Goal: Information Seeking & Learning: Learn about a topic

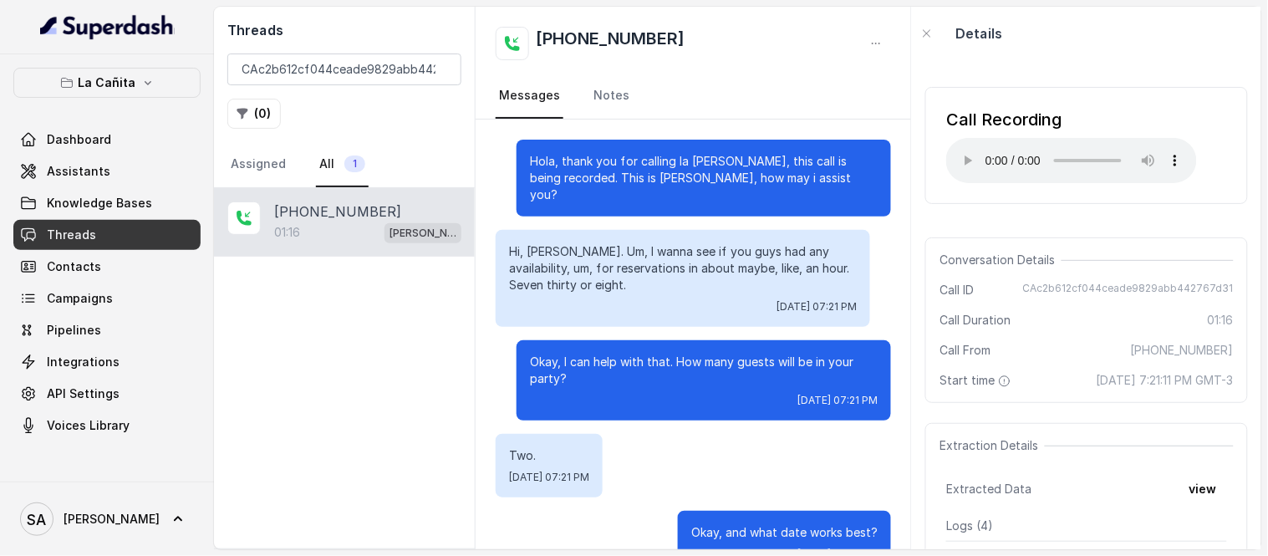
scroll to position [722, 0]
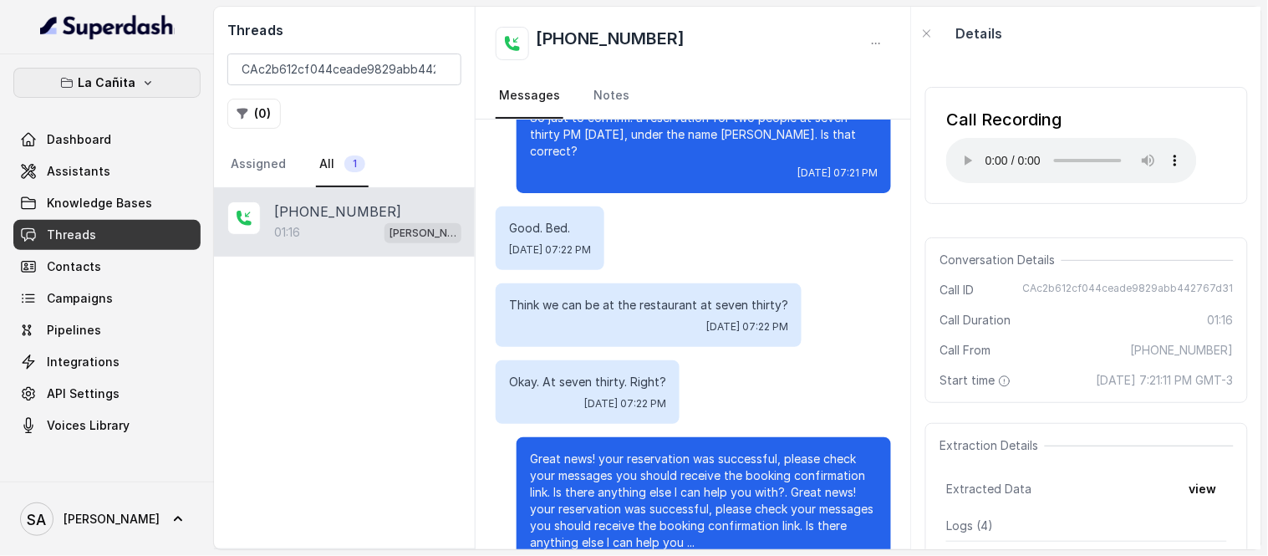
click at [142, 89] on button "La Cañita" at bounding box center [106, 83] width 187 height 30
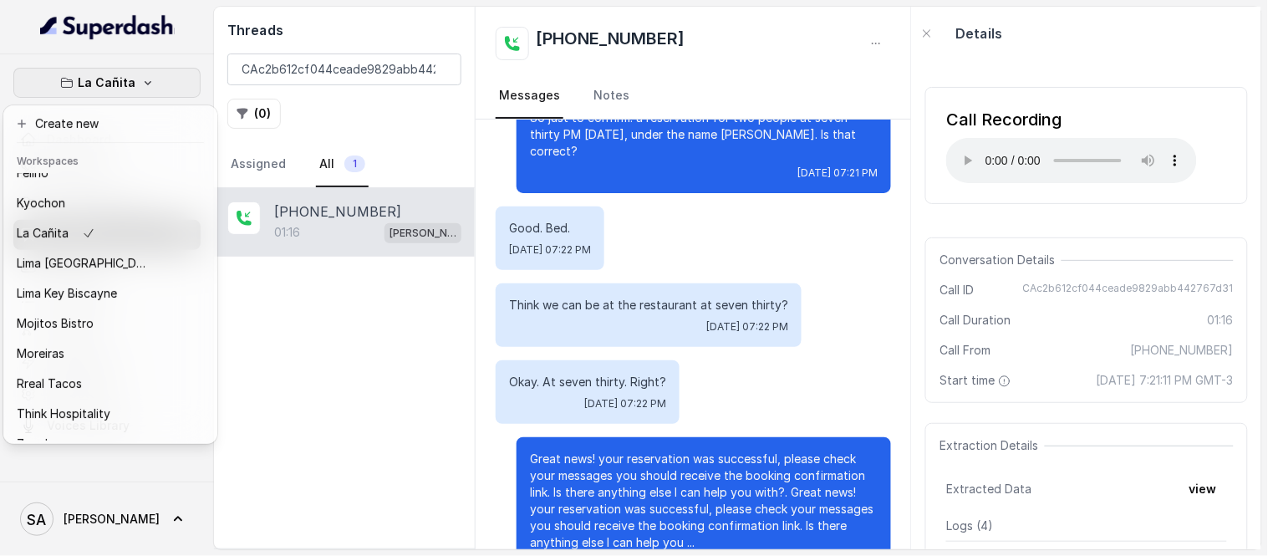
scroll to position [167, 0]
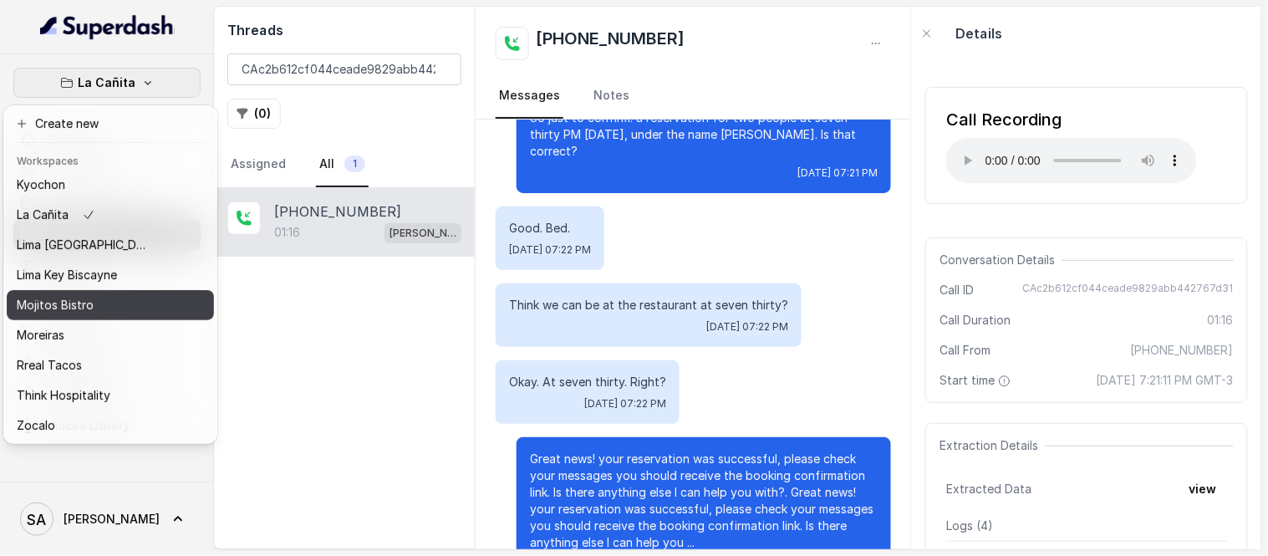
click at [79, 295] on p "Mojitos Bistro" at bounding box center [55, 305] width 77 height 20
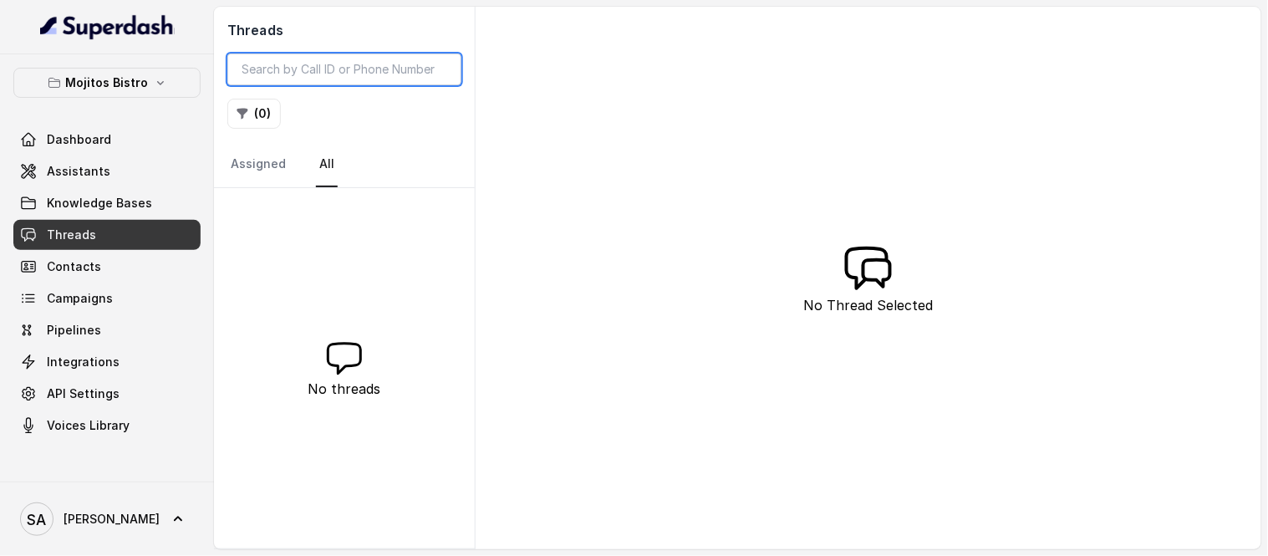
click at [285, 75] on input "search" at bounding box center [344, 70] width 234 height 32
paste input "CAbfa28cde168e820b89421ce6f29cfb58"
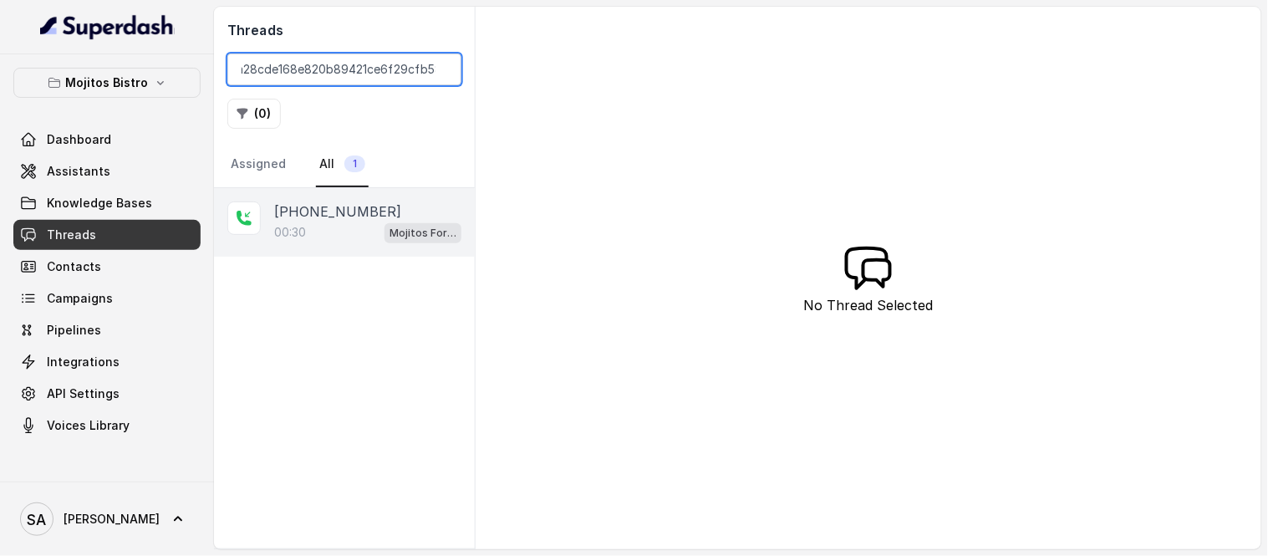
type input "CAbfa28cde168e820b89421ce6f29cfb58"
click at [349, 222] on div "00:30 Mojitos Forum / EN" at bounding box center [367, 233] width 187 height 22
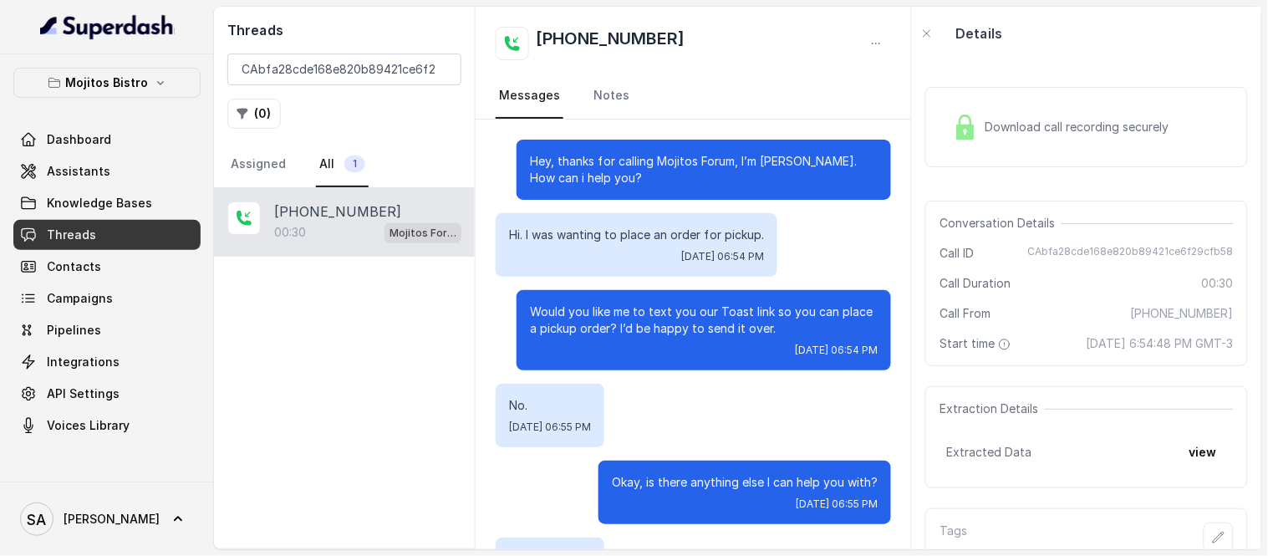
click at [1002, 131] on span "Download call recording securely" at bounding box center [1080, 127] width 191 height 17
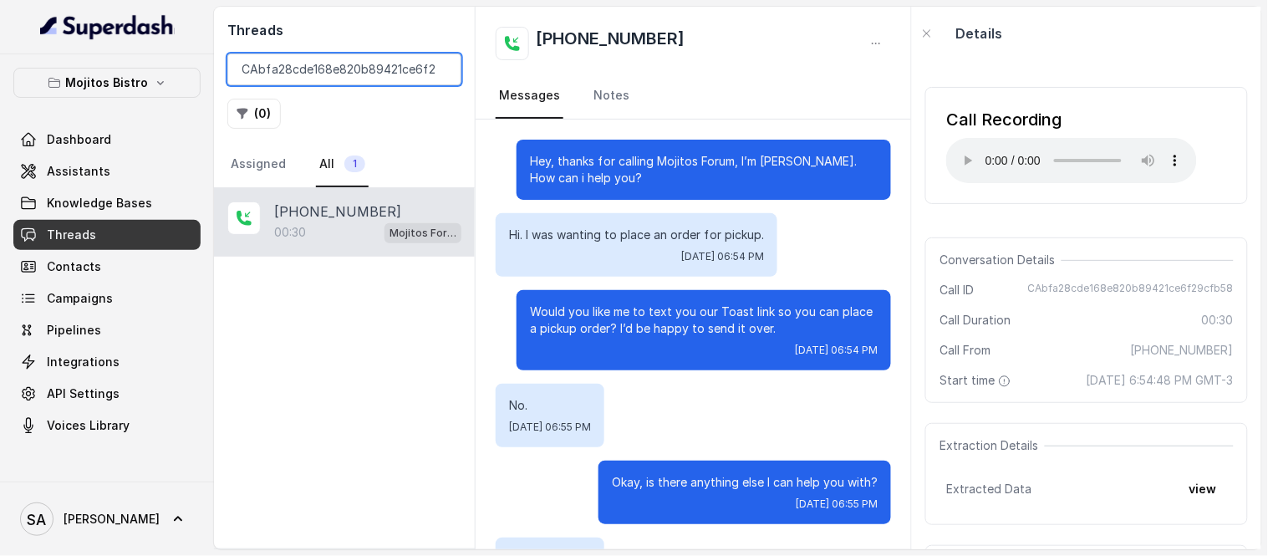
click at [441, 65] on input "CAbfa28cde168e820b89421ce6f29cfb58" at bounding box center [344, 70] width 234 height 32
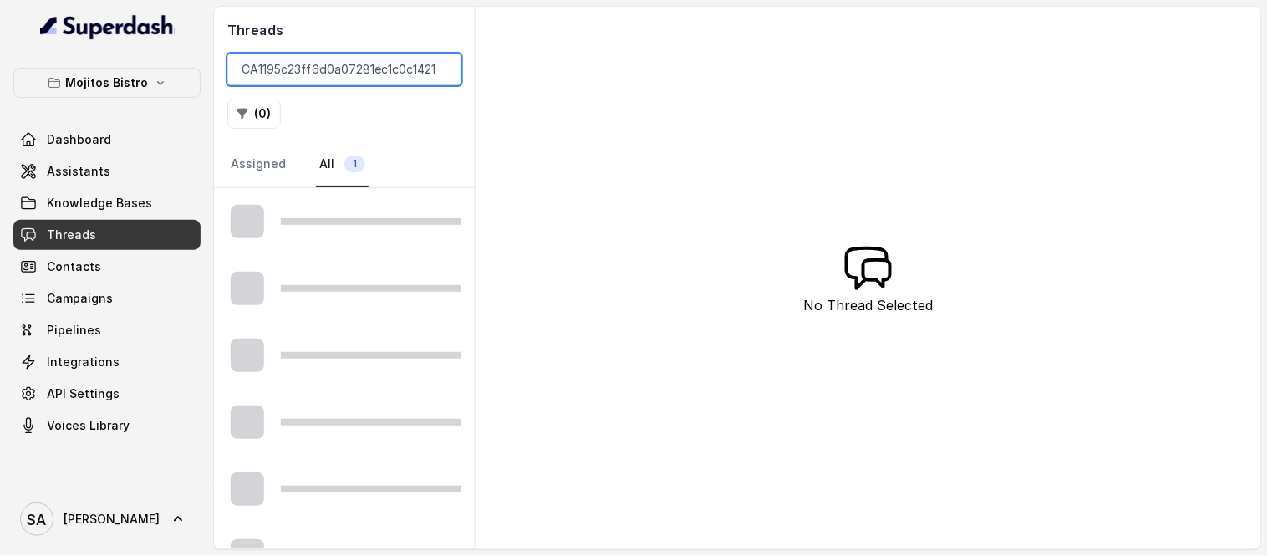
scroll to position [0, 26]
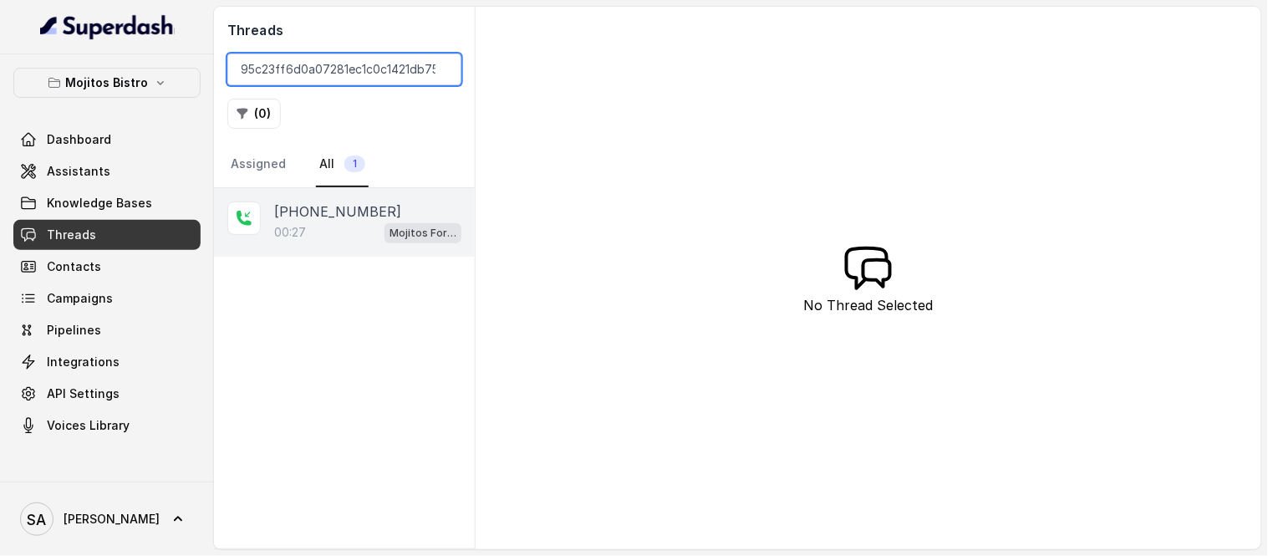
type input "CA1195c23ff6d0a07281ec1c0c1421db75"
click at [331, 228] on div "00:27 Mojitos Forum / EN" at bounding box center [367, 233] width 187 height 22
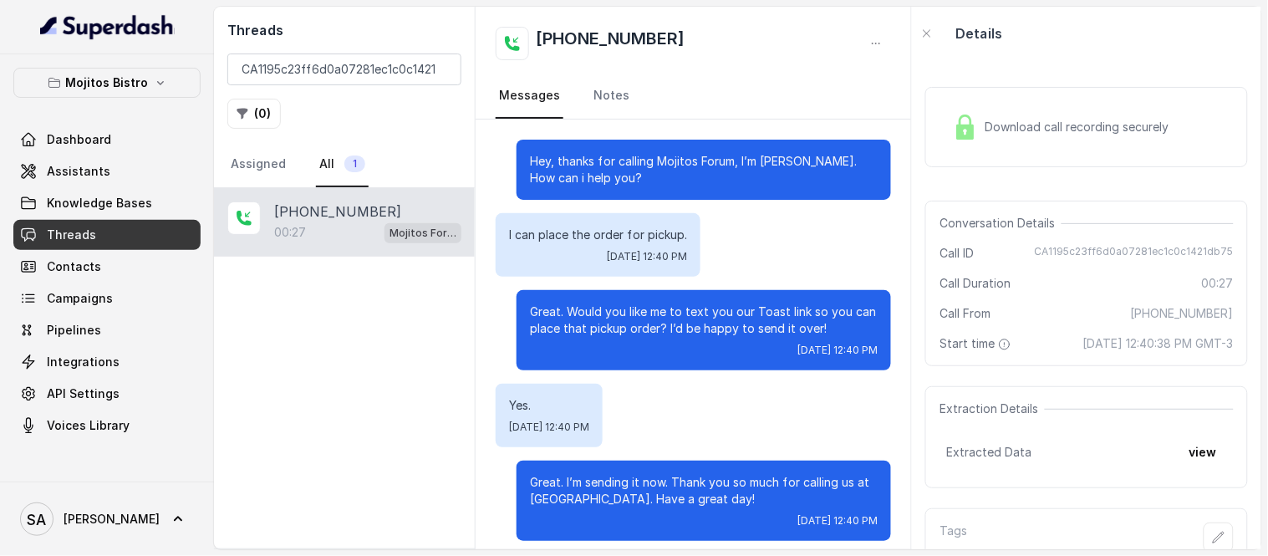
click at [977, 136] on img at bounding box center [965, 127] width 25 height 25
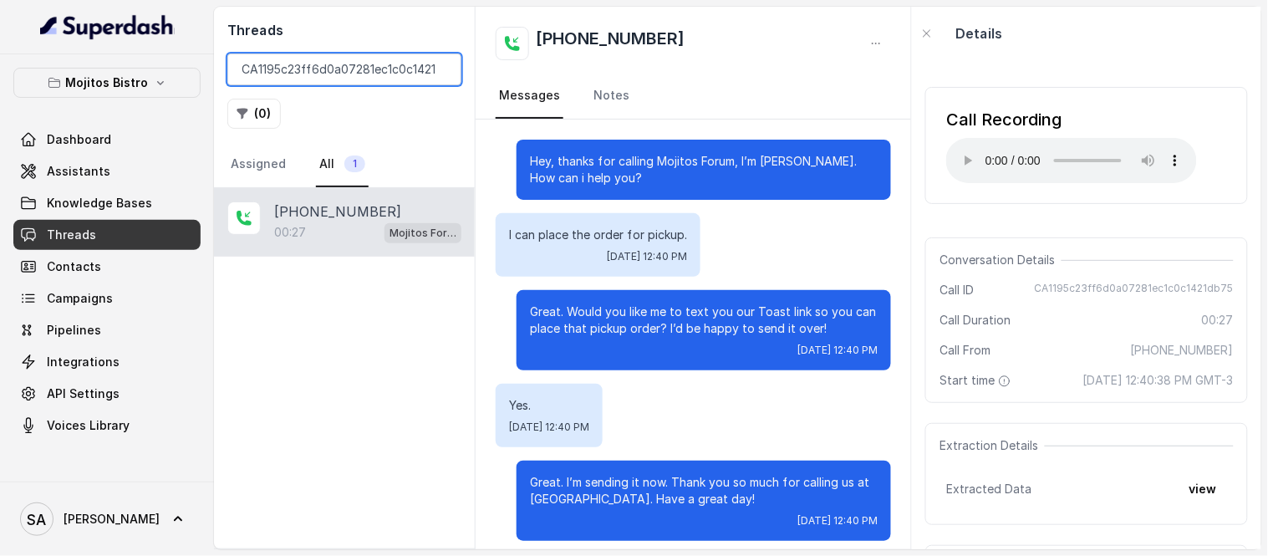
click at [298, 79] on input "CA1195c23ff6d0a07281ec1c0c1421db75" at bounding box center [344, 70] width 234 height 32
click at [445, 67] on input "CA1195c23ff6d0a07281ec1c0c1421db75" at bounding box center [344, 70] width 234 height 32
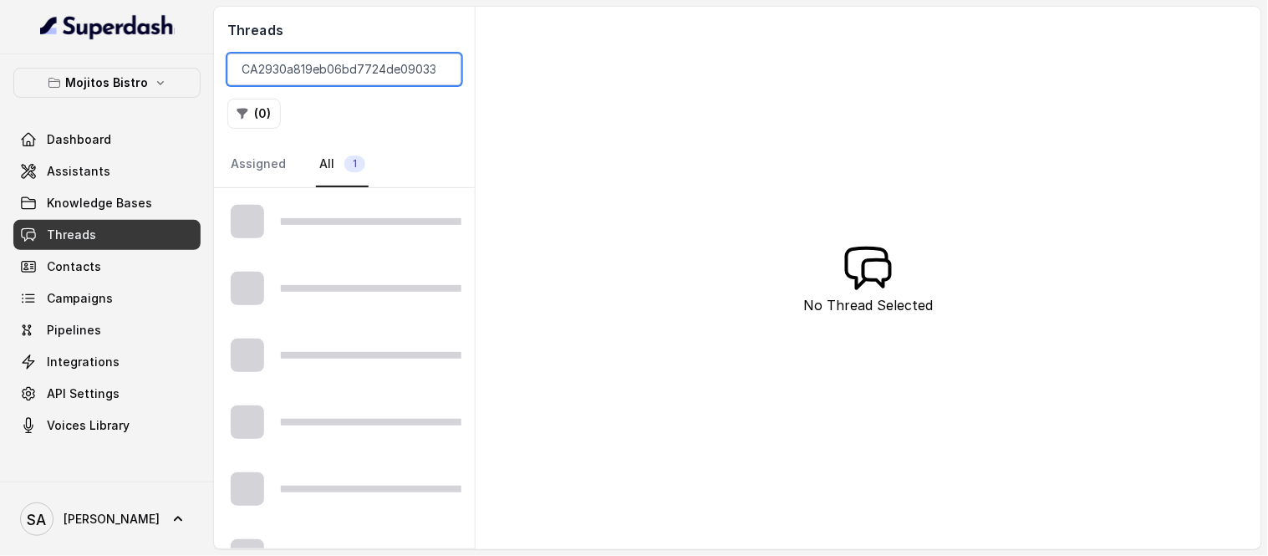
scroll to position [0, 48]
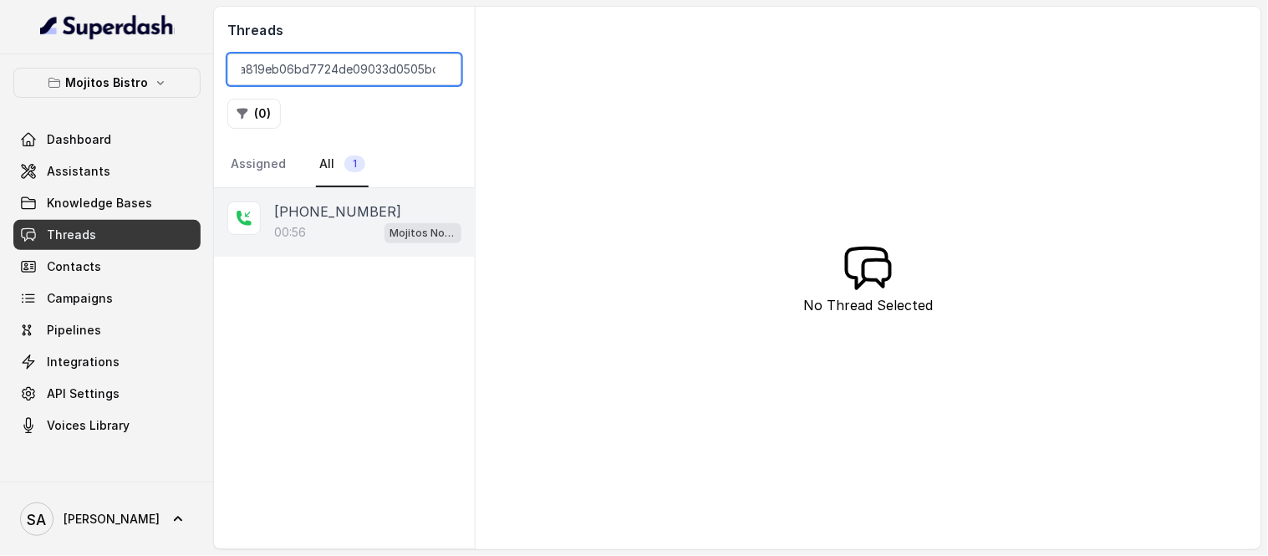
type input "CA2930a819eb06bd7724de09033d0505bd"
click at [324, 219] on p "[PHONE_NUMBER]" at bounding box center [337, 212] width 127 height 20
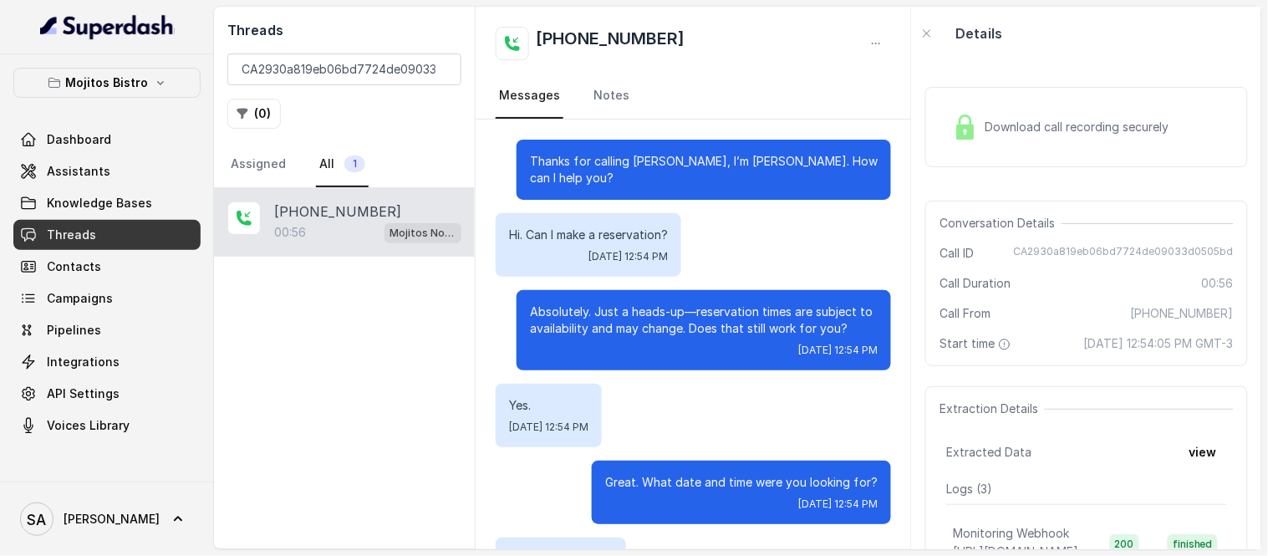
click at [1018, 92] on div "Download call recording securely" at bounding box center [1087, 127] width 323 height 80
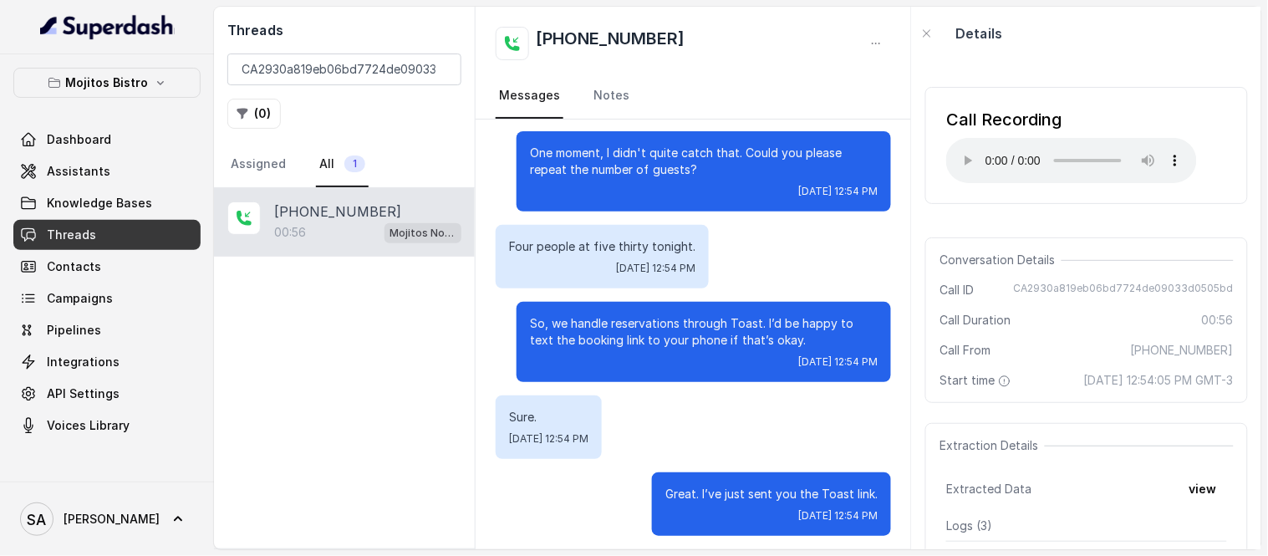
scroll to position [641, 0]
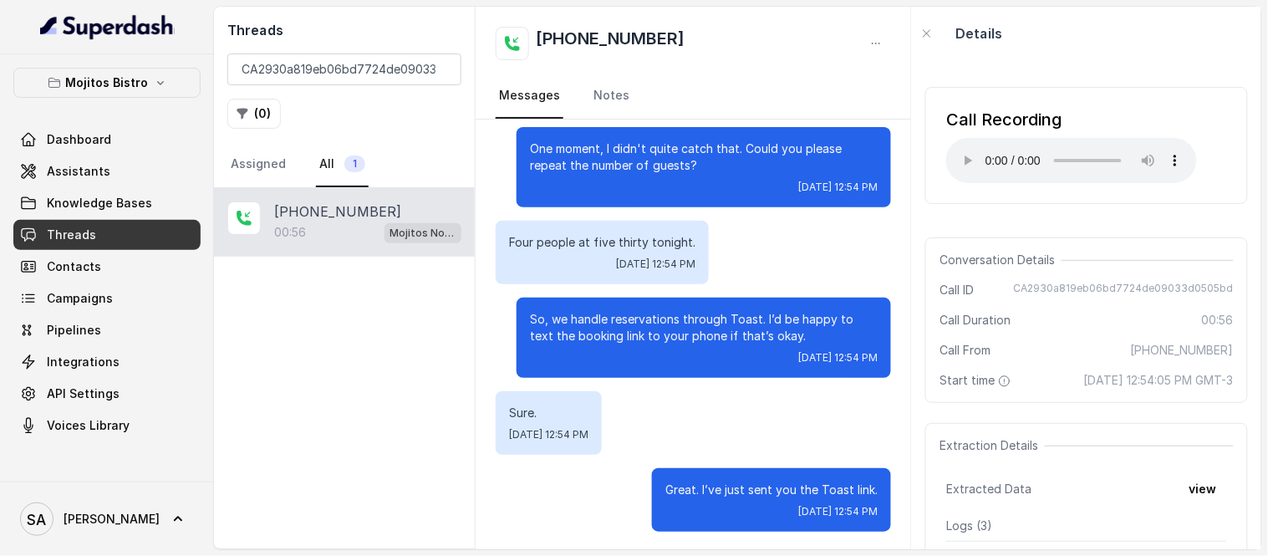
click at [1003, 188] on div "Call Recording Your browser does not support the audio element." at bounding box center [1087, 145] width 323 height 117
click at [437, 68] on input "CA2930a819eb06bd7724de09033d0505bd" at bounding box center [344, 70] width 234 height 32
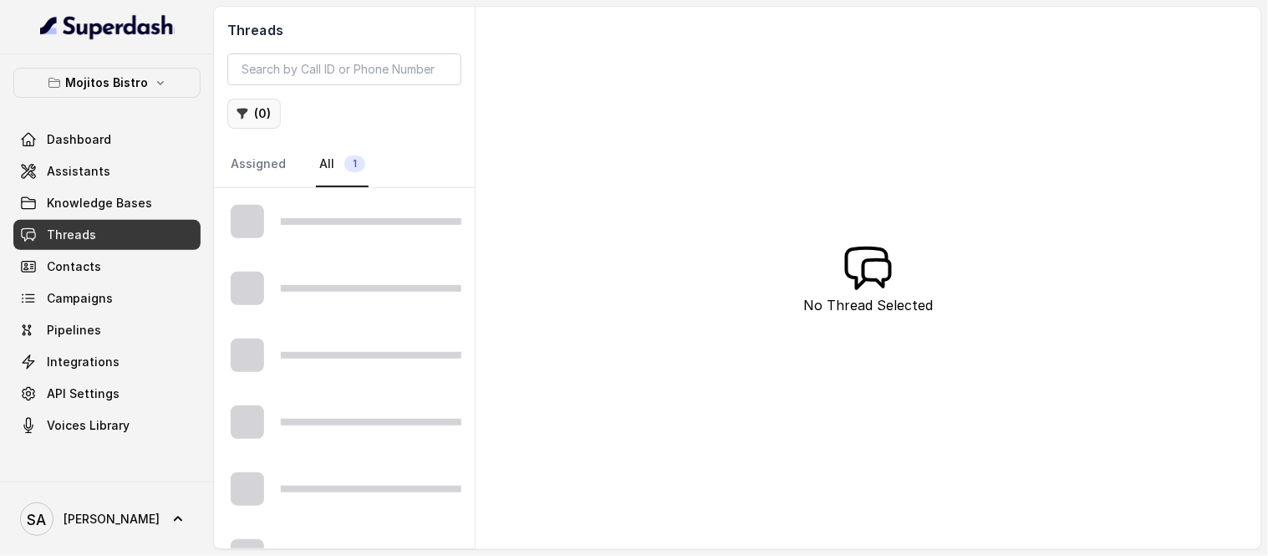
click at [254, 112] on button "( 0 )" at bounding box center [254, 114] width 54 height 30
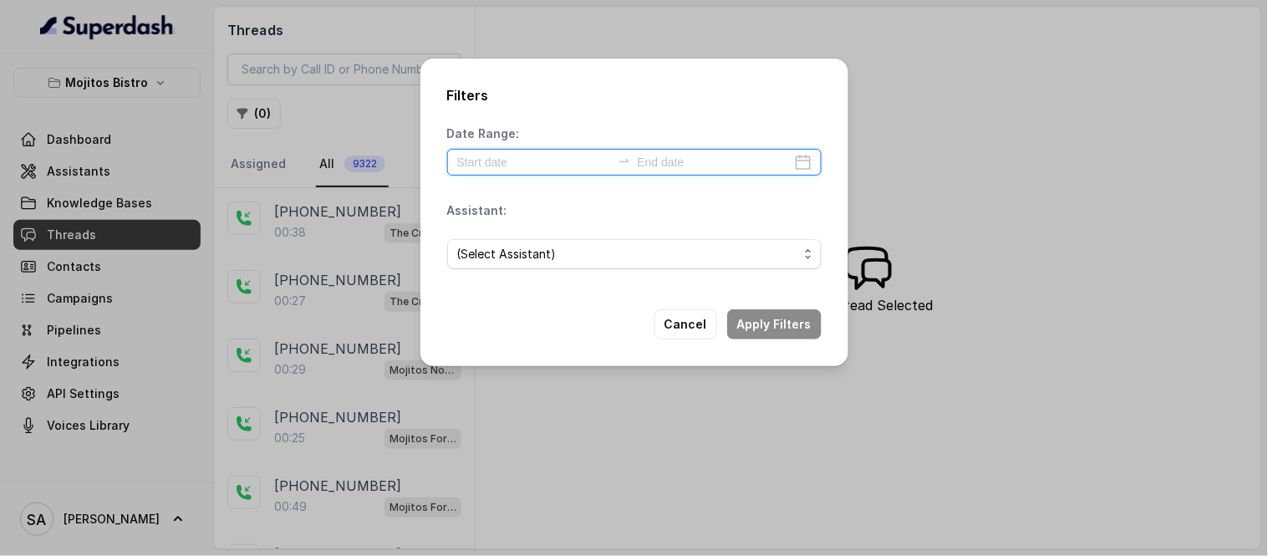
click at [552, 156] on input at bounding box center [534, 162] width 154 height 18
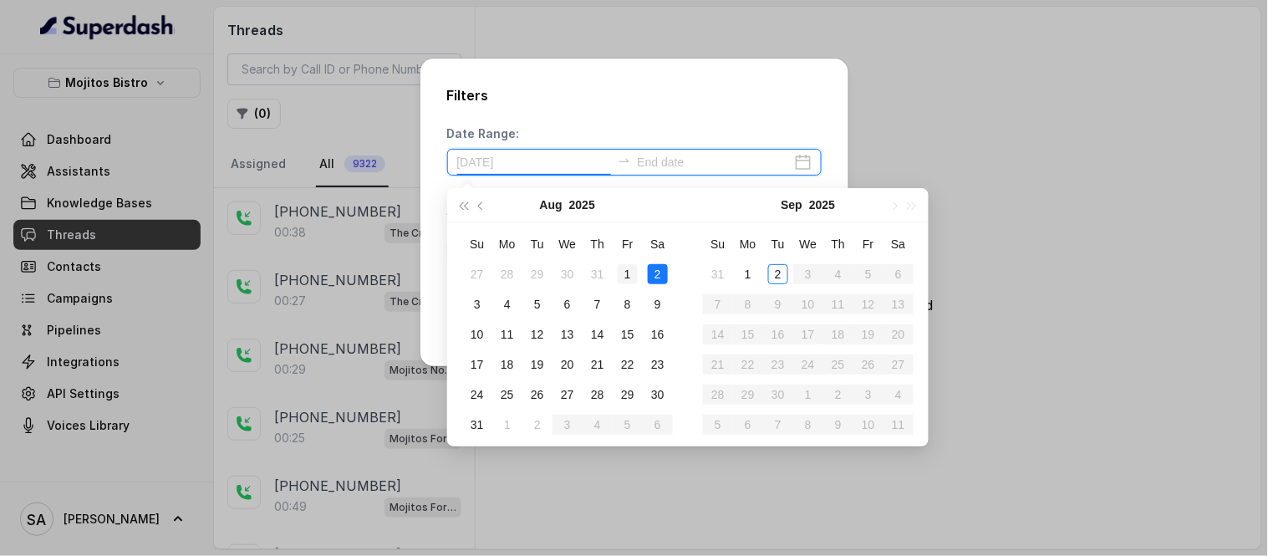
type input "[DATE]"
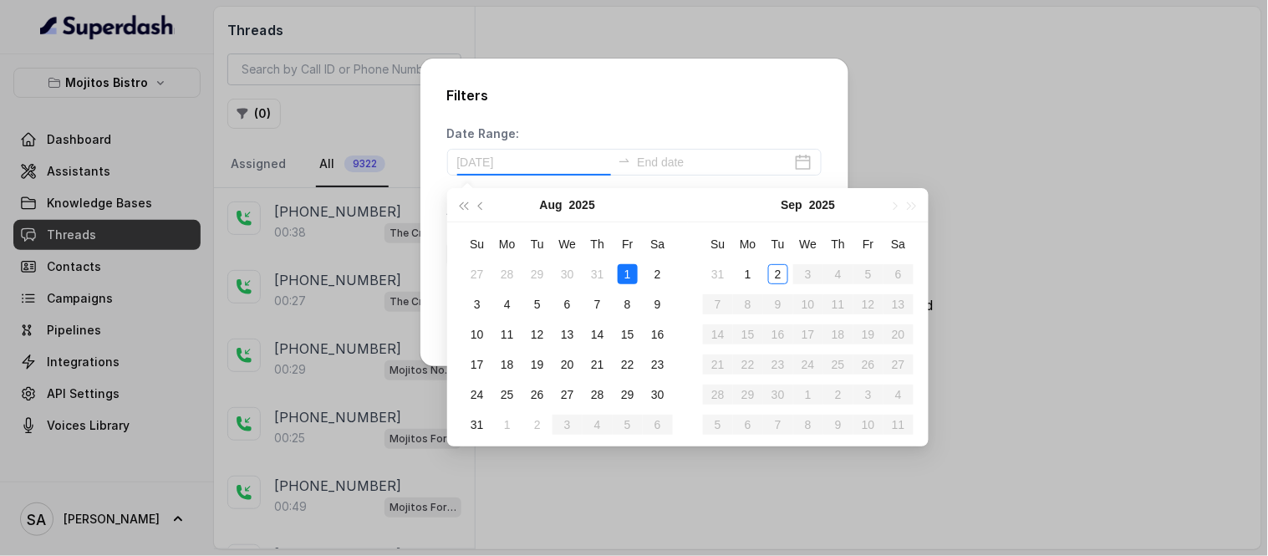
click at [637, 270] on div "1" at bounding box center [628, 274] width 20 height 20
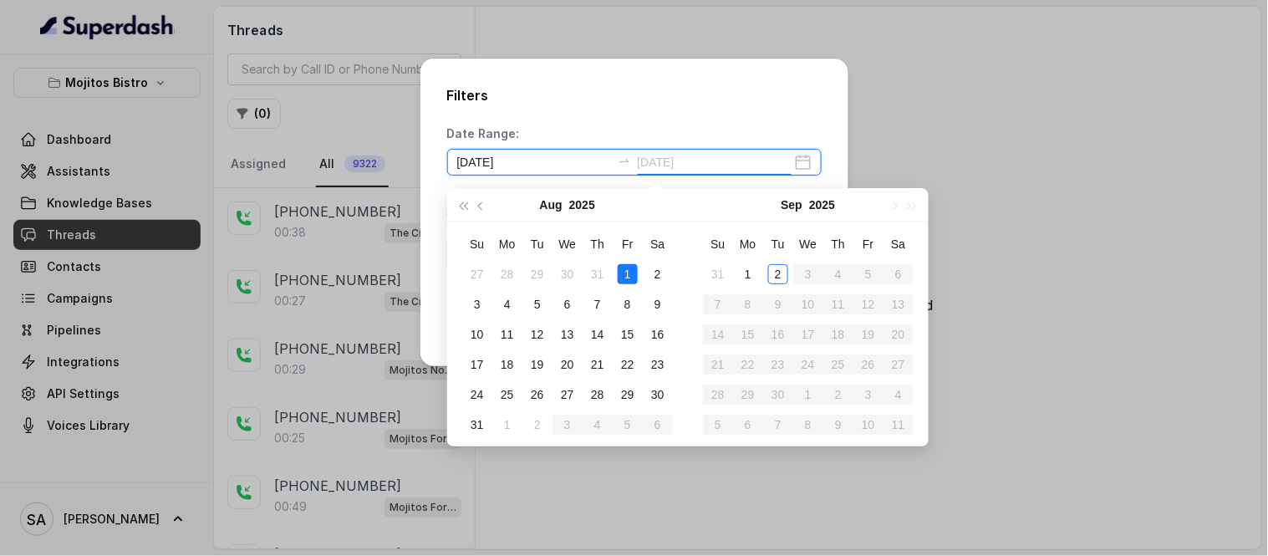
type input "[DATE]"
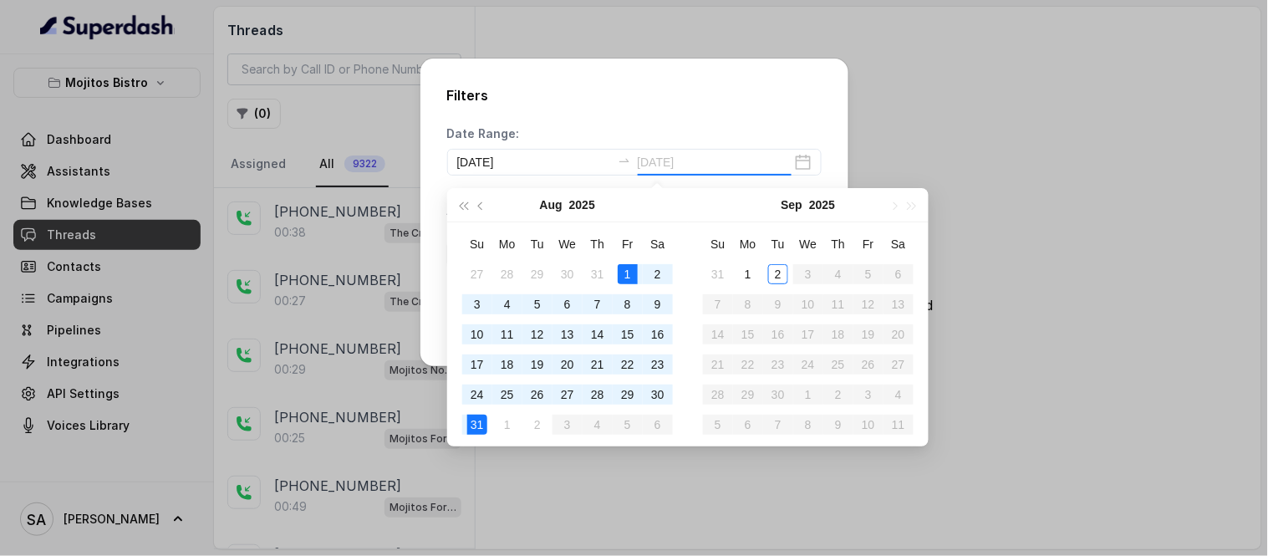
click at [480, 431] on div "31" at bounding box center [477, 425] width 20 height 20
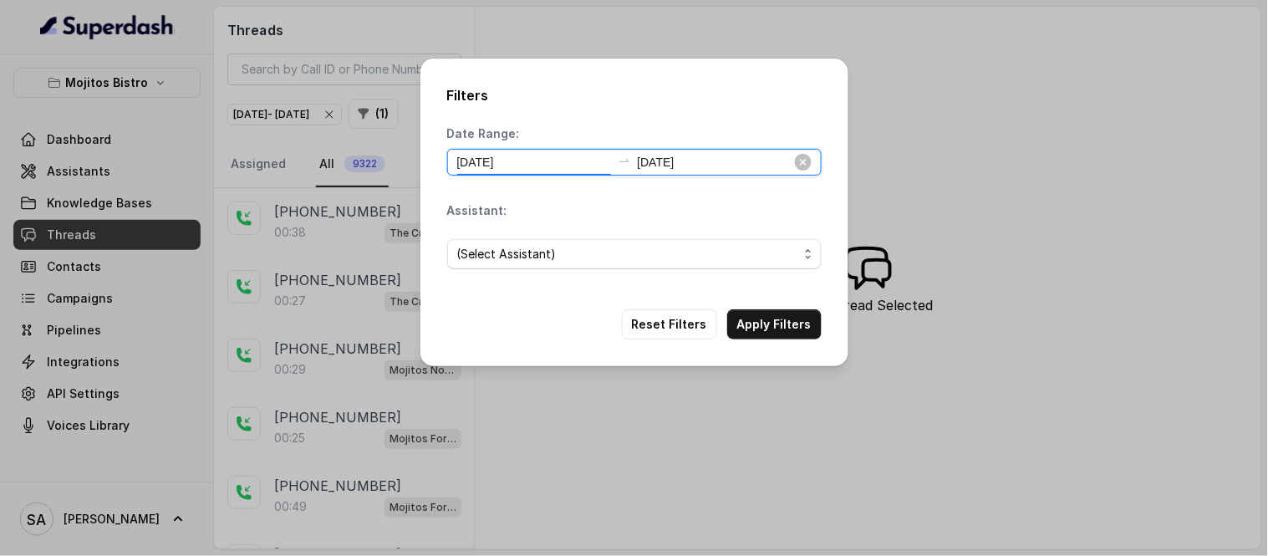
click at [599, 161] on input "[DATE]" at bounding box center [534, 162] width 154 height 18
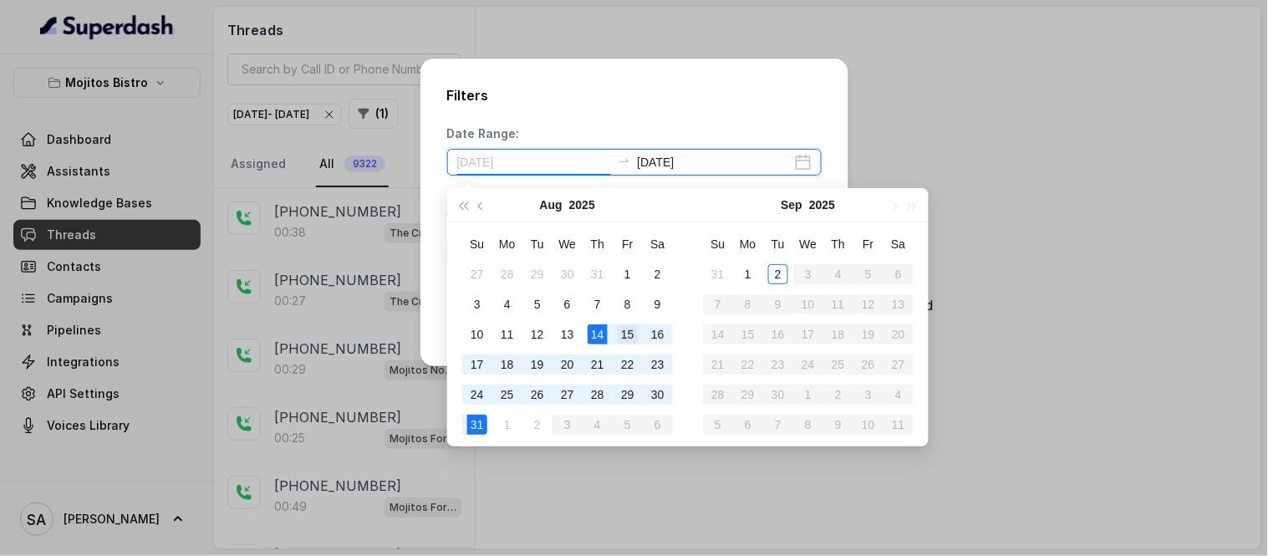
type input "2025-08-15"
click at [620, 335] on div "15" at bounding box center [628, 334] width 20 height 20
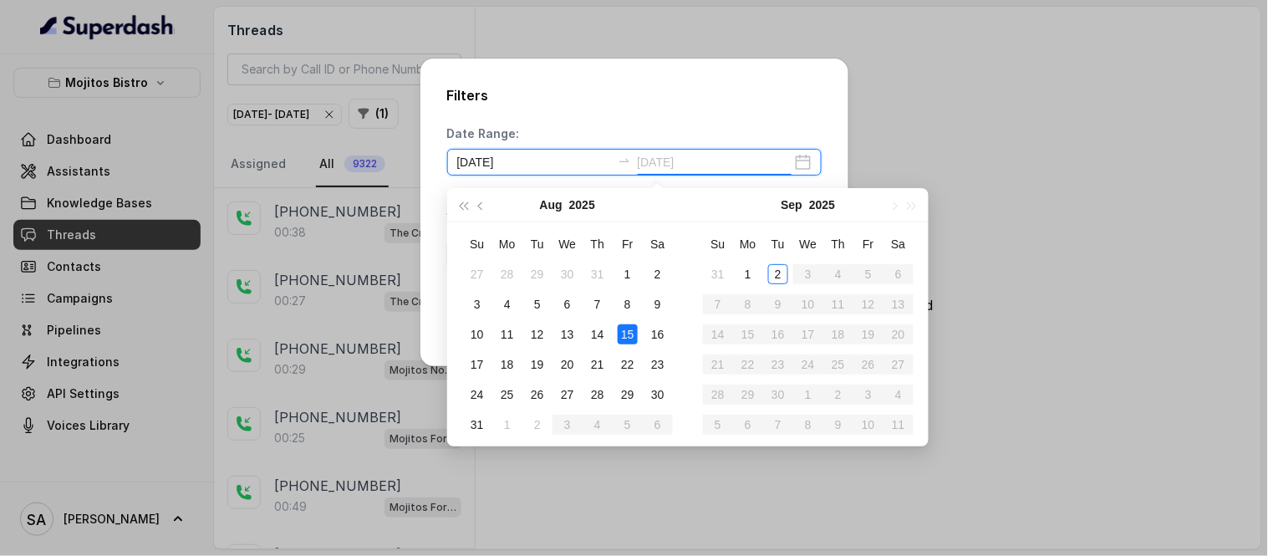
type input "[DATE]"
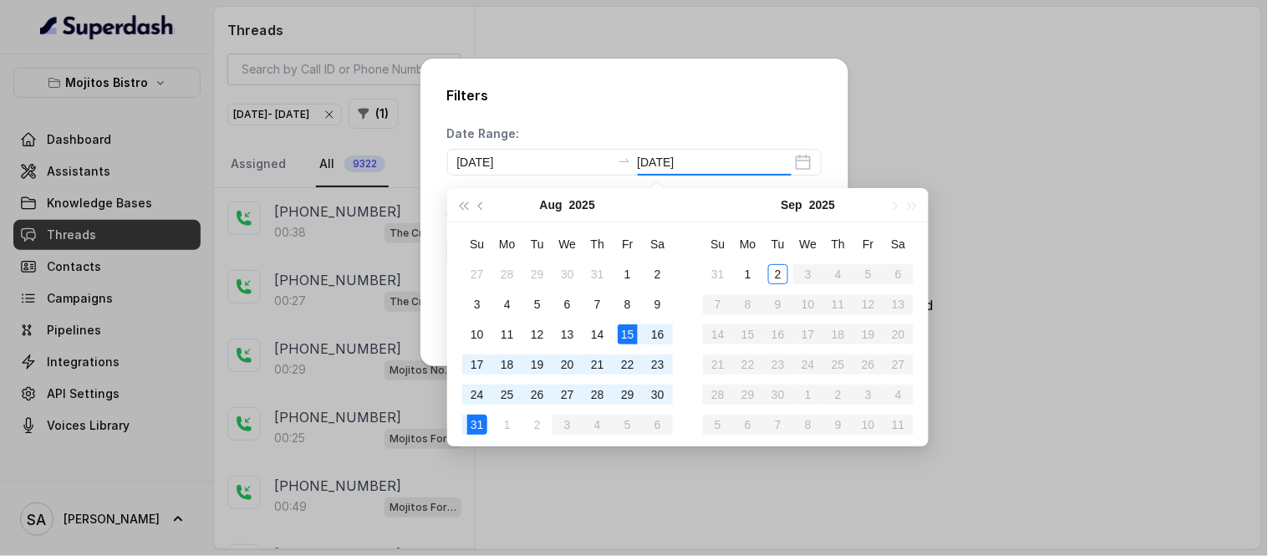
type input "2025-08-15"
click at [679, 126] on div "Date Range: 2025-08-15 2025-08-31" at bounding box center [634, 150] width 375 height 50
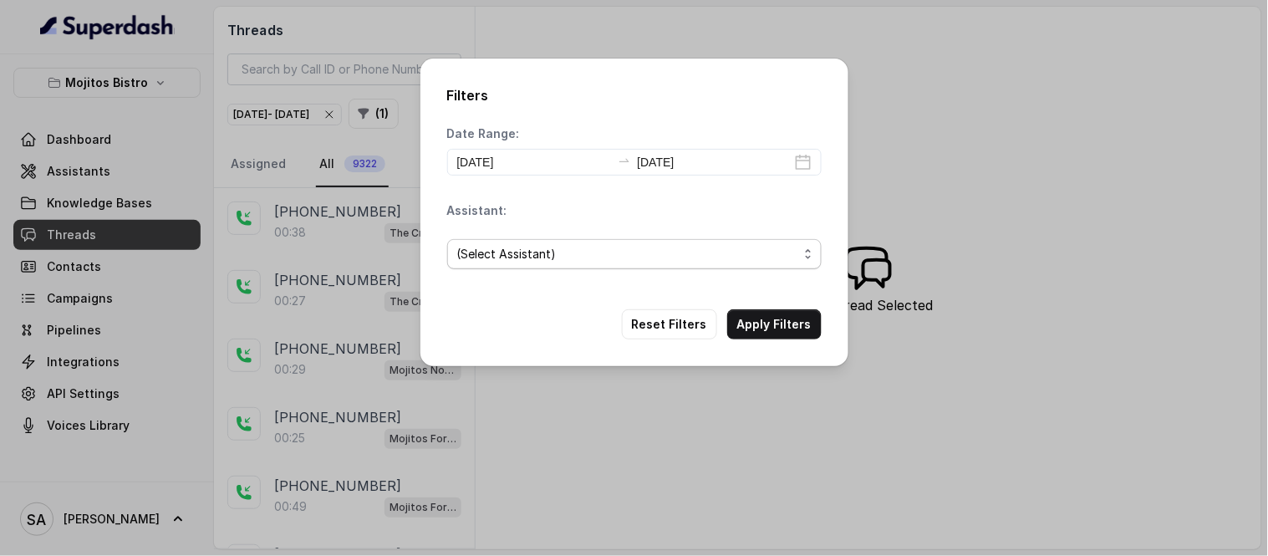
click at [546, 261] on span "(Select Assistant)" at bounding box center [627, 254] width 341 height 20
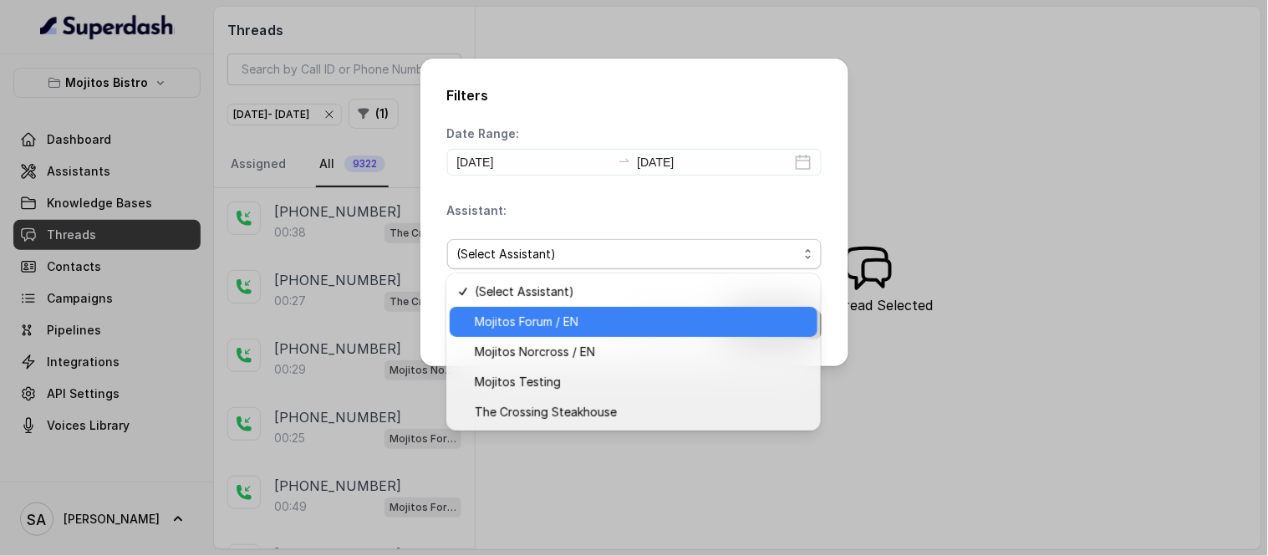
click at [545, 319] on span "Mojitos Forum / EN" at bounding box center [641, 322] width 333 height 20
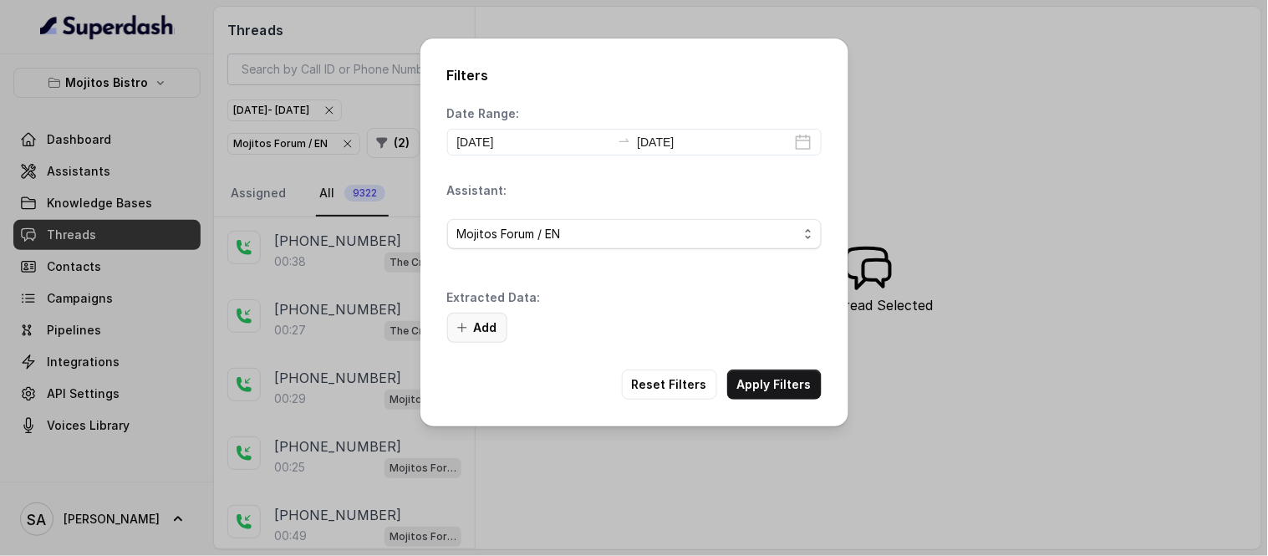
click at [481, 326] on button "Add" at bounding box center [477, 328] width 60 height 30
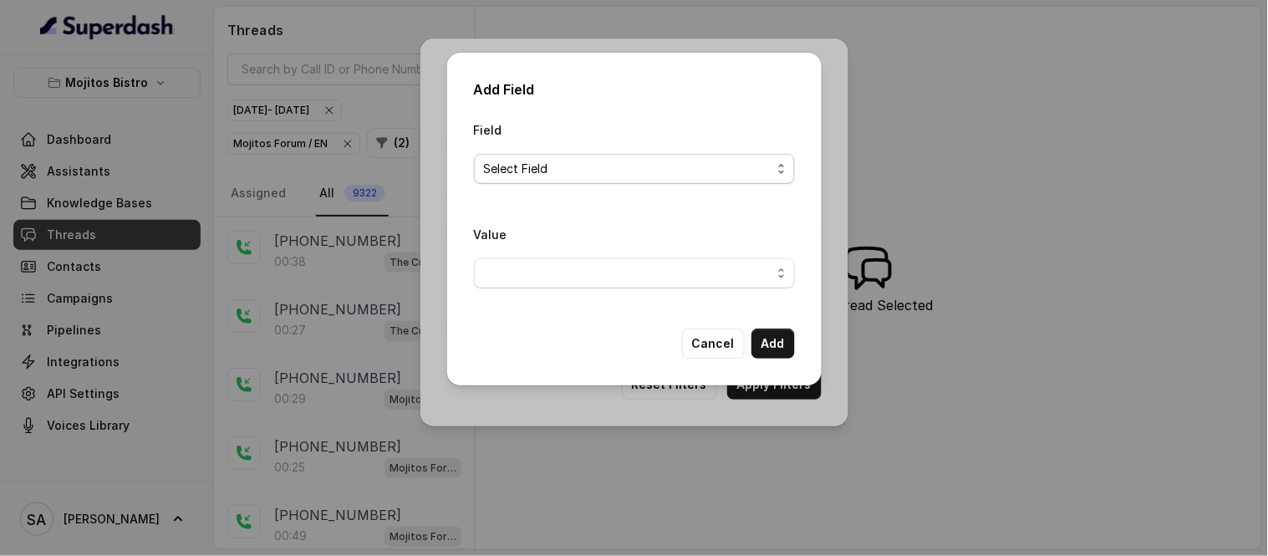
click at [528, 160] on span "Select Field" at bounding box center [628, 169] width 288 height 20
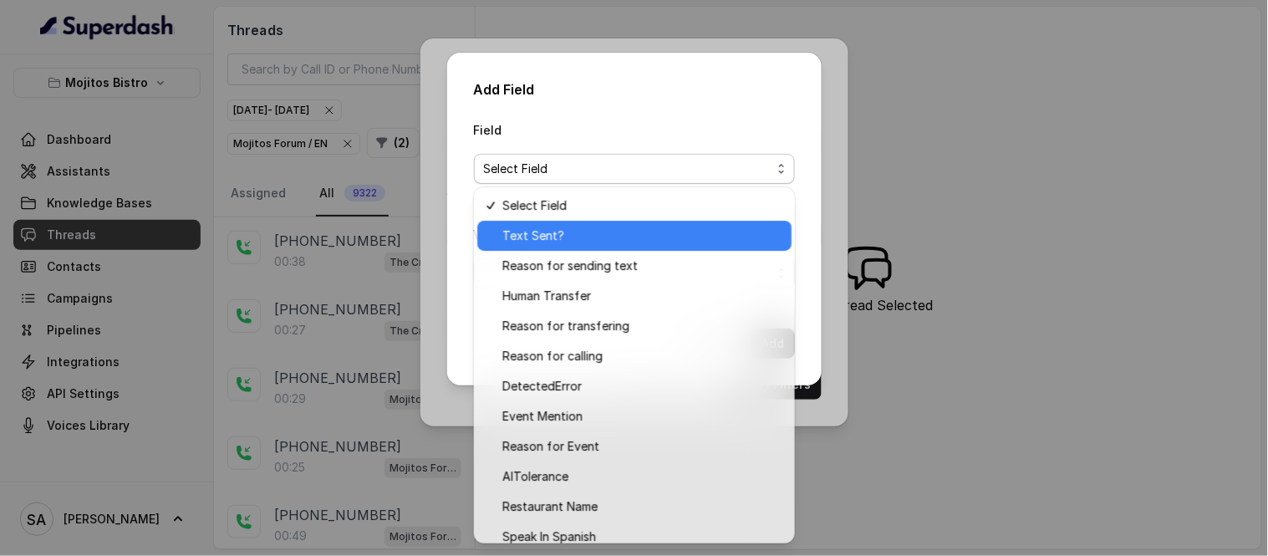
click at [549, 242] on span "Text Sent?" at bounding box center [641, 236] width 279 height 20
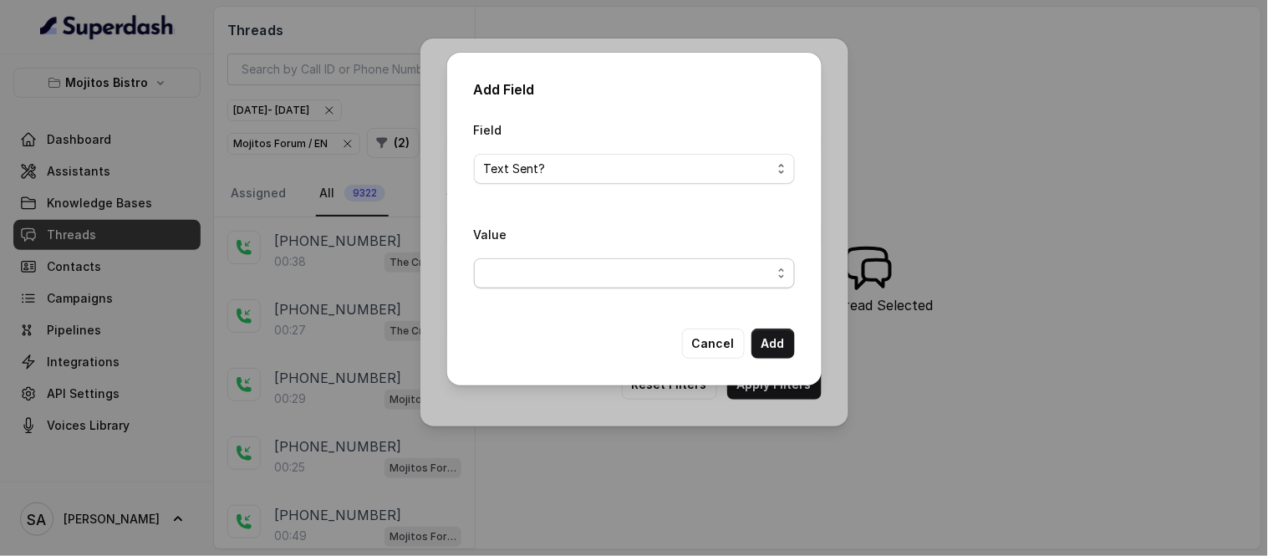
click at [689, 268] on span "button" at bounding box center [634, 273] width 321 height 30
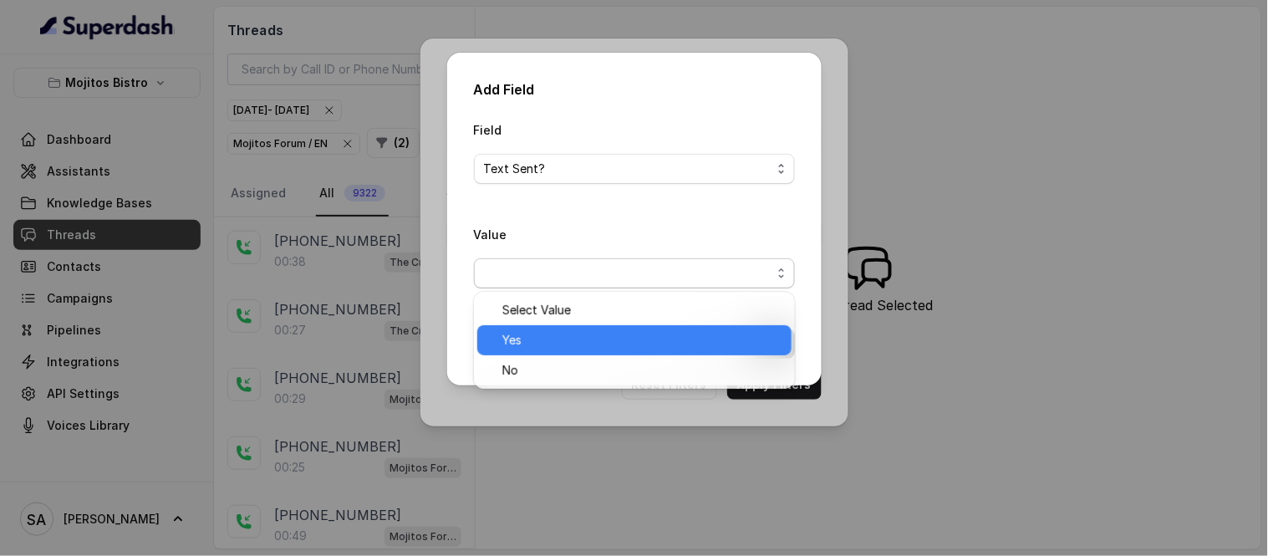
click at [521, 339] on span "Yes" at bounding box center [641, 340] width 279 height 20
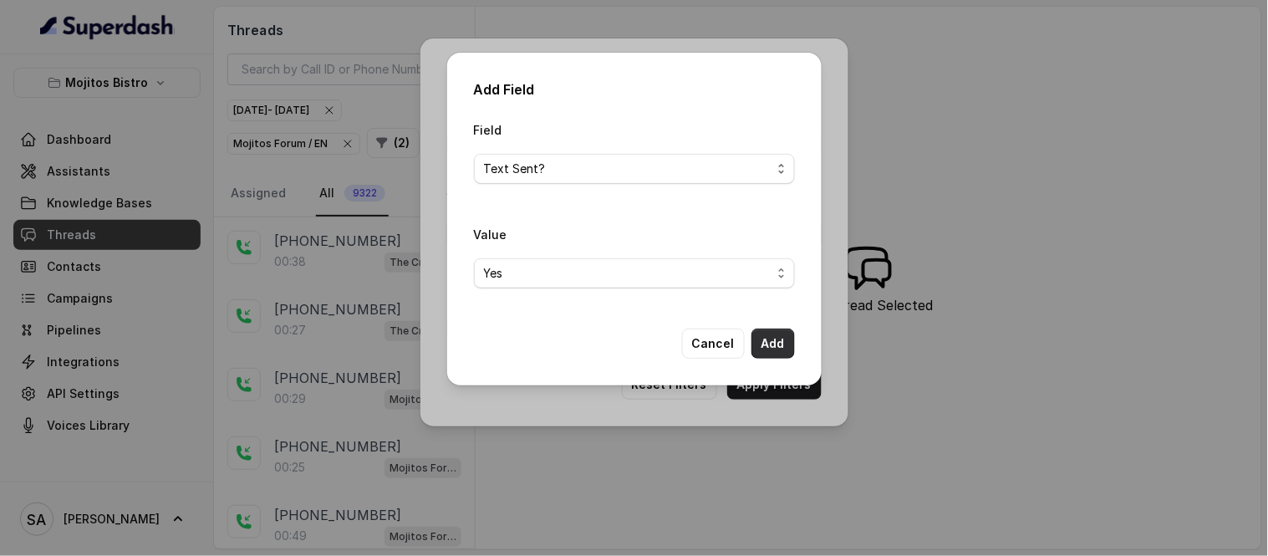
click at [766, 341] on button "Add" at bounding box center [773, 344] width 43 height 30
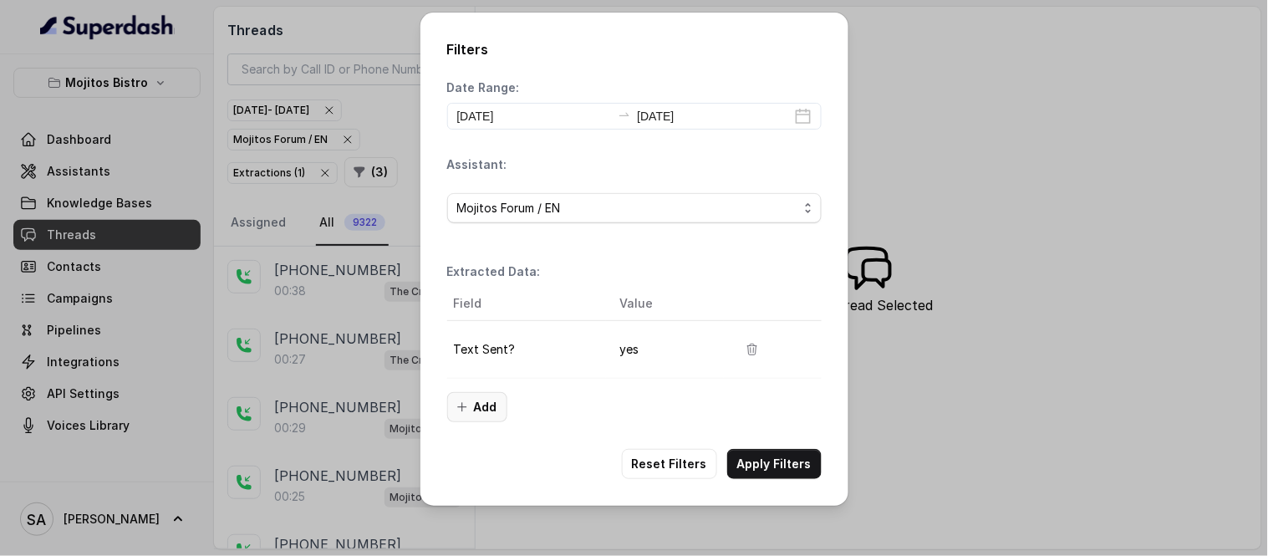
click at [477, 402] on button "Add" at bounding box center [477, 407] width 60 height 30
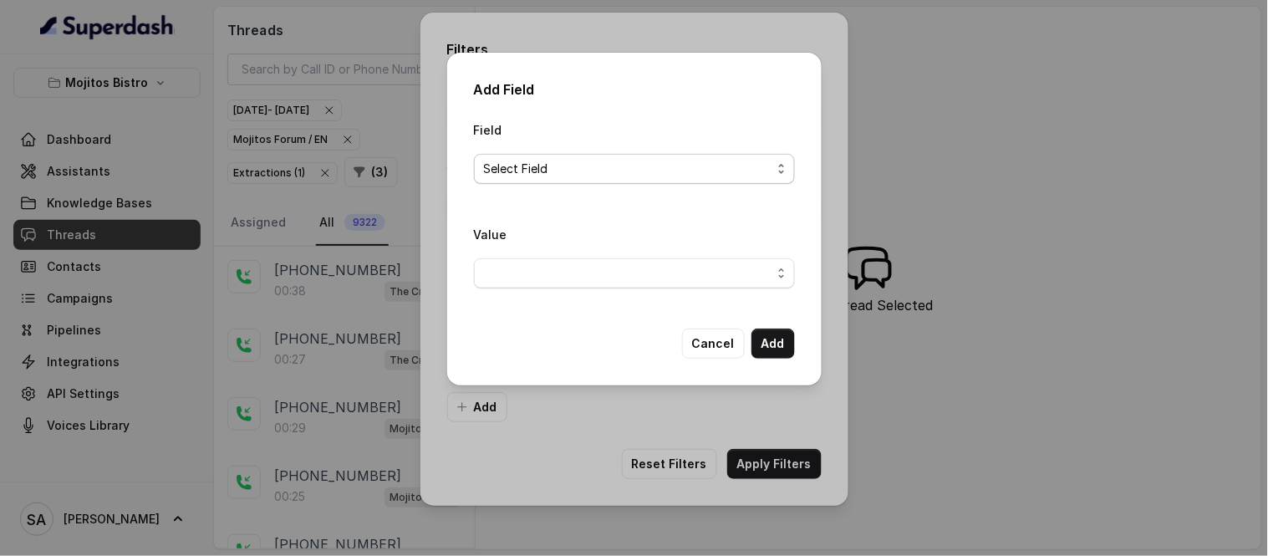
click at [537, 163] on span "Select Field" at bounding box center [628, 169] width 288 height 20
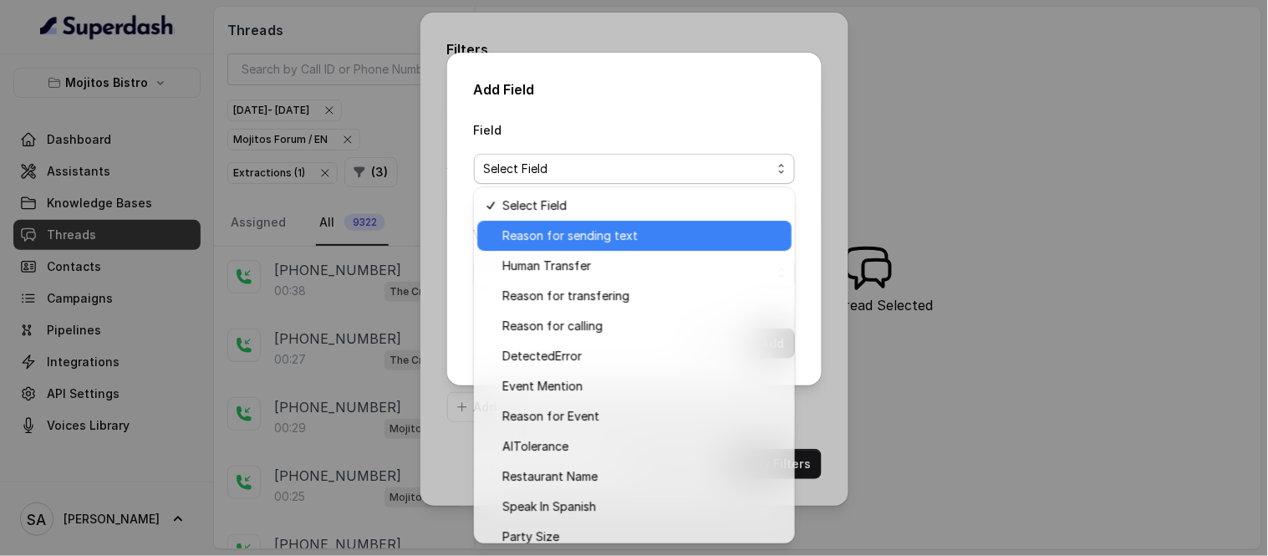
click at [554, 230] on span "Reason for sending text" at bounding box center [641, 236] width 279 height 20
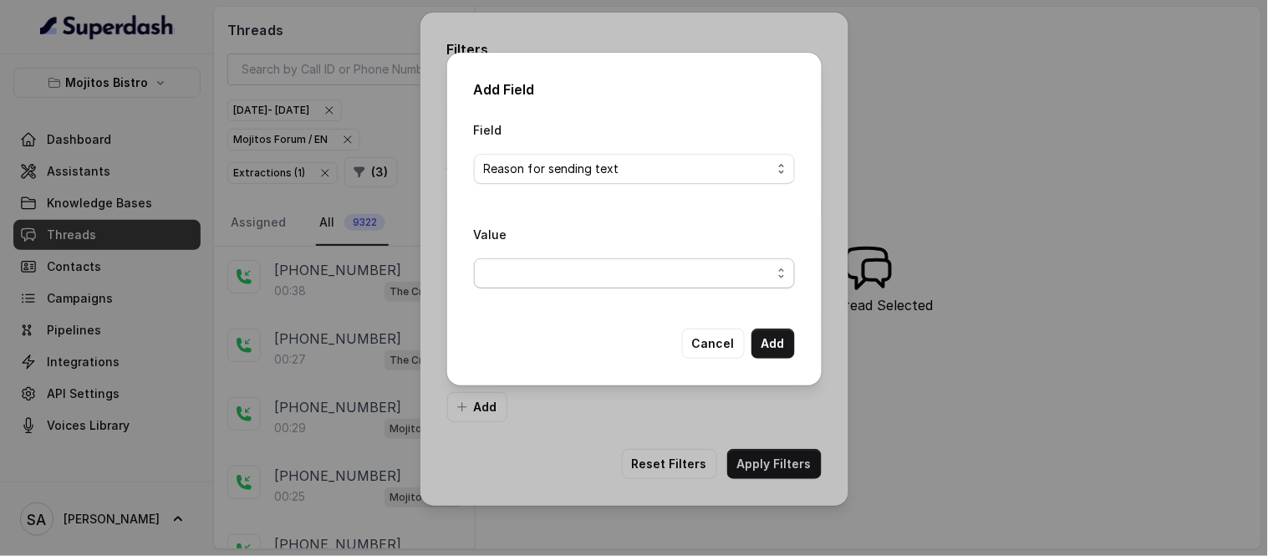
click at [547, 268] on span "button" at bounding box center [634, 273] width 321 height 30
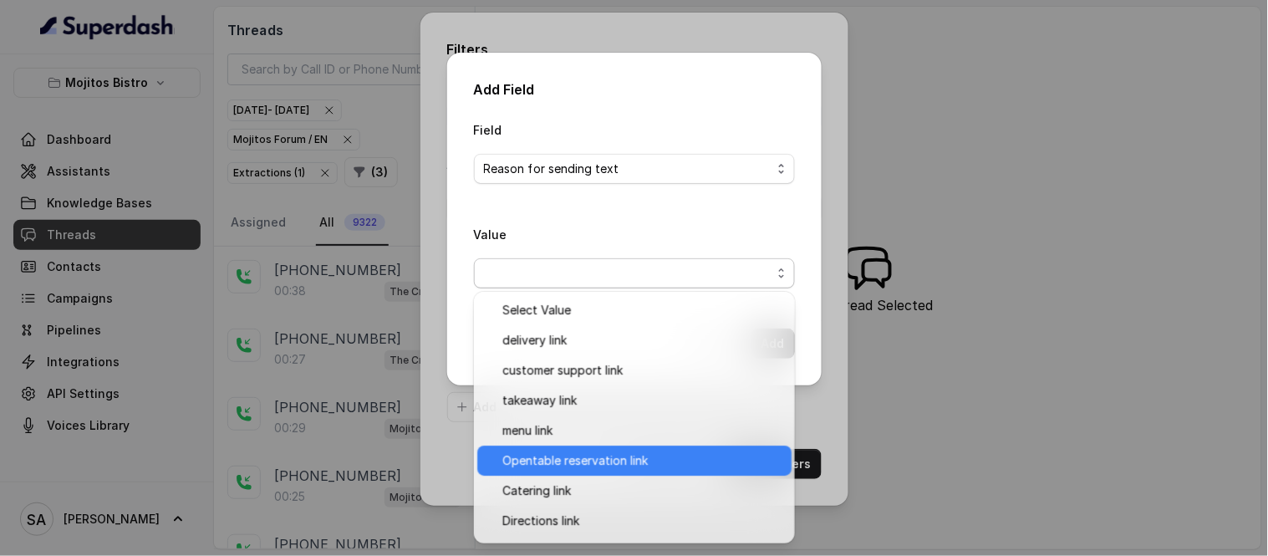
click at [609, 451] on span "Opentable reservation link" at bounding box center [641, 461] width 279 height 20
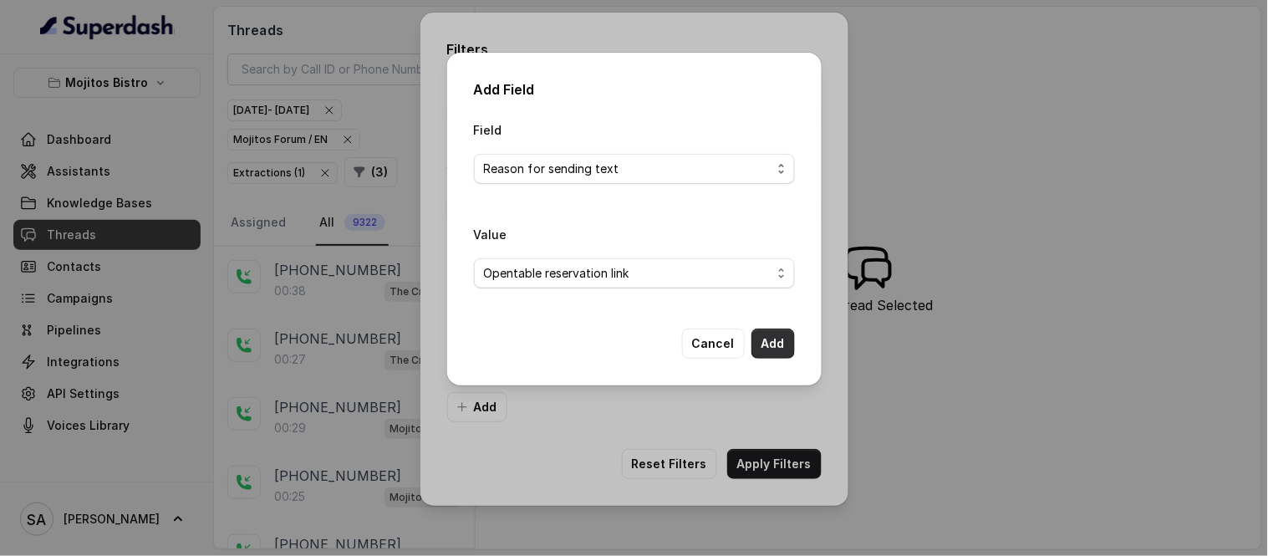
click at [774, 344] on button "Add" at bounding box center [773, 344] width 43 height 30
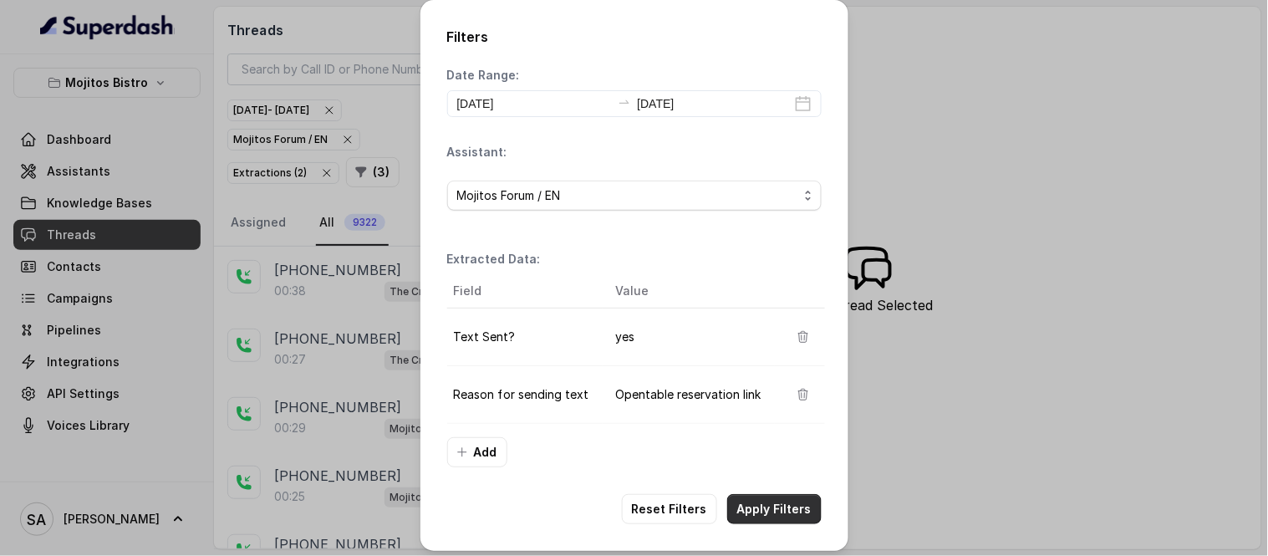
click at [778, 507] on button "Apply Filters" at bounding box center [774, 509] width 94 height 30
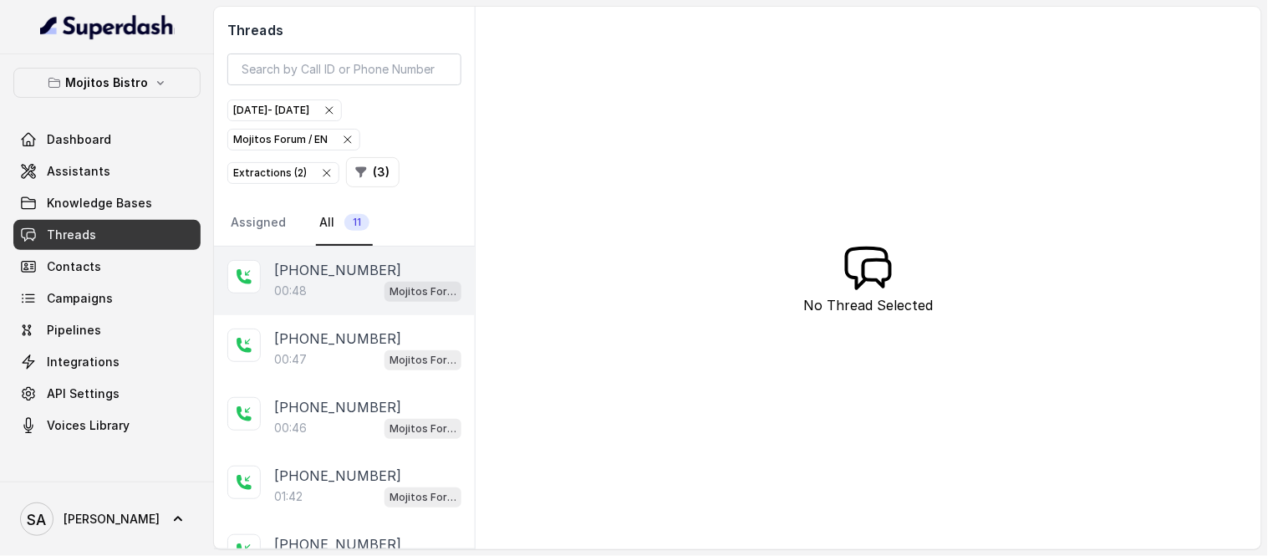
click at [318, 266] on p "+14704041973" at bounding box center [337, 270] width 127 height 20
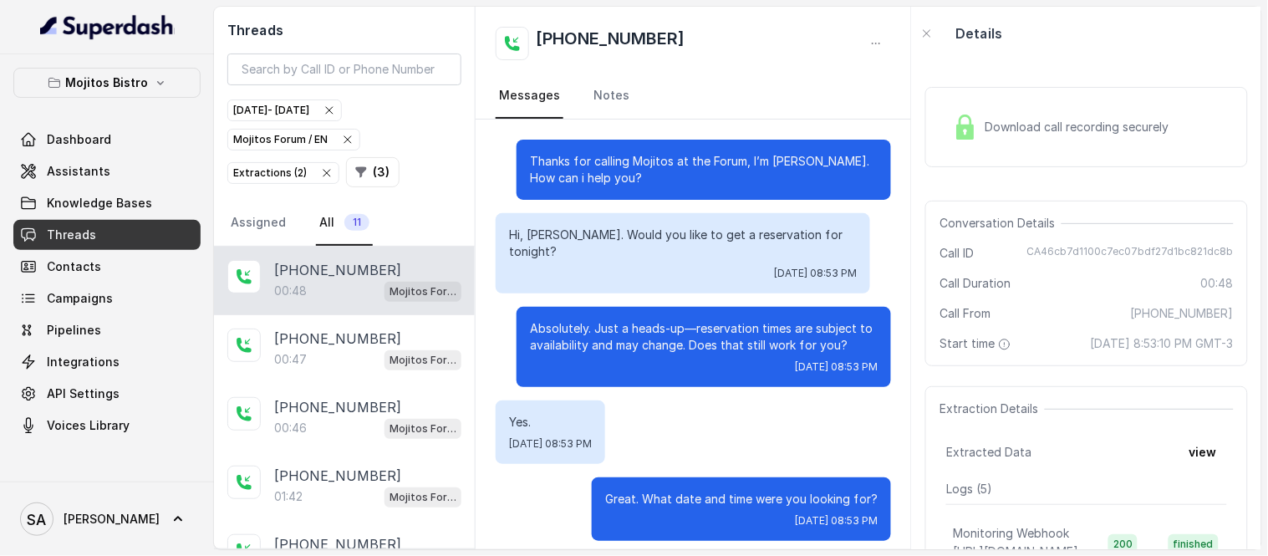
scroll to position [564, 0]
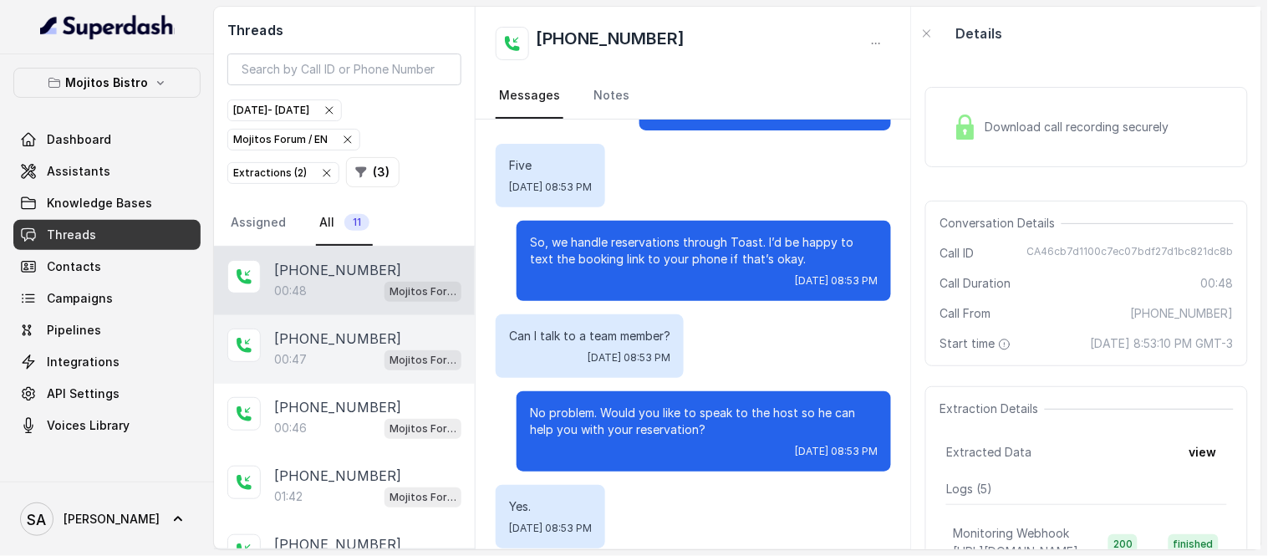
click at [282, 349] on div "00:47 Mojitos Forum / EN" at bounding box center [367, 360] width 187 height 22
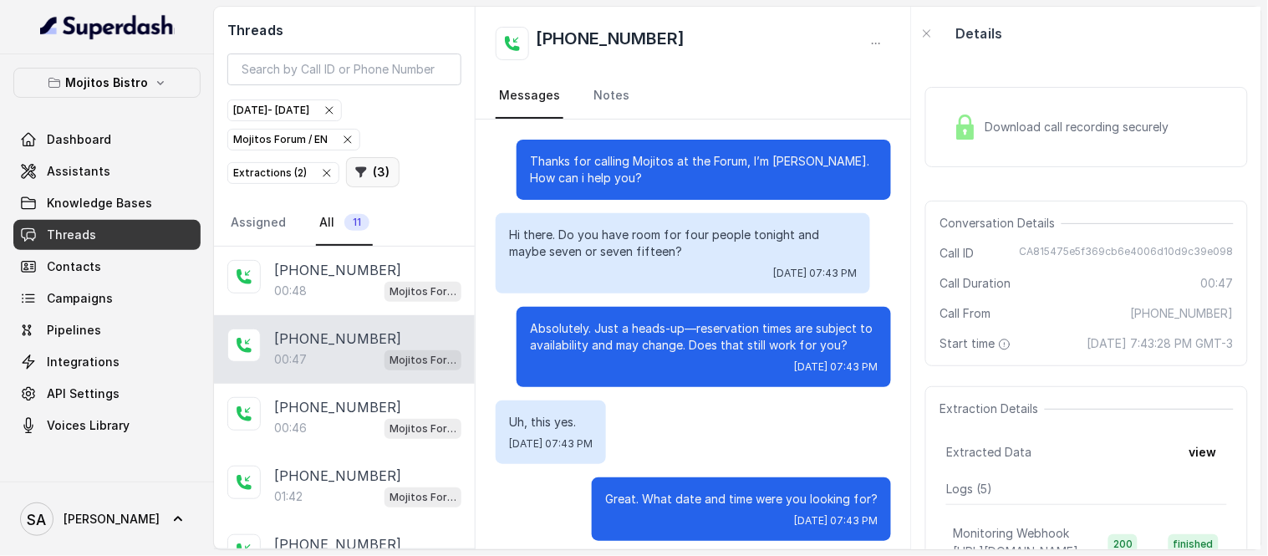
click at [356, 166] on icon "button" at bounding box center [361, 172] width 13 height 13
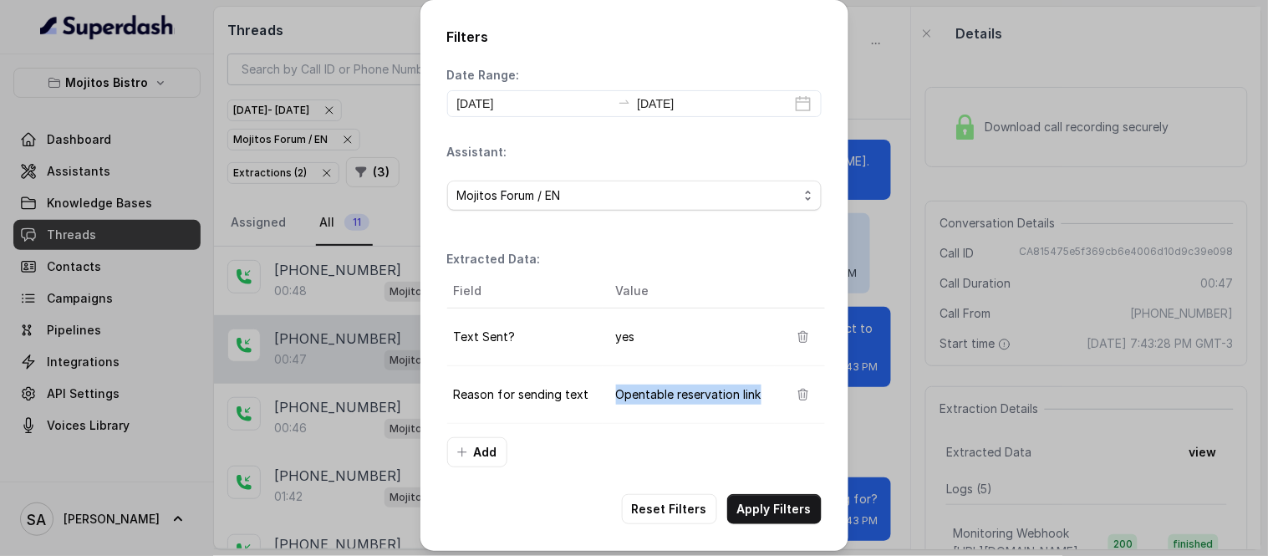
drag, startPoint x: 590, startPoint y: 391, endPoint x: 751, endPoint y: 390, distance: 160.5
click at [751, 390] on tr "Reason for sending text Opentable reservation link" at bounding box center [636, 395] width 378 height 58
click at [641, 396] on td "Opentable reservation link" at bounding box center [689, 395] width 172 height 58
drag, startPoint x: 606, startPoint y: 390, endPoint x: 663, endPoint y: 400, distance: 57.7
click at [663, 400] on td "Opentable reservation link" at bounding box center [689, 395] width 172 height 58
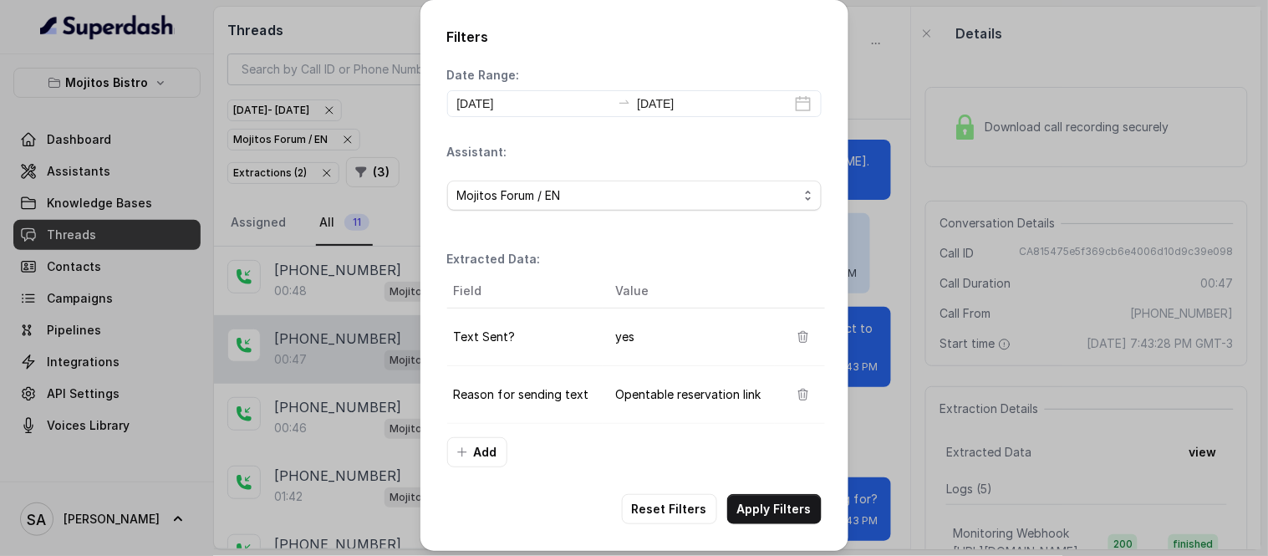
click at [712, 466] on div "Field Value Text Sent? yes Reason for sending text Opentable reservation link A…" at bounding box center [634, 370] width 375 height 193
click at [747, 502] on button "Apply Filters" at bounding box center [774, 509] width 94 height 30
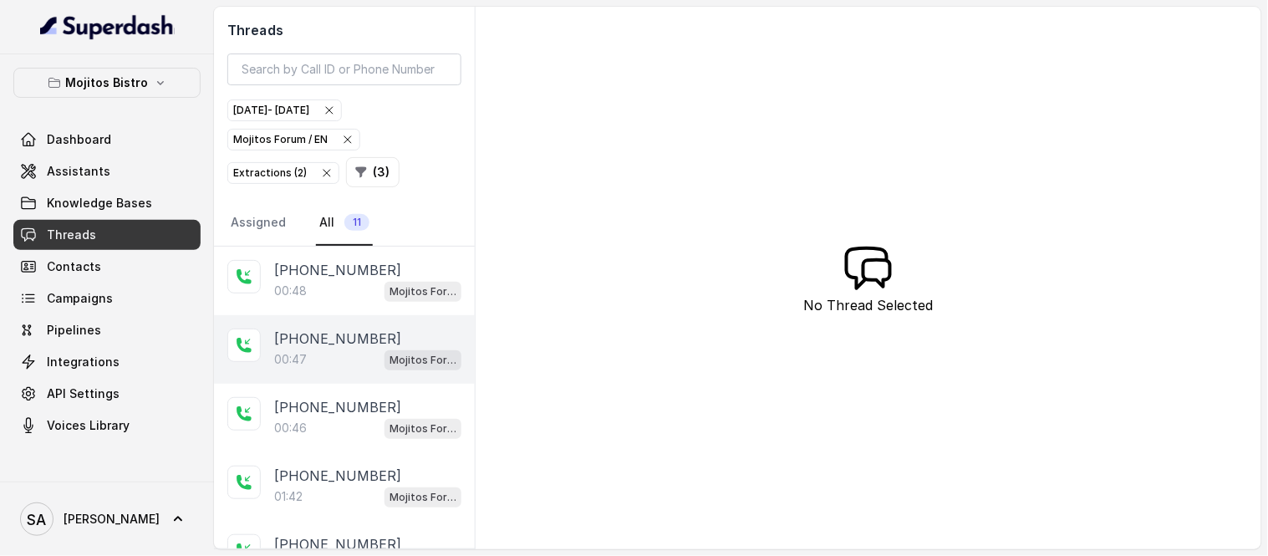
click at [348, 343] on p "+14043866665" at bounding box center [337, 339] width 127 height 20
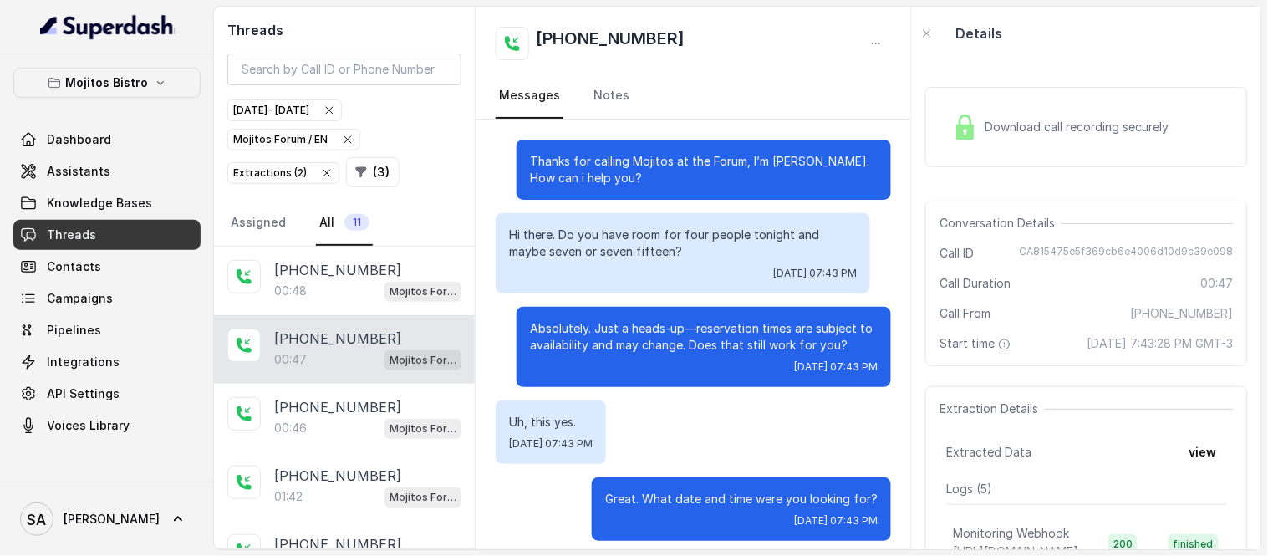
scroll to position [736, 0]
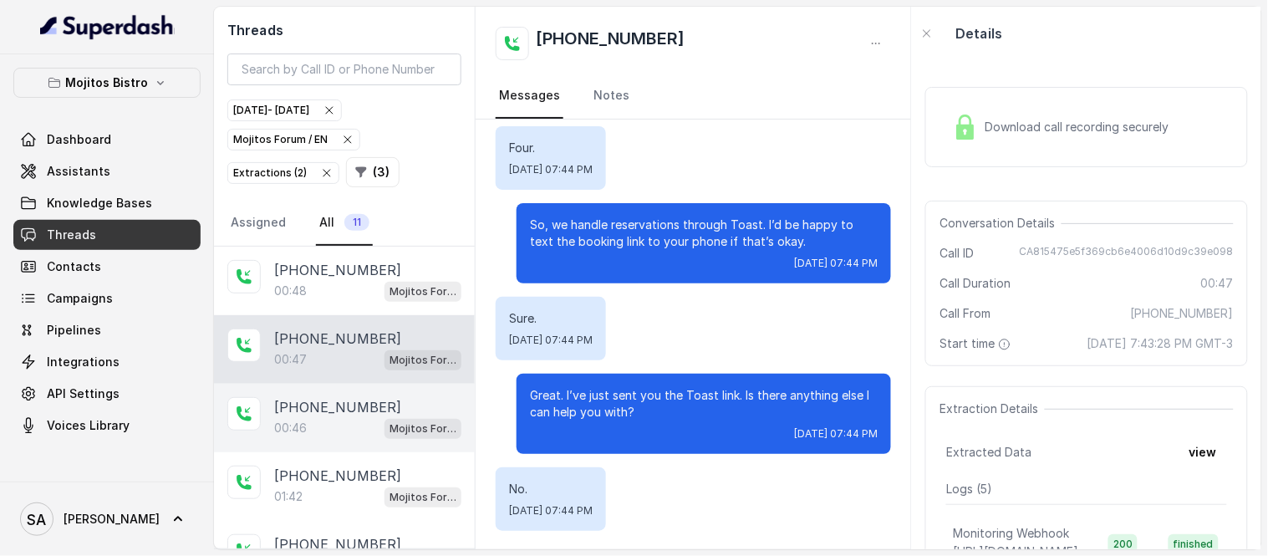
click at [304, 405] on p "[PHONE_NUMBER]" at bounding box center [337, 407] width 127 height 20
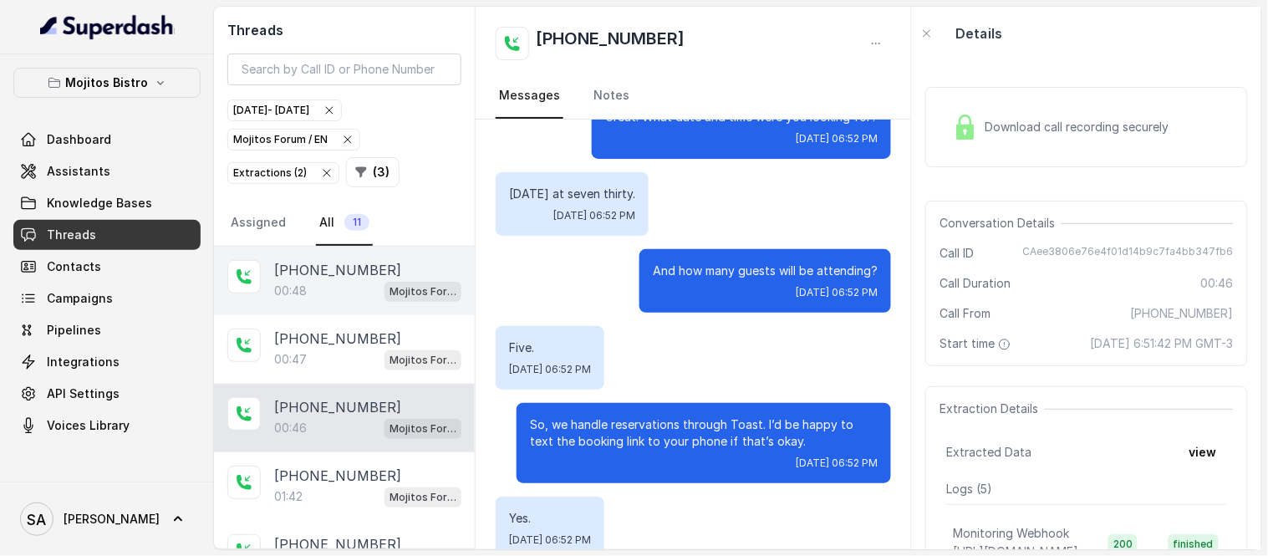
click at [396, 281] on div "Mojitos Forum / EN" at bounding box center [423, 291] width 77 height 22
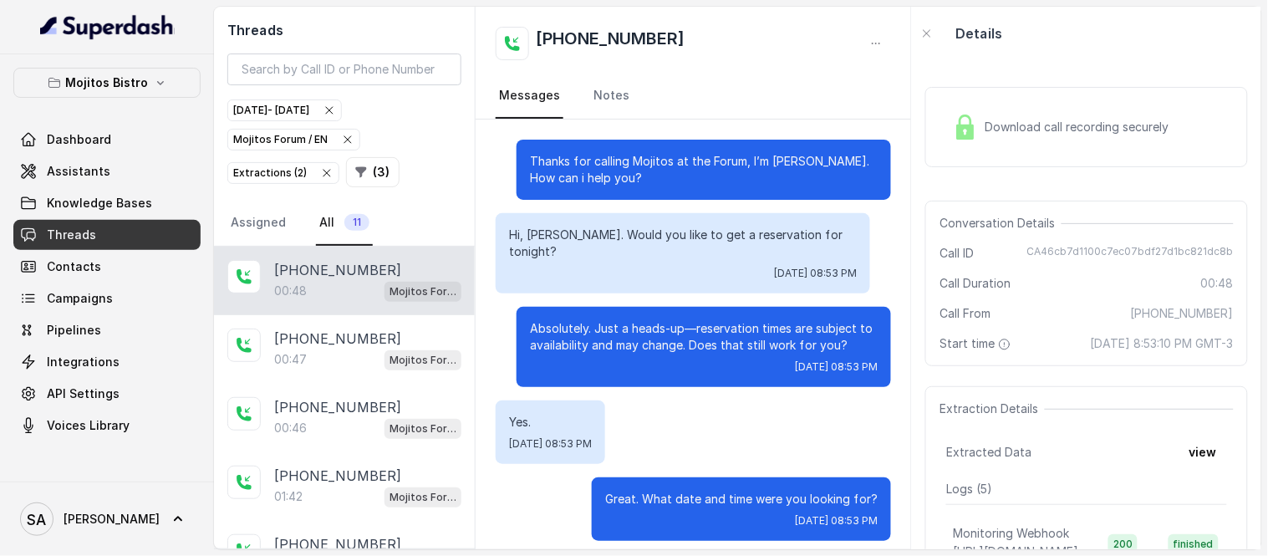
scroll to position [564, 0]
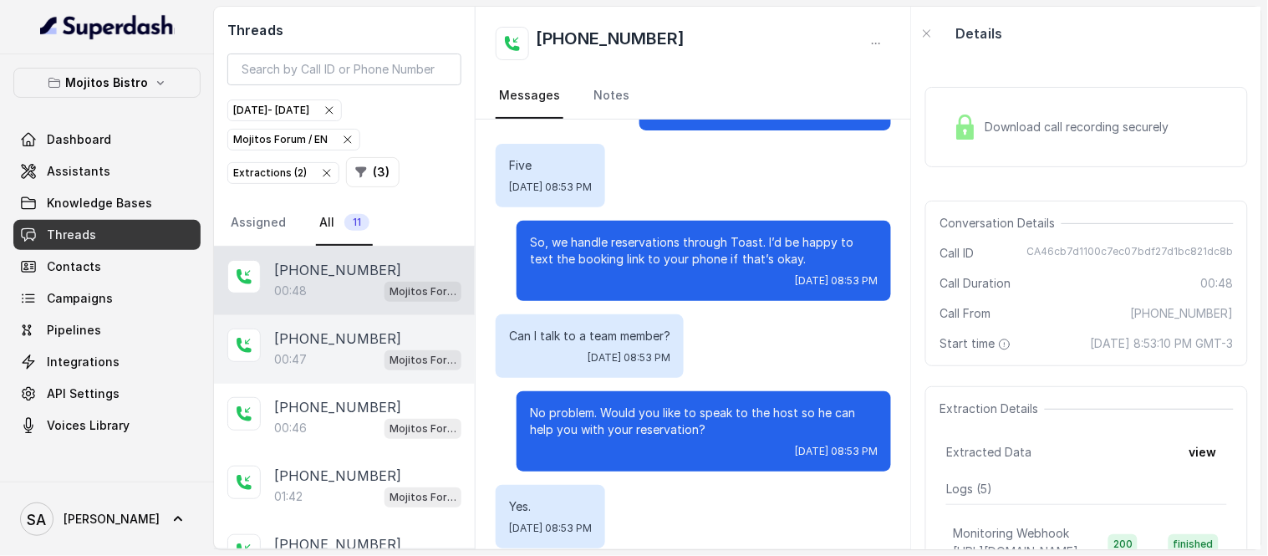
click at [324, 349] on div "00:47 Mojitos Forum / EN" at bounding box center [367, 360] width 187 height 22
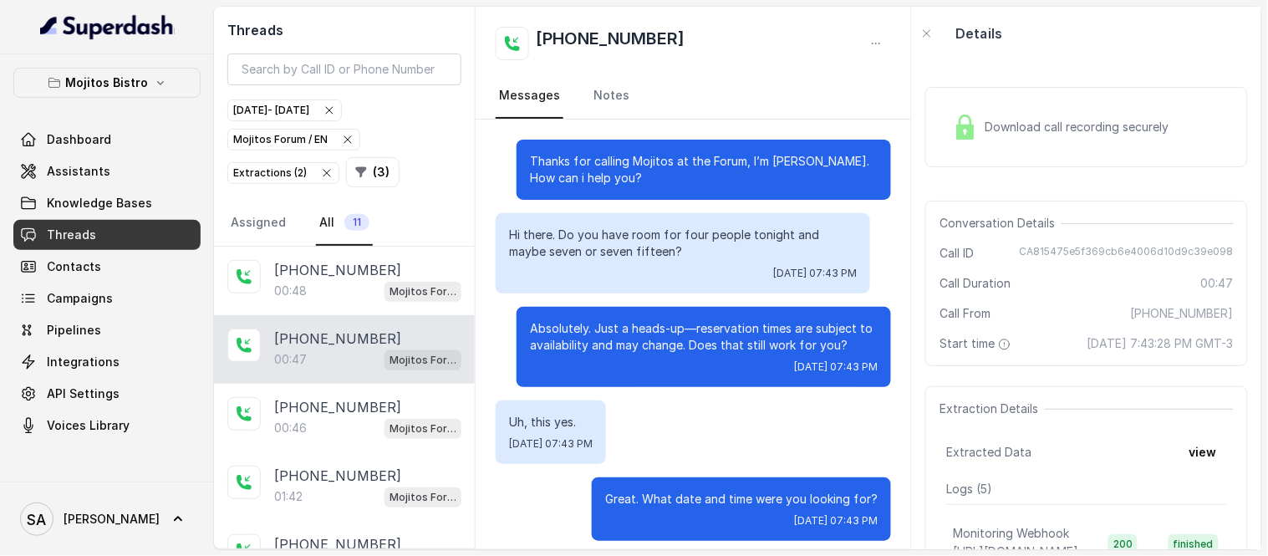
scroll to position [736, 0]
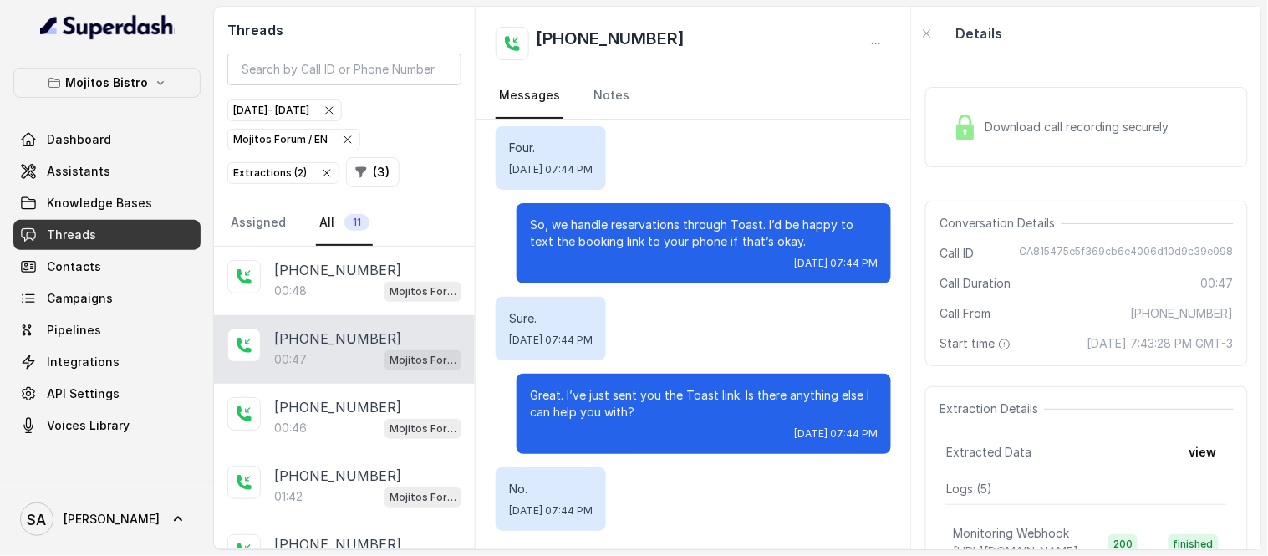
click at [1002, 137] on div "Download call recording securely" at bounding box center [1060, 127] width 229 height 38
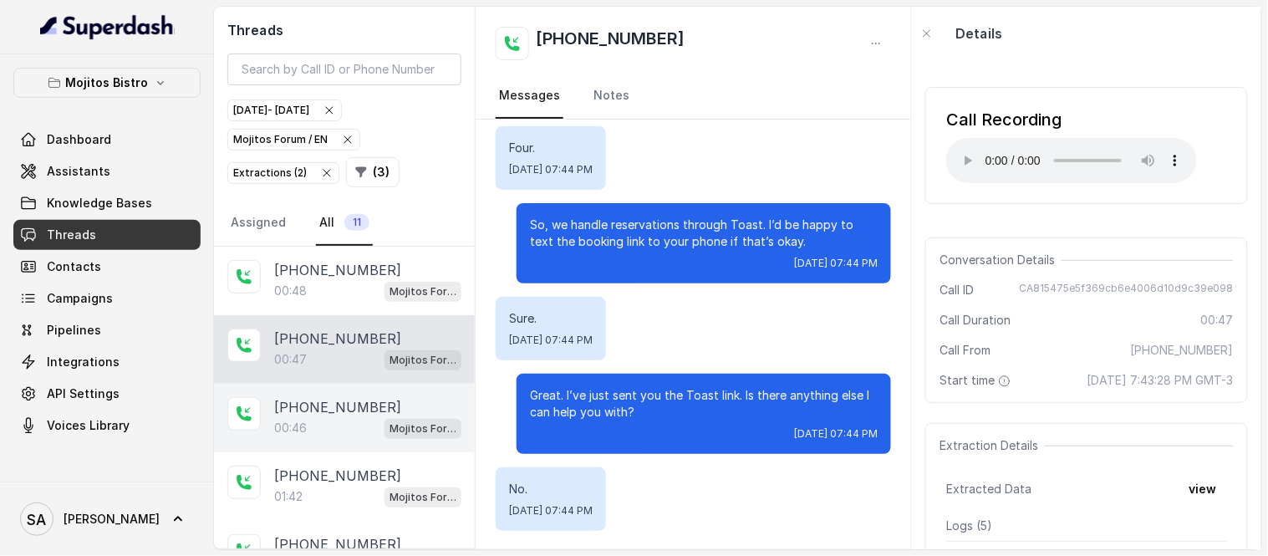
click at [311, 436] on div "00:46 Mojitos Forum / EN" at bounding box center [367, 428] width 187 height 22
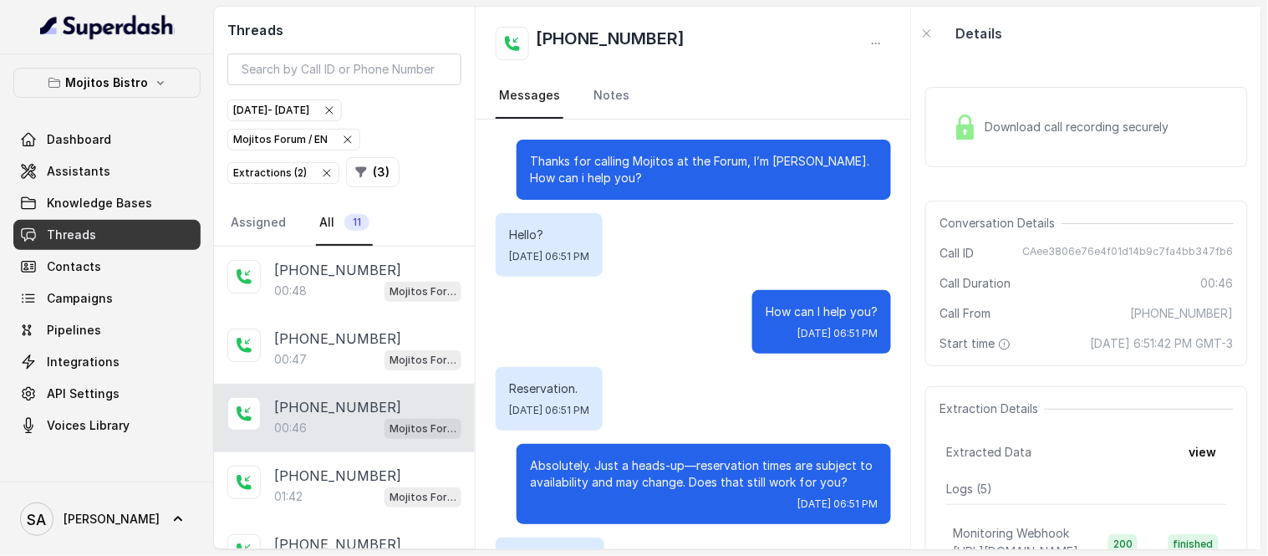
scroll to position [625, 0]
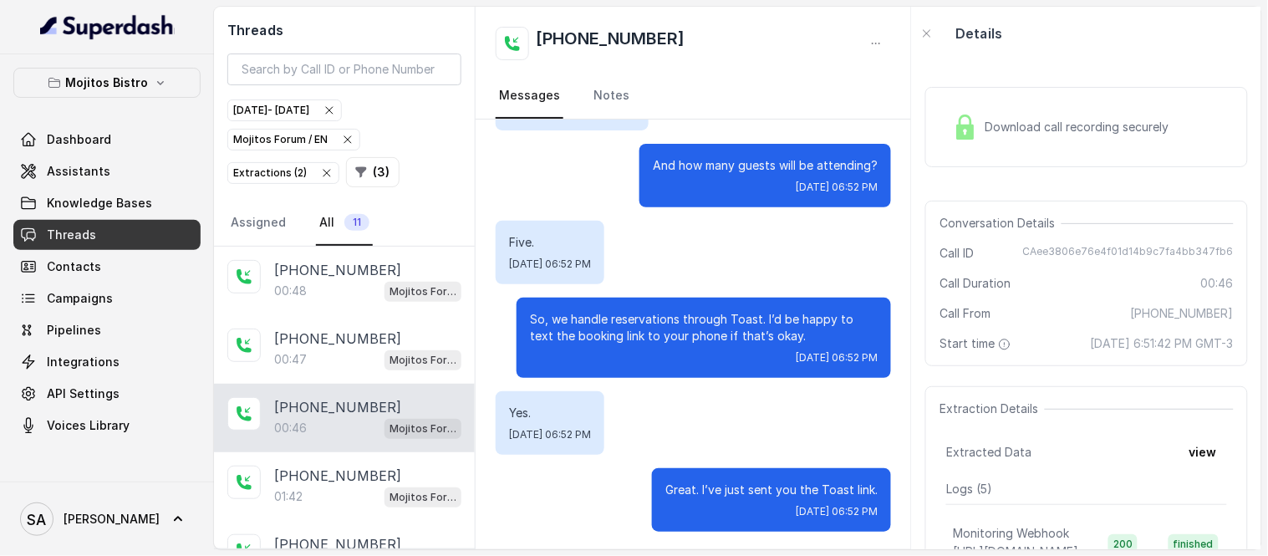
click at [998, 138] on div "Download call recording securely" at bounding box center [1060, 127] width 229 height 38
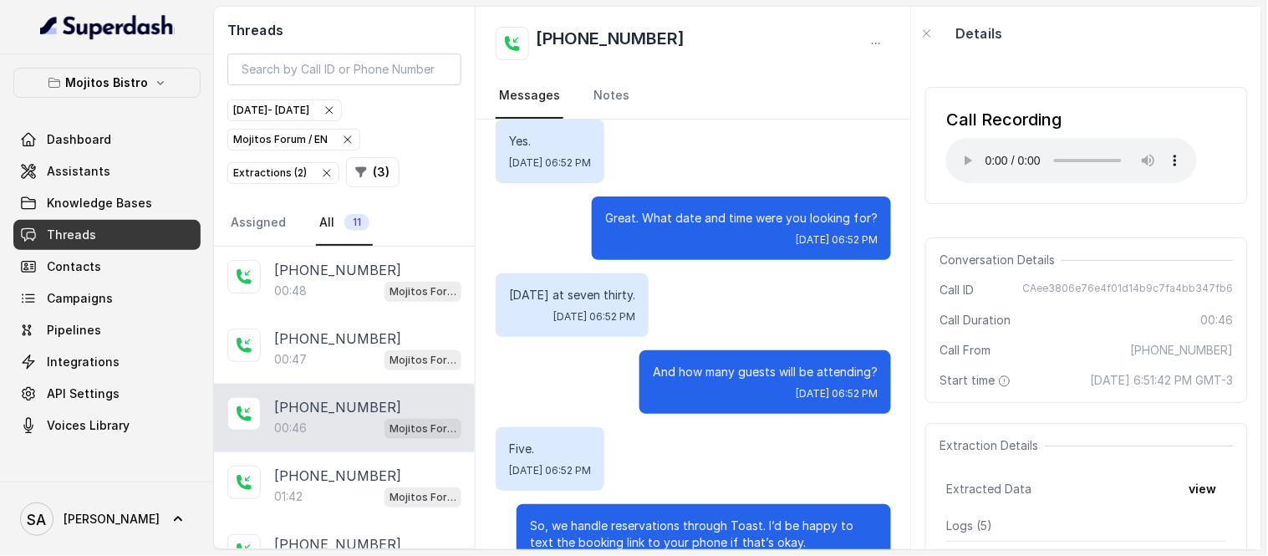
scroll to position [425, 0]
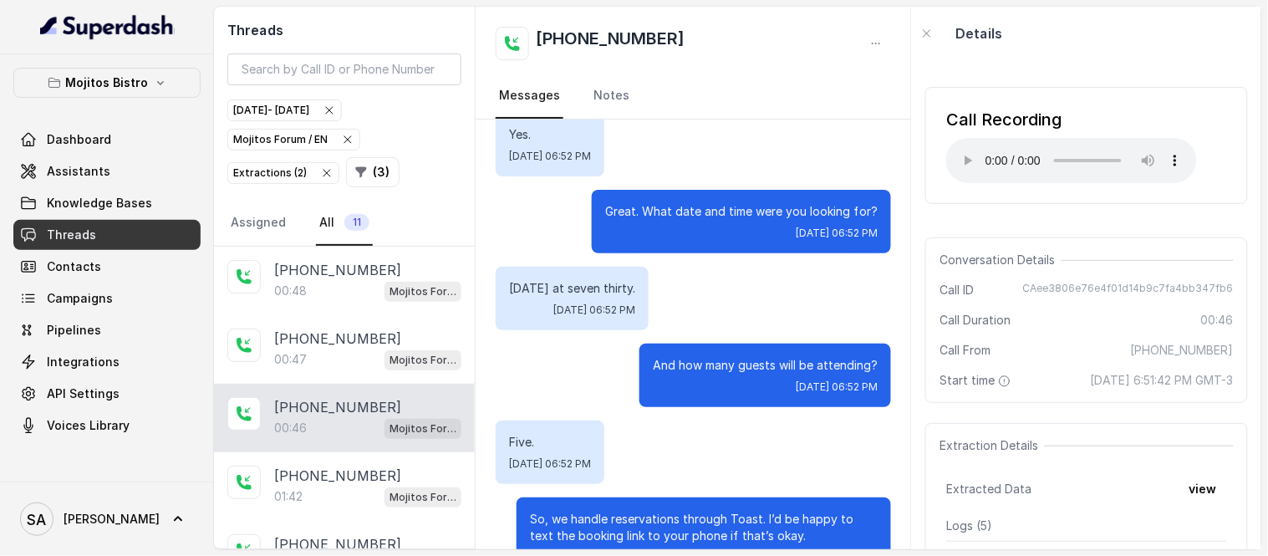
click at [1057, 25] on div "Details" at bounding box center [1086, 34] width 349 height 54
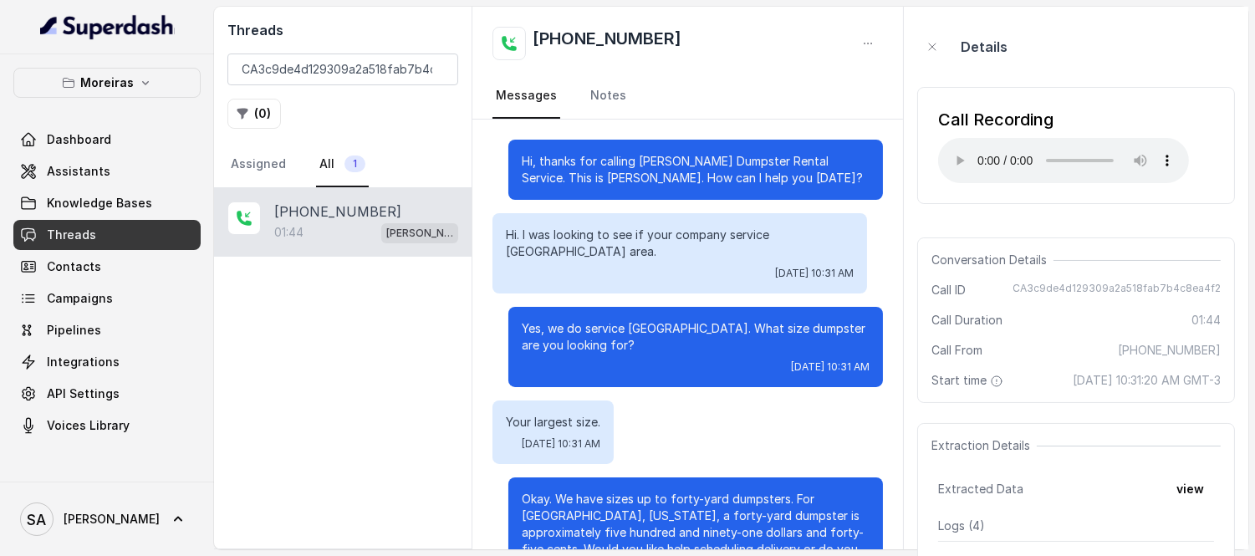
scroll to position [690, 0]
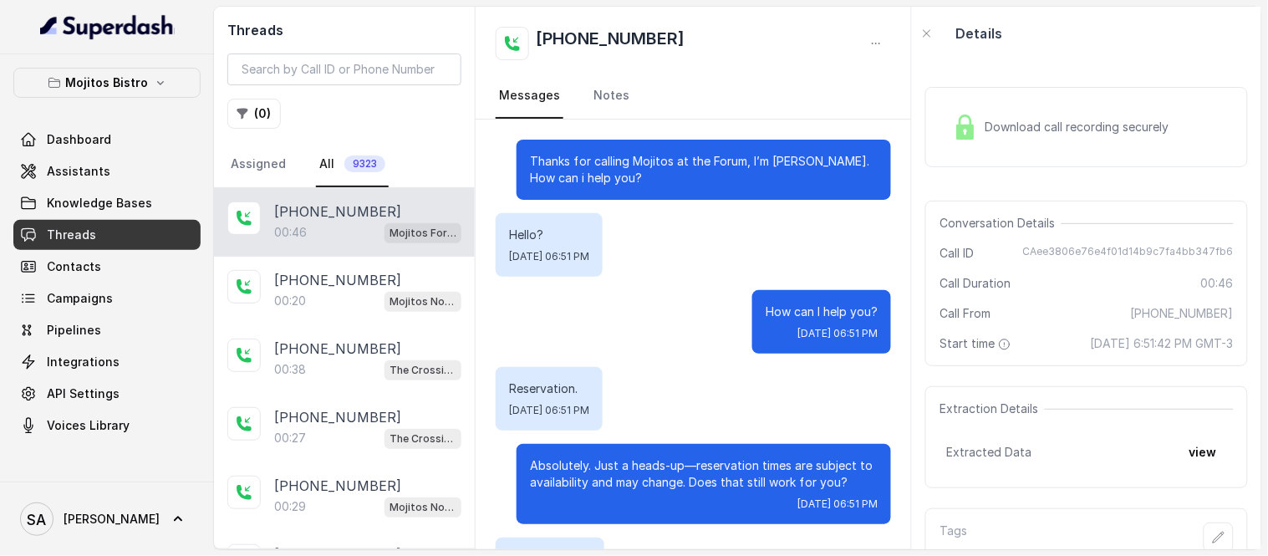
scroll to position [625, 0]
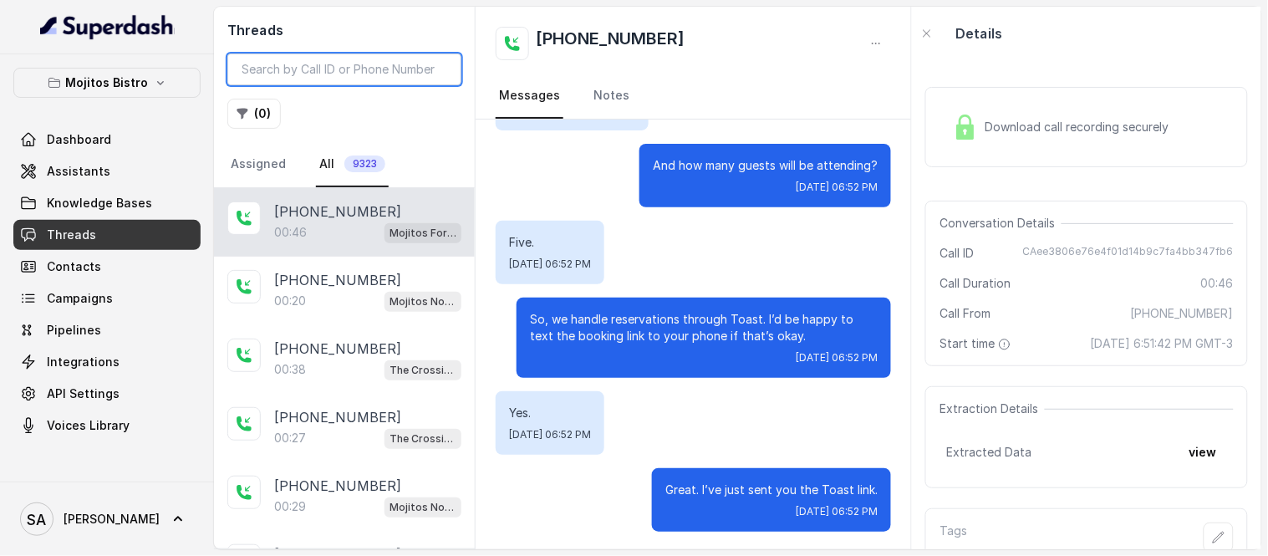
click at [284, 62] on input "search" at bounding box center [344, 70] width 234 height 32
paste input "CA2930a819eb06bd7724de09033d0505bd"
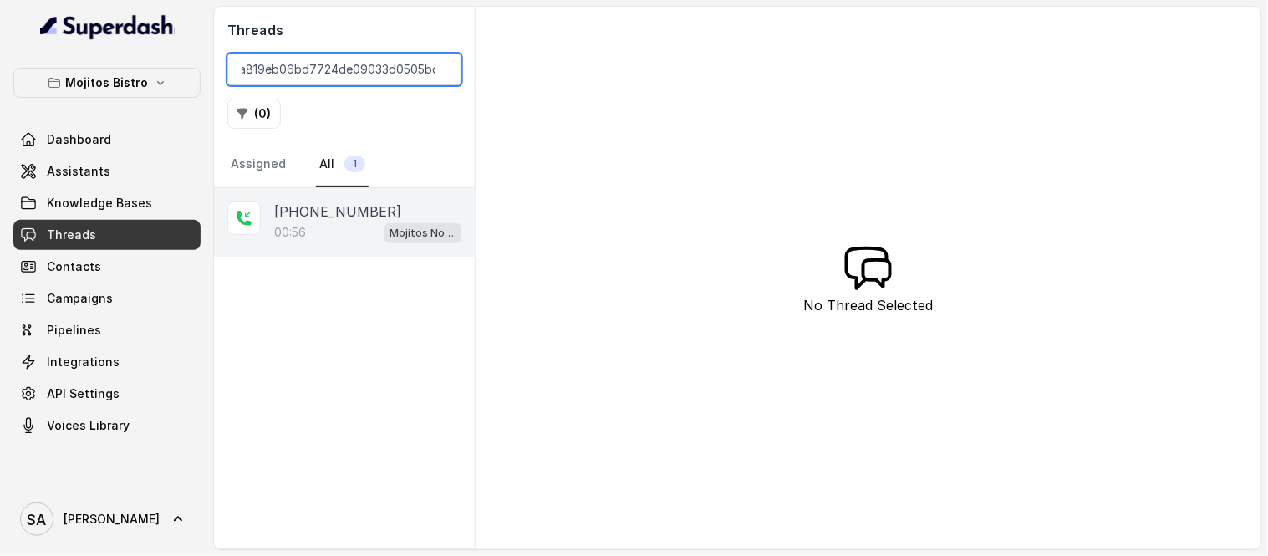
type input "CA2930a819eb06bd7724de09033d0505bd"
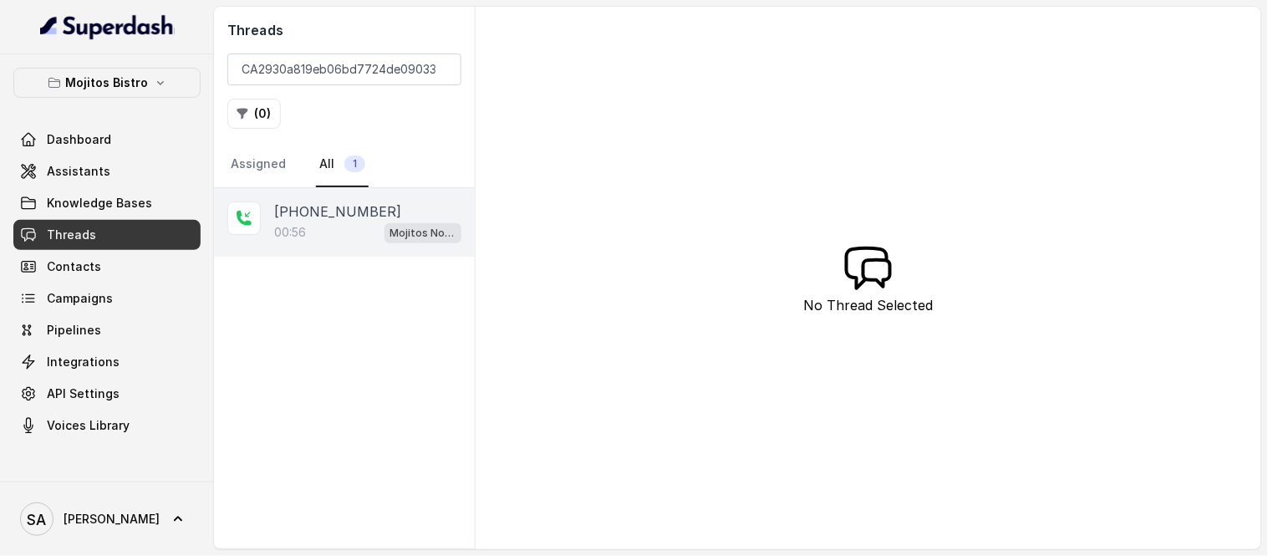
click at [337, 229] on div "00:56 Mojitos Norcross / EN" at bounding box center [367, 233] width 187 height 22
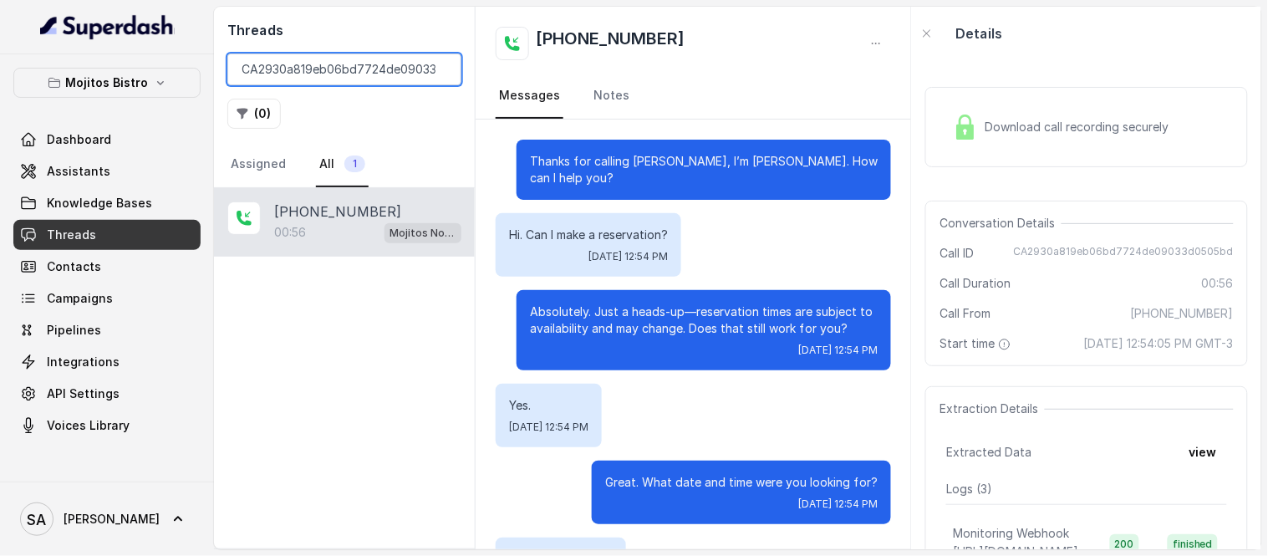
click at [441, 69] on input "CA2930a819eb06bd7724de09033d0505bd" at bounding box center [344, 70] width 234 height 32
click at [353, 69] on input "search" at bounding box center [344, 70] width 234 height 32
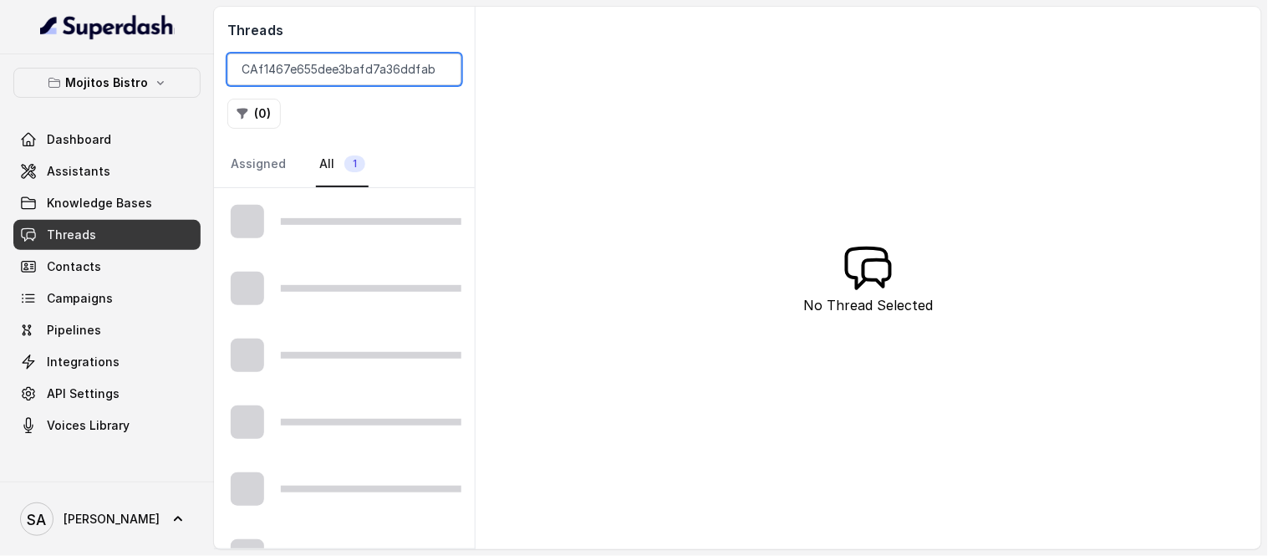
scroll to position [0, 28]
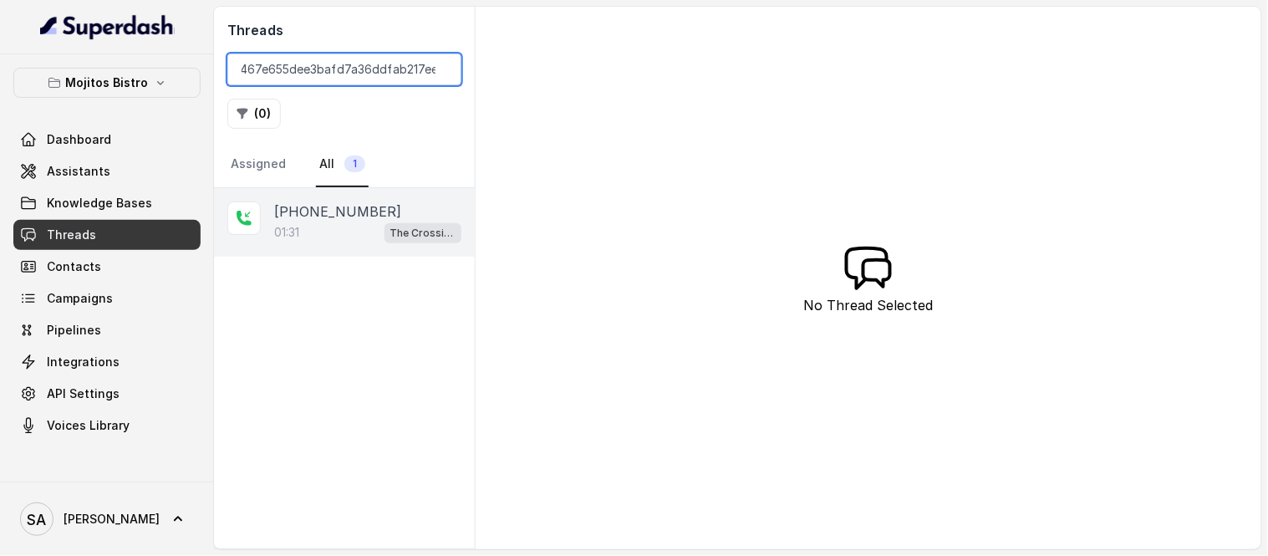
type input "CAf1467e655dee3bafd7a36ddfab217ee1"
click at [334, 222] on div "01:31 The Crossing Steakhouse" at bounding box center [367, 233] width 187 height 22
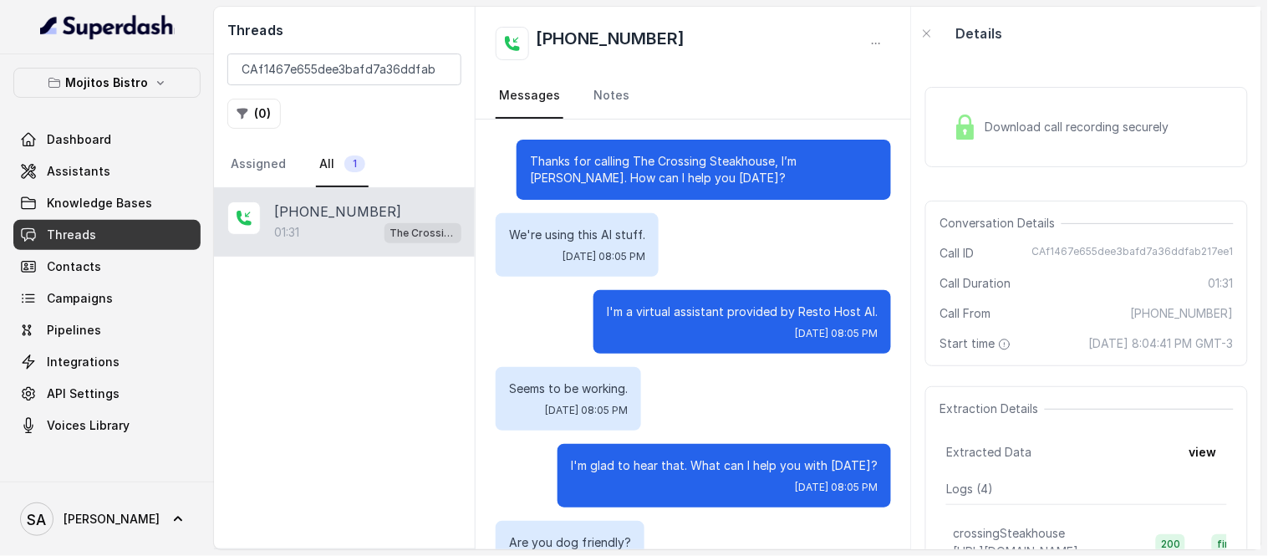
click at [1013, 149] on div "Download call recording securely" at bounding box center [1087, 127] width 323 height 80
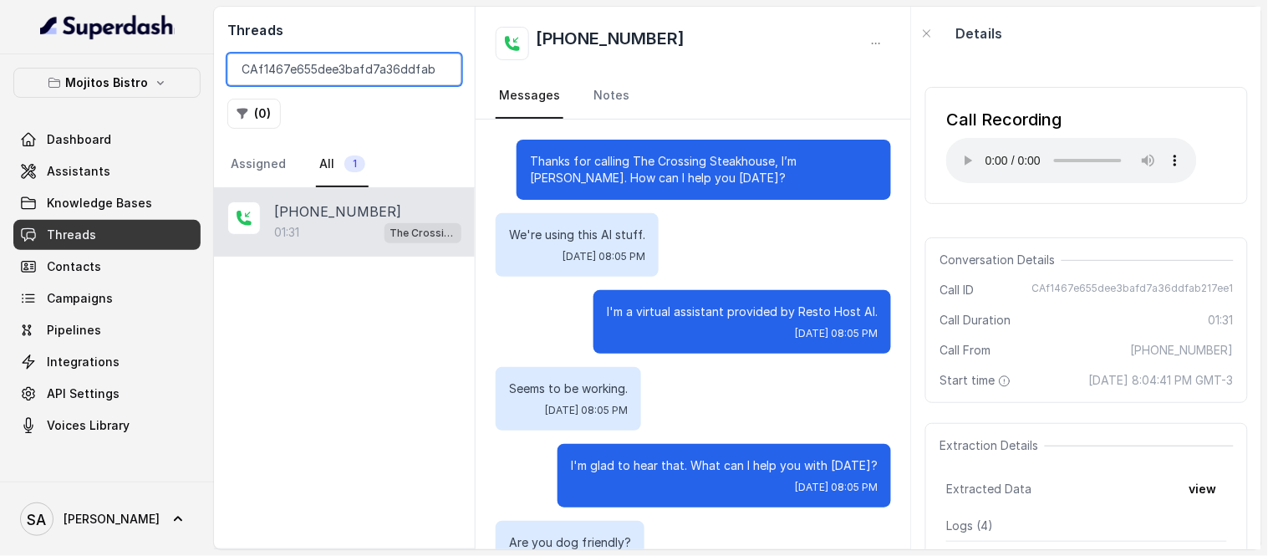
click at [441, 71] on input "CAf1467e655dee3bafd7a36ddfab217ee1" at bounding box center [344, 70] width 234 height 32
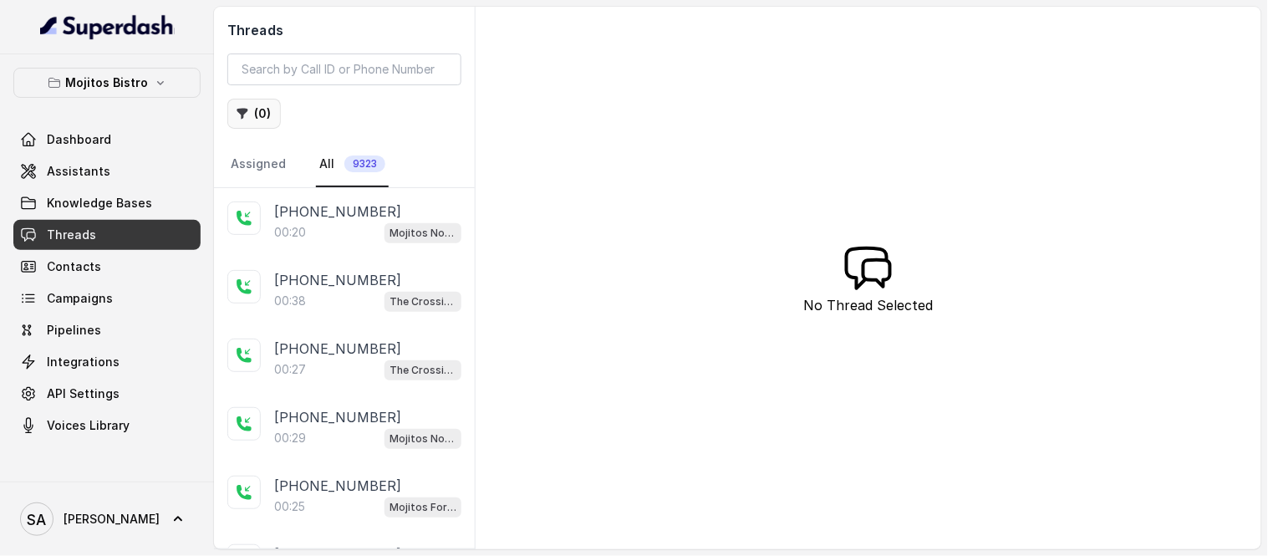
click at [246, 109] on icon "button" at bounding box center [242, 113] width 13 height 13
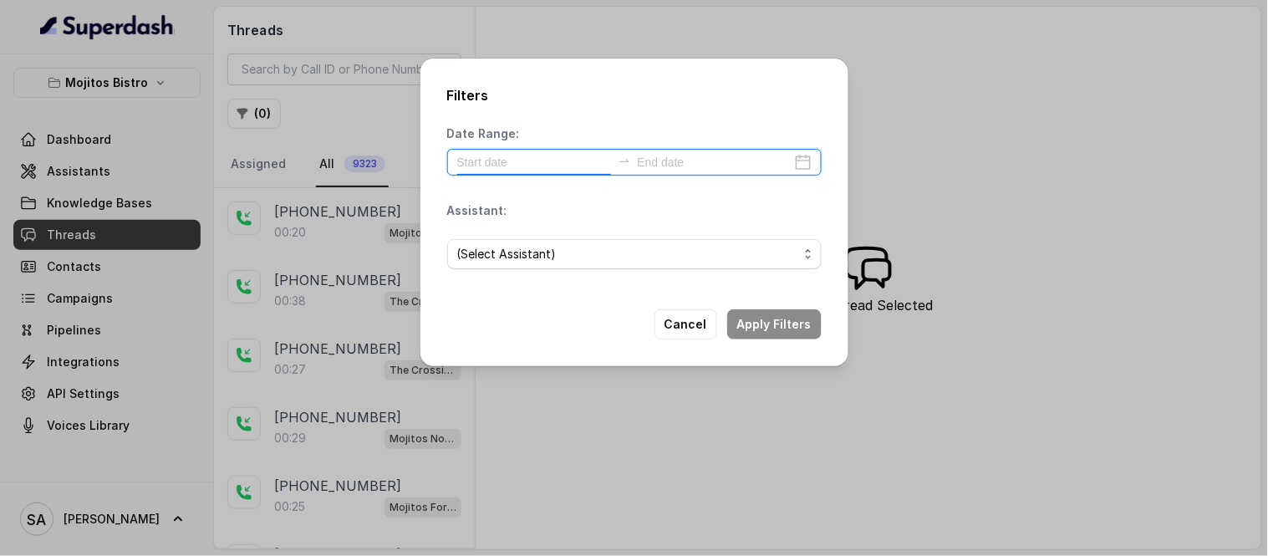
click at [522, 157] on input at bounding box center [534, 162] width 154 height 18
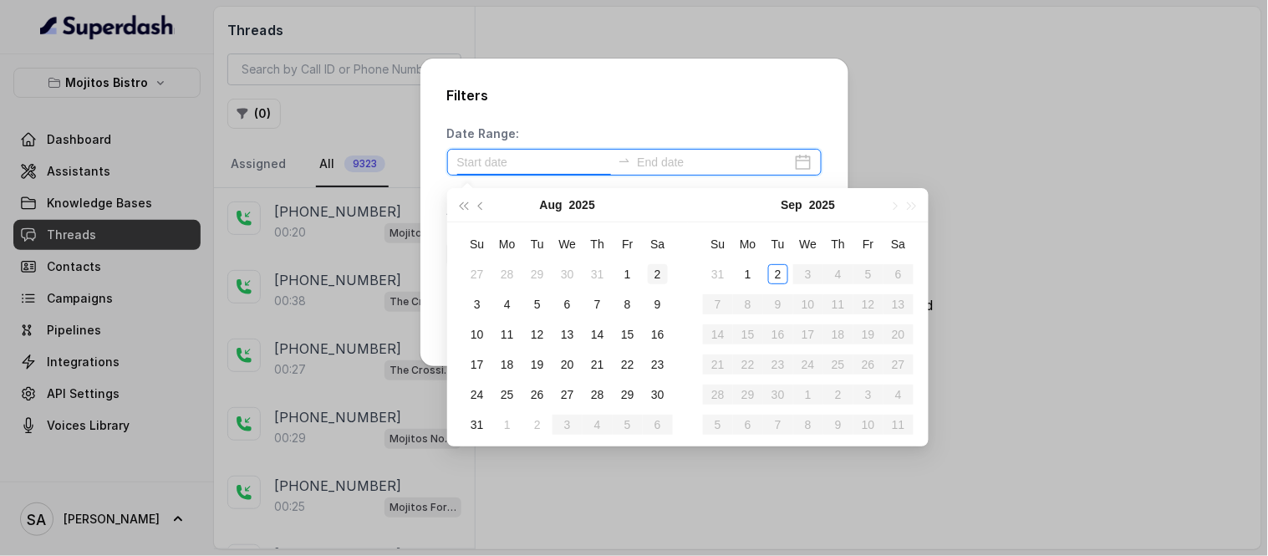
type input "[DATE]"
click at [628, 271] on div "1" at bounding box center [628, 274] width 20 height 20
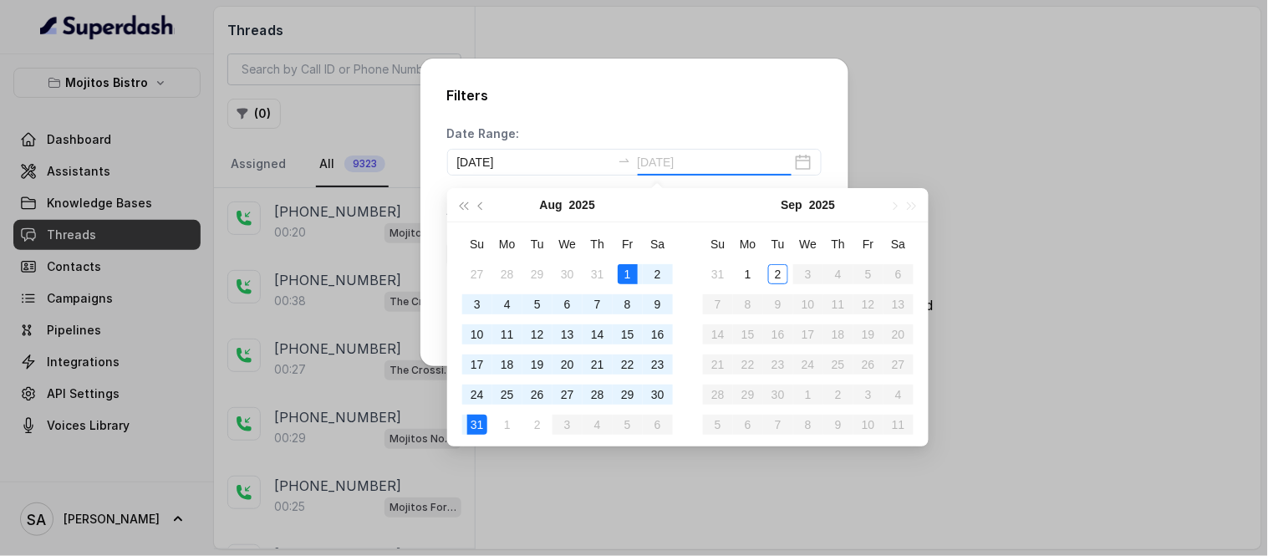
click at [468, 427] on div "31" at bounding box center [477, 425] width 20 height 20
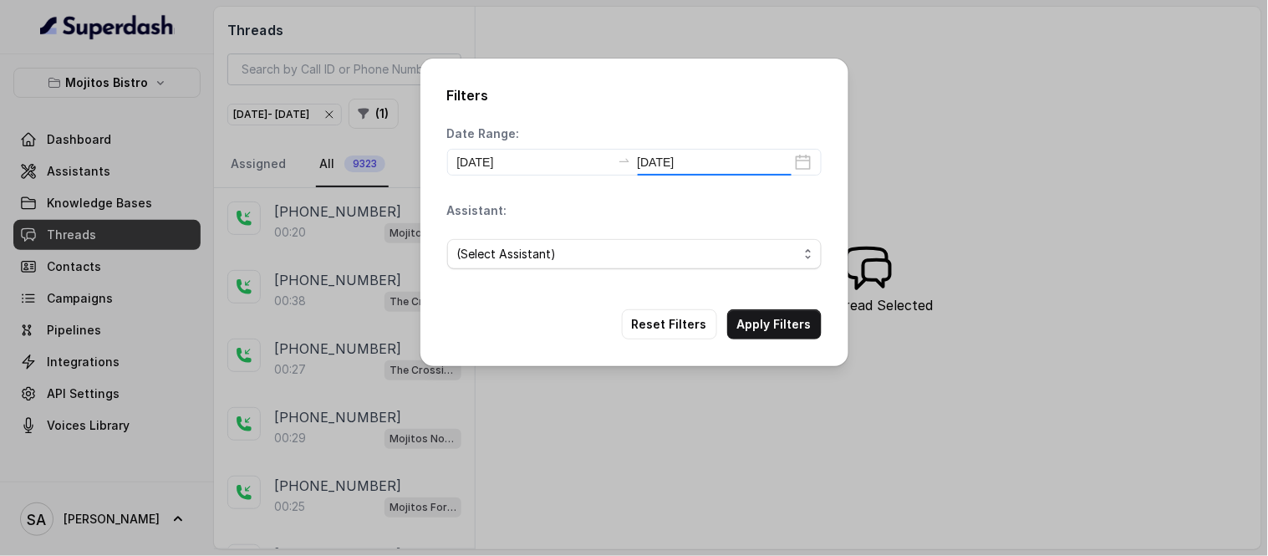
type input "[DATE]"
click at [561, 245] on span "(Select Assistant)" at bounding box center [627, 254] width 341 height 20
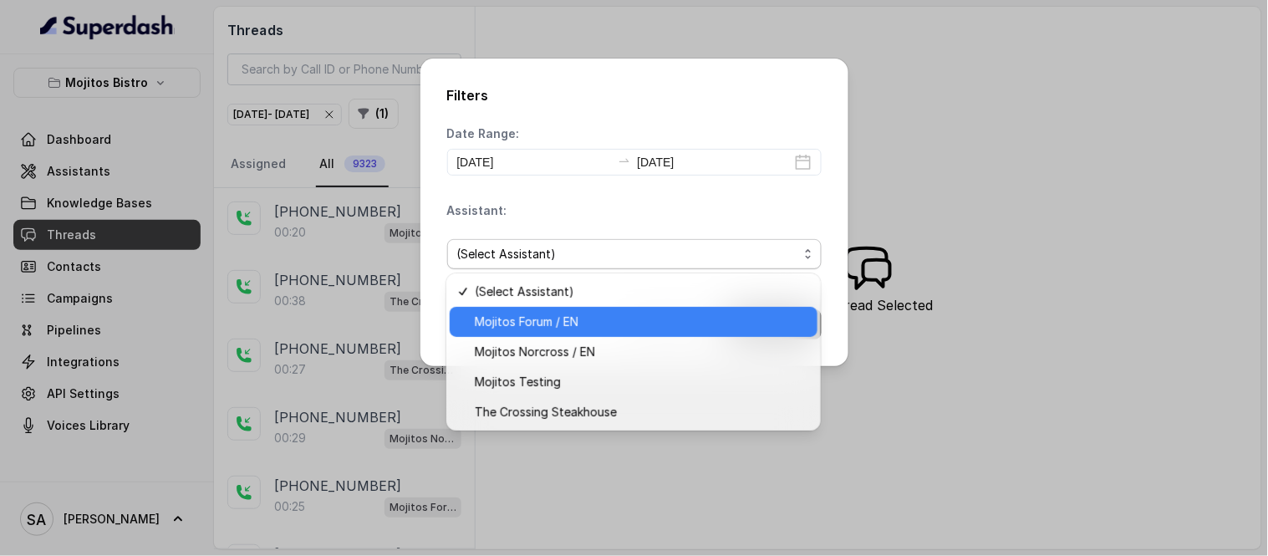
click at [574, 327] on span "Mojitos Forum / EN" at bounding box center [641, 322] width 333 height 20
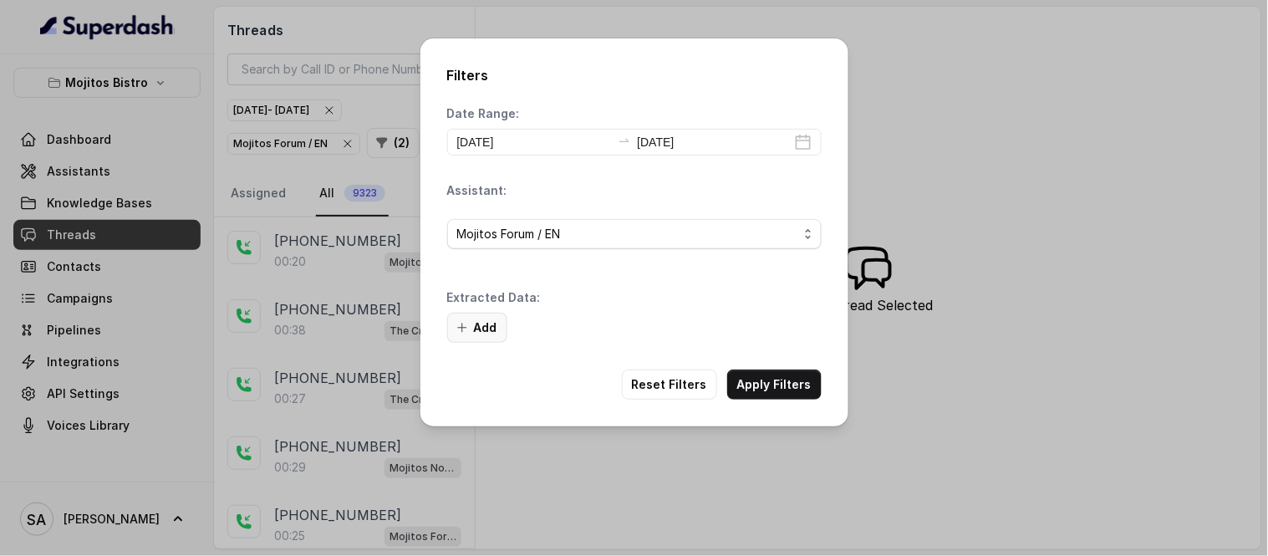
click at [485, 329] on button "Add" at bounding box center [477, 328] width 60 height 30
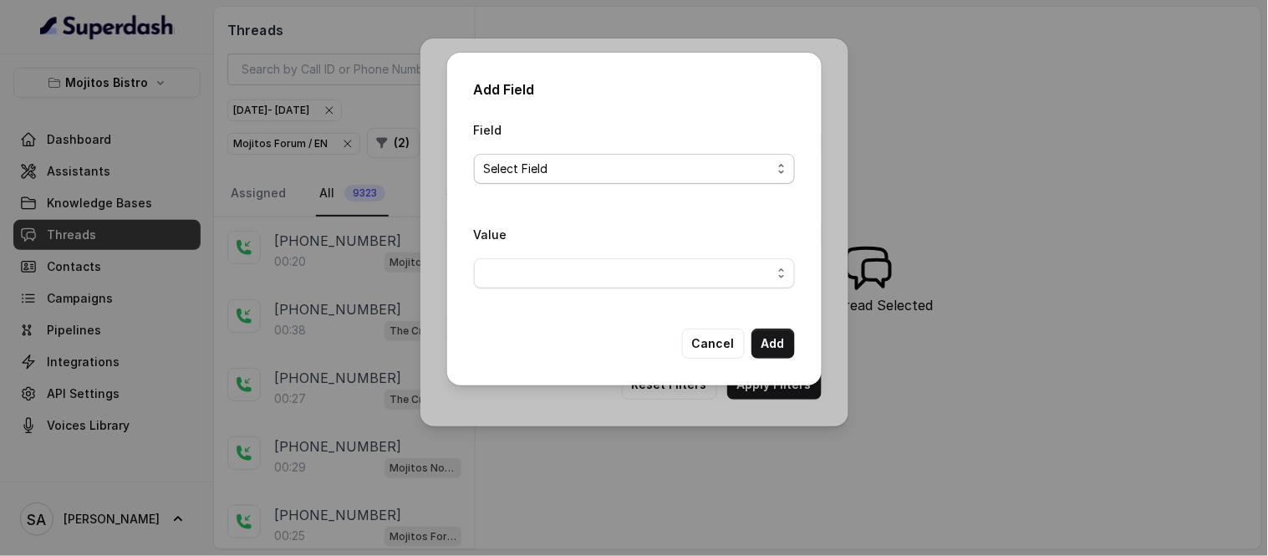
click at [544, 167] on span "Select Field" at bounding box center [628, 169] width 288 height 20
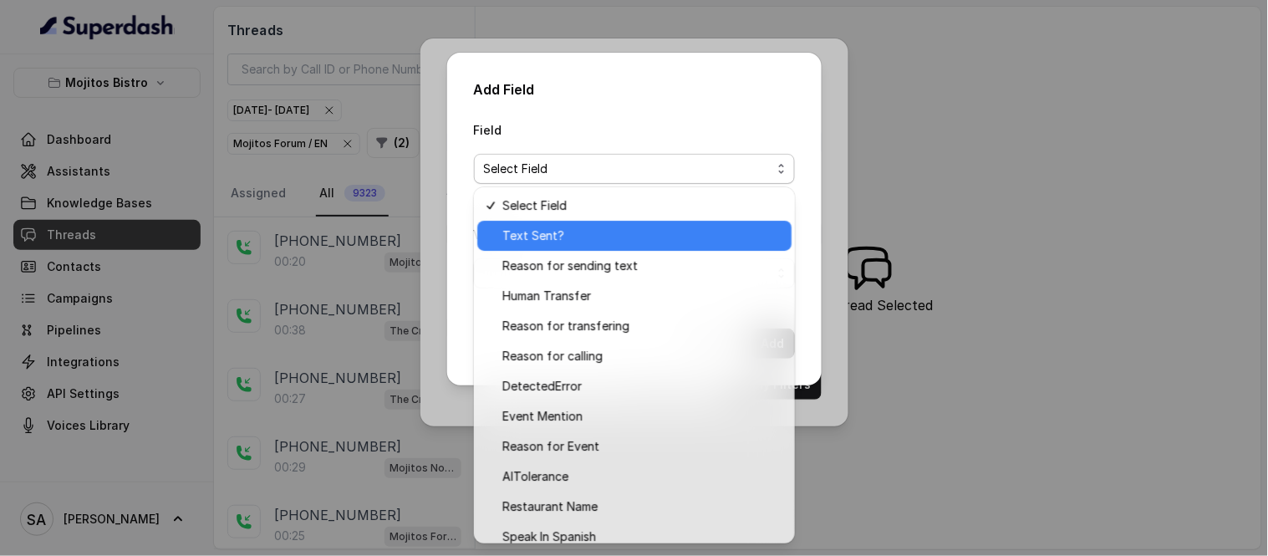
click at [538, 236] on span "Text Sent?" at bounding box center [641, 236] width 279 height 20
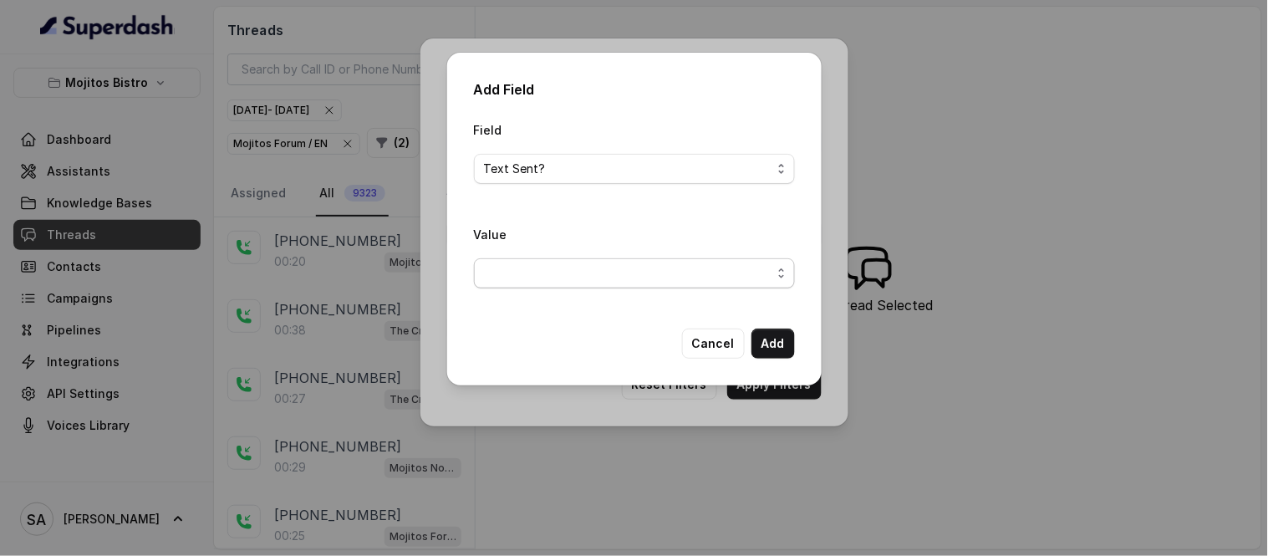
click at [569, 273] on span "button" at bounding box center [634, 273] width 321 height 30
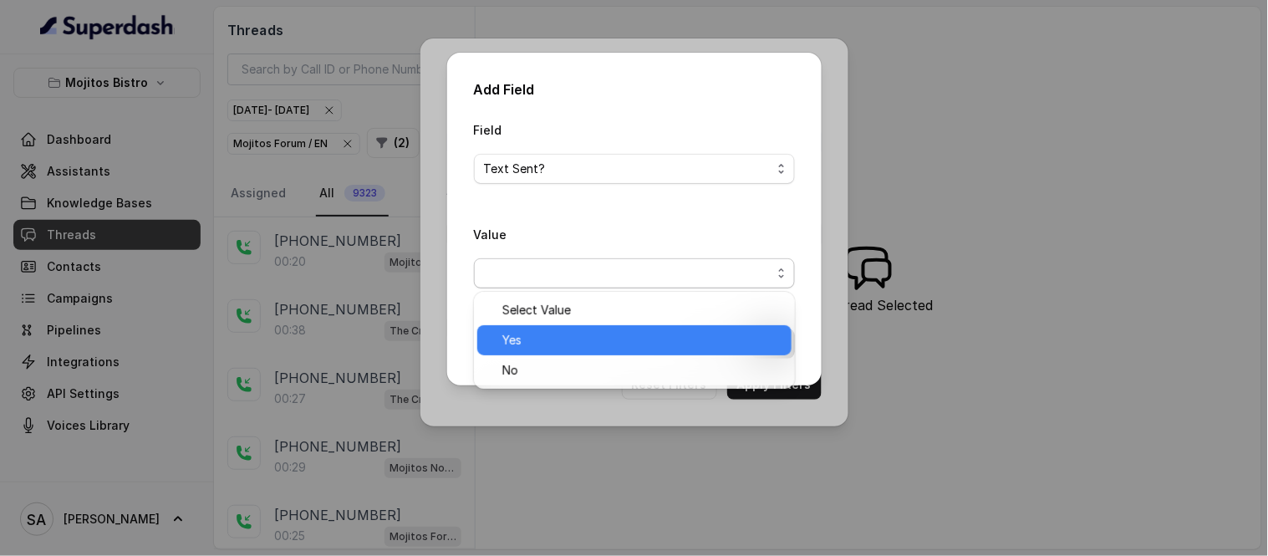
click at [550, 331] on span "Yes" at bounding box center [641, 340] width 279 height 20
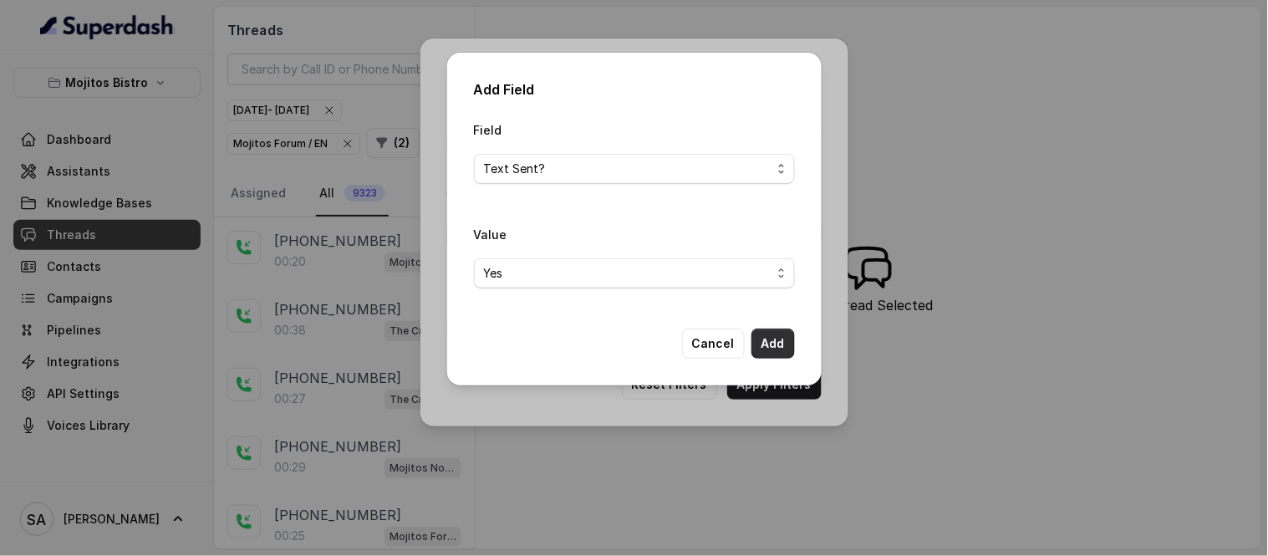
click at [776, 344] on button "Add" at bounding box center [773, 344] width 43 height 30
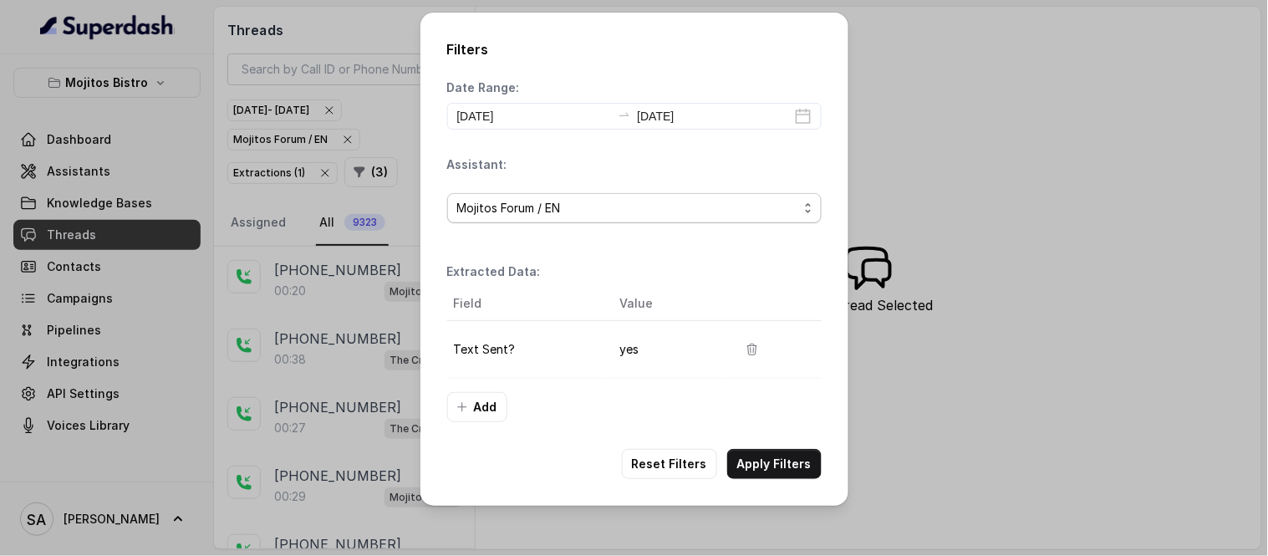
click at [577, 201] on span "Mojitos Forum / EN" at bounding box center [627, 208] width 341 height 20
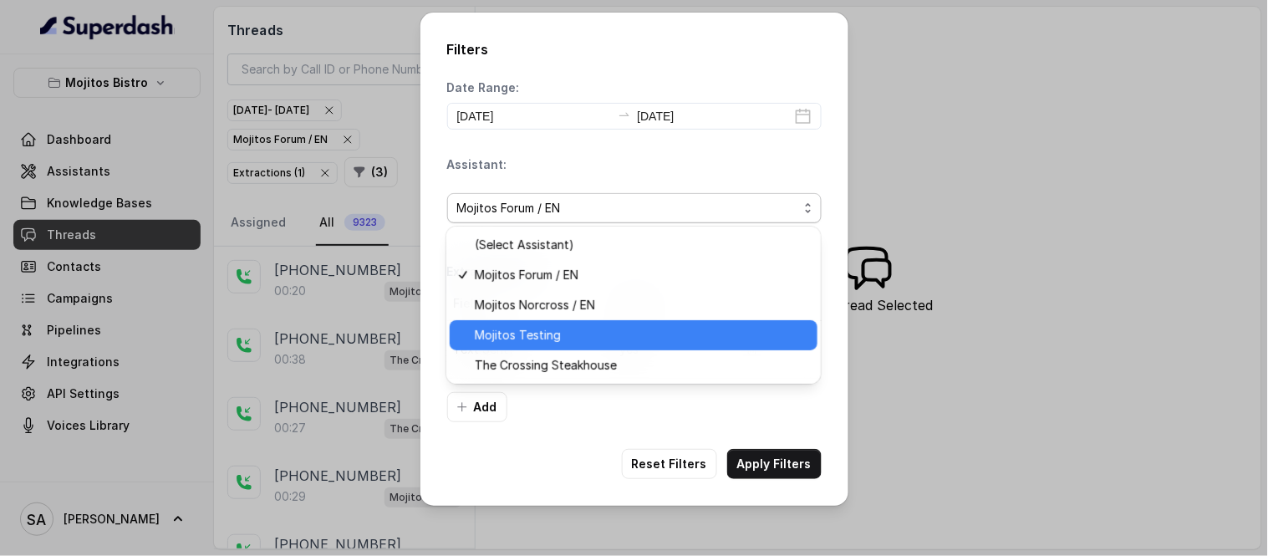
click at [548, 320] on div "Mojitos Testing" at bounding box center [634, 335] width 368 height 30
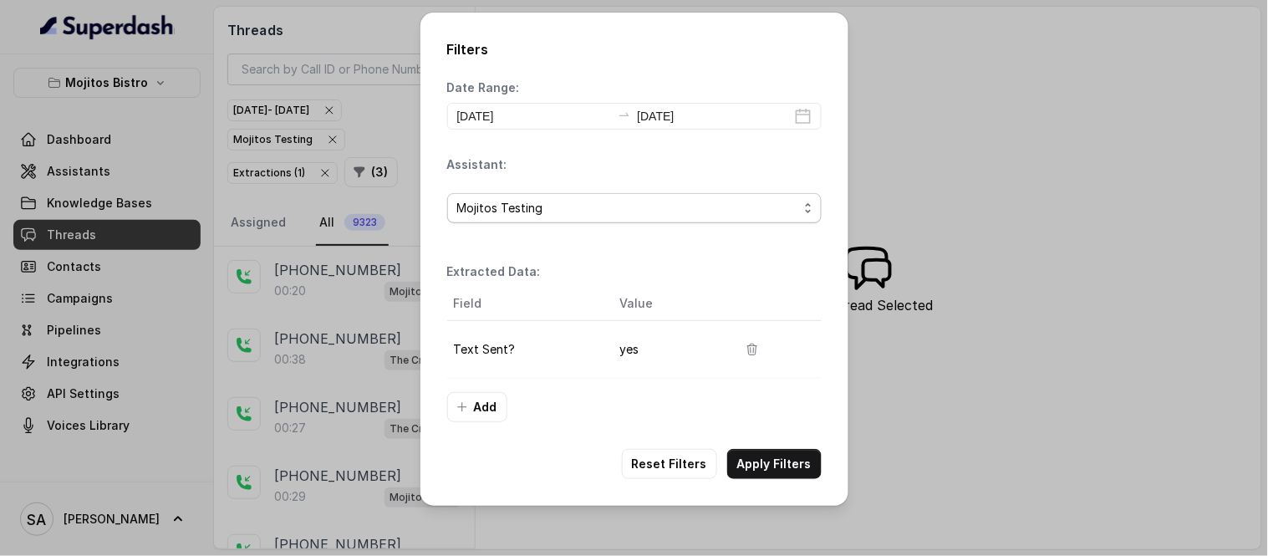
click at [548, 215] on span "Mojitos Testing" at bounding box center [627, 208] width 341 height 20
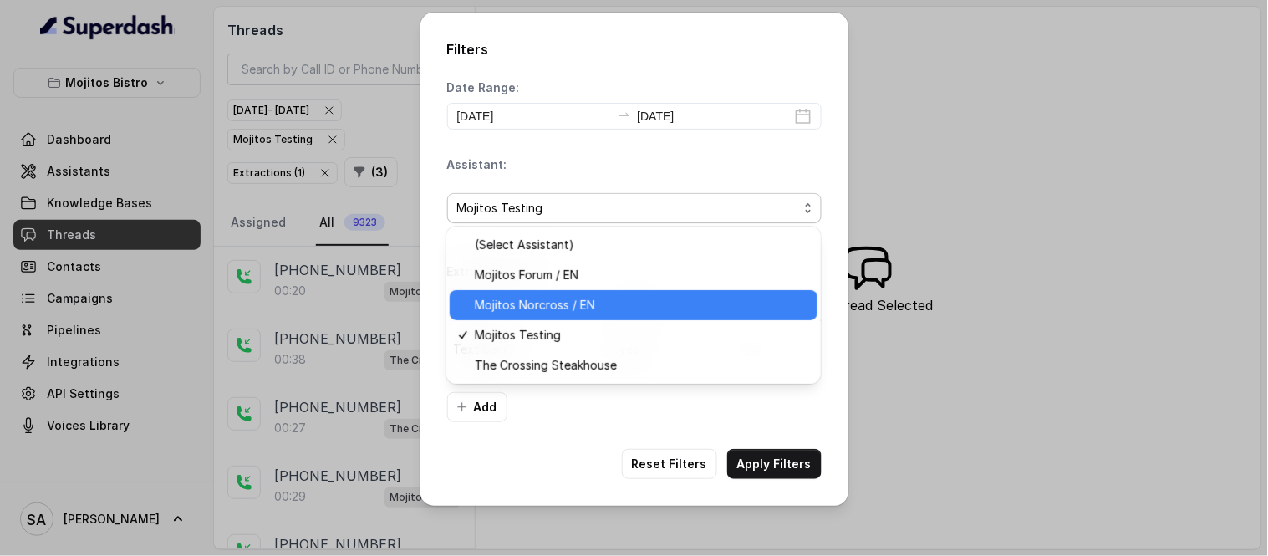
click at [549, 295] on span "Mojitos Norcross / EN" at bounding box center [641, 305] width 333 height 20
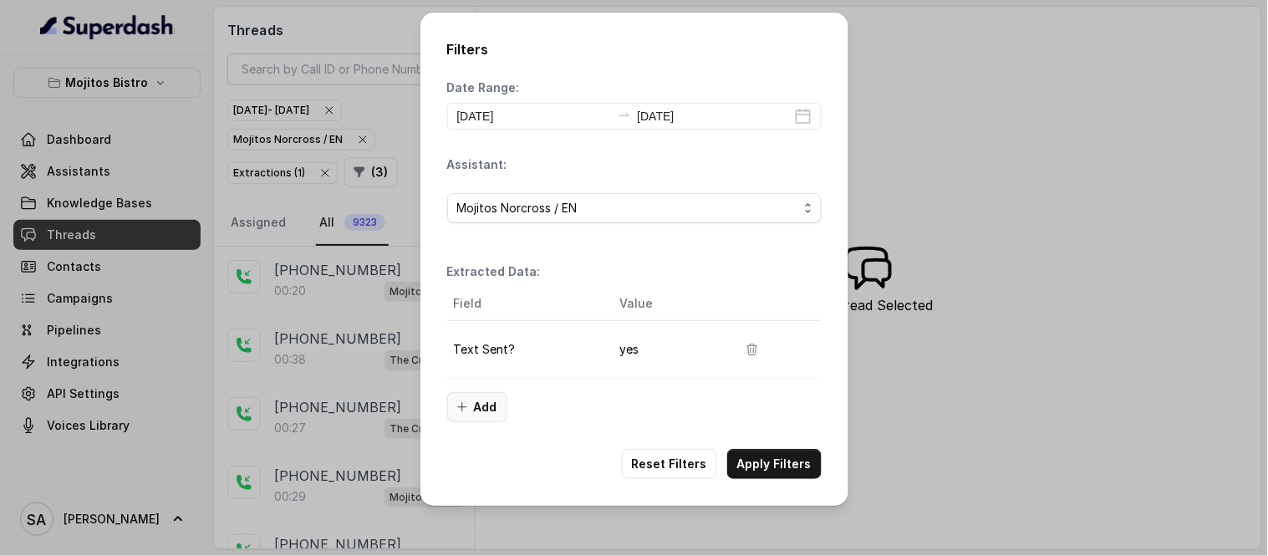
click at [494, 401] on button "Add" at bounding box center [477, 407] width 60 height 30
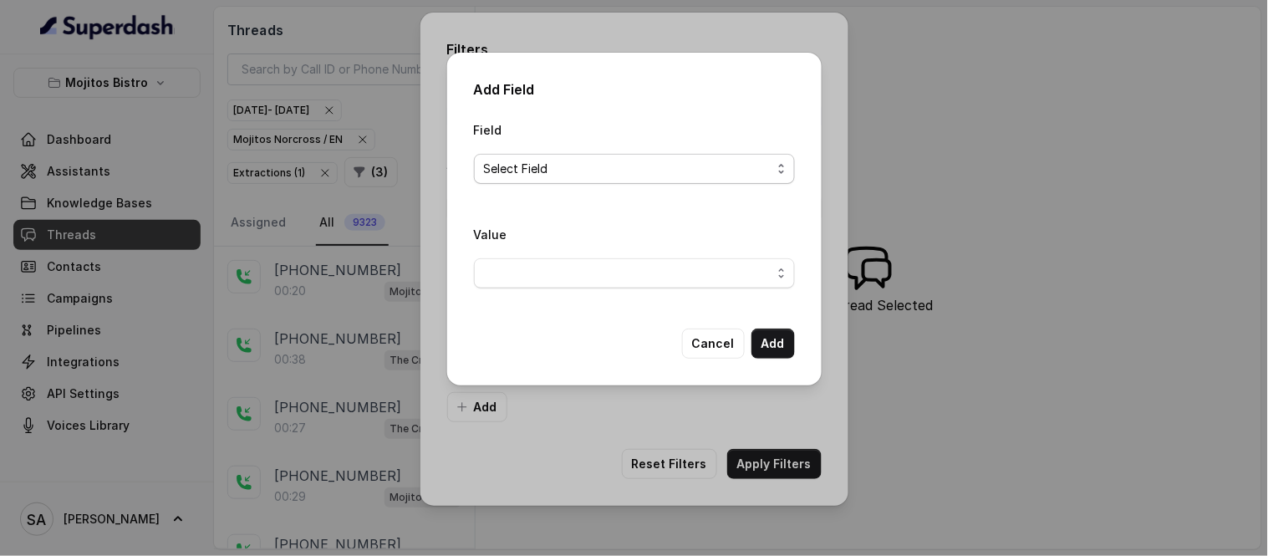
click at [536, 162] on span "Select Field" at bounding box center [628, 169] width 288 height 20
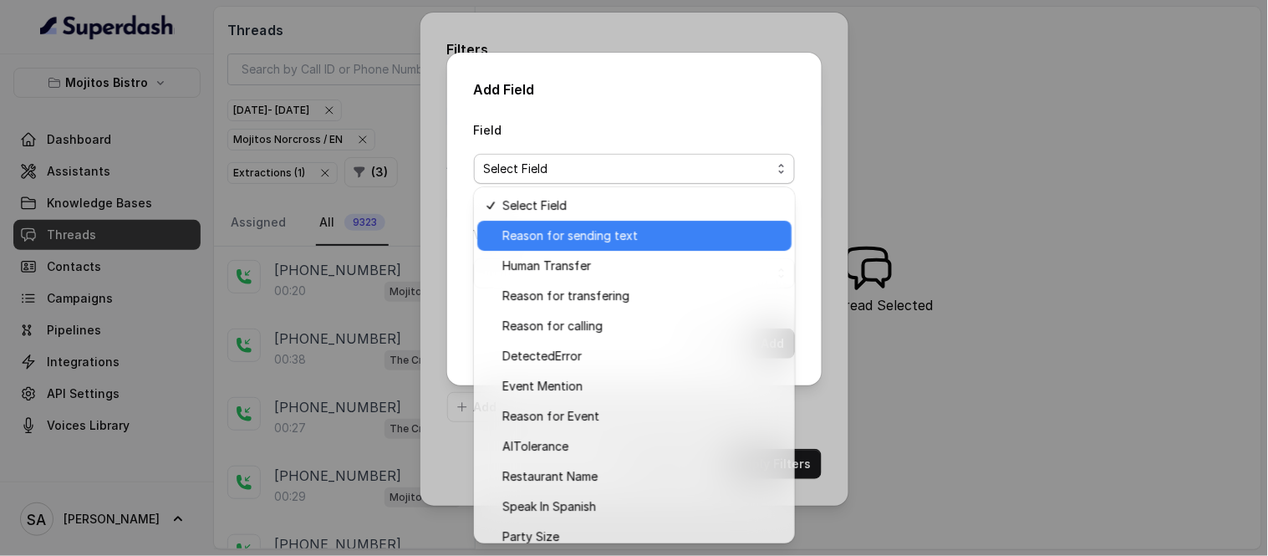
click at [554, 228] on span "Reason for sending text" at bounding box center [641, 236] width 279 height 20
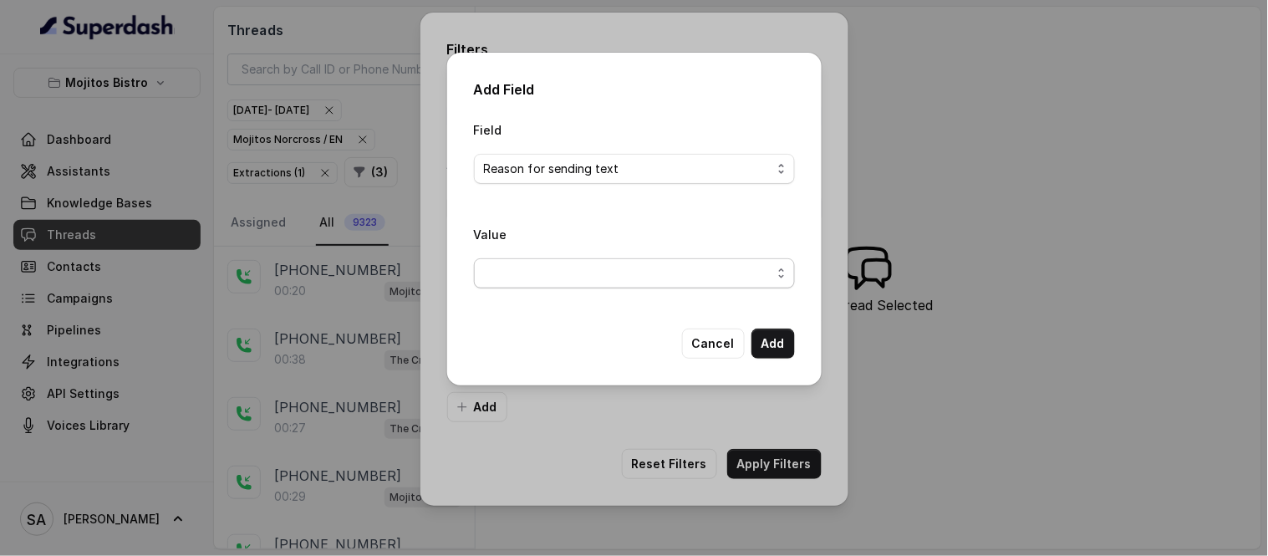
click at [542, 273] on span "button" at bounding box center [634, 273] width 321 height 30
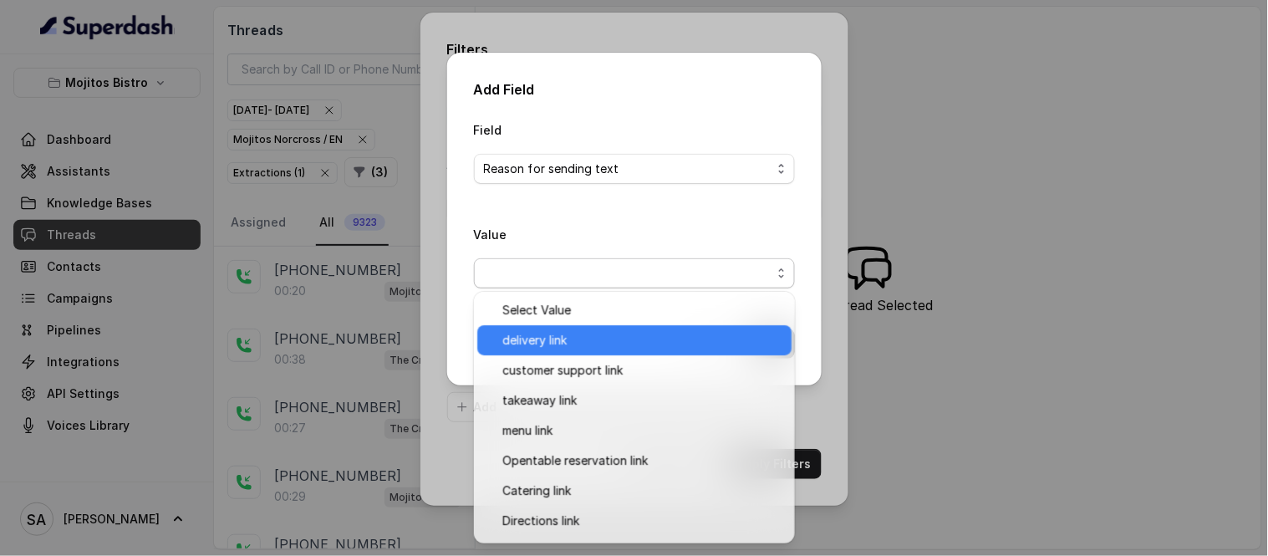
click at [552, 345] on span "delivery link" at bounding box center [641, 340] width 279 height 20
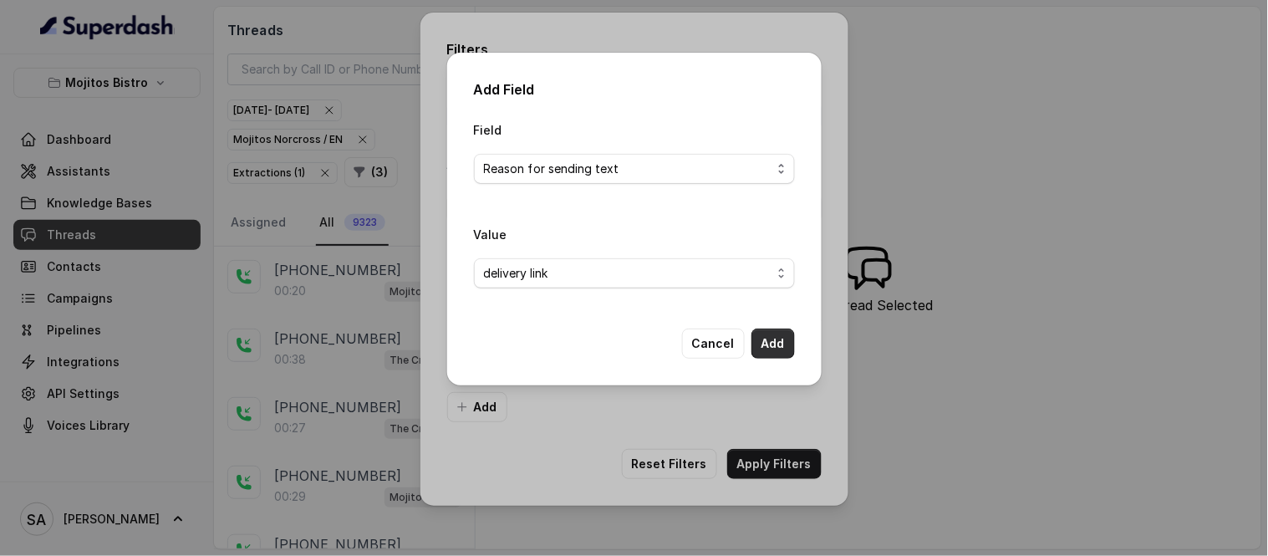
click at [756, 349] on button "Add" at bounding box center [773, 344] width 43 height 30
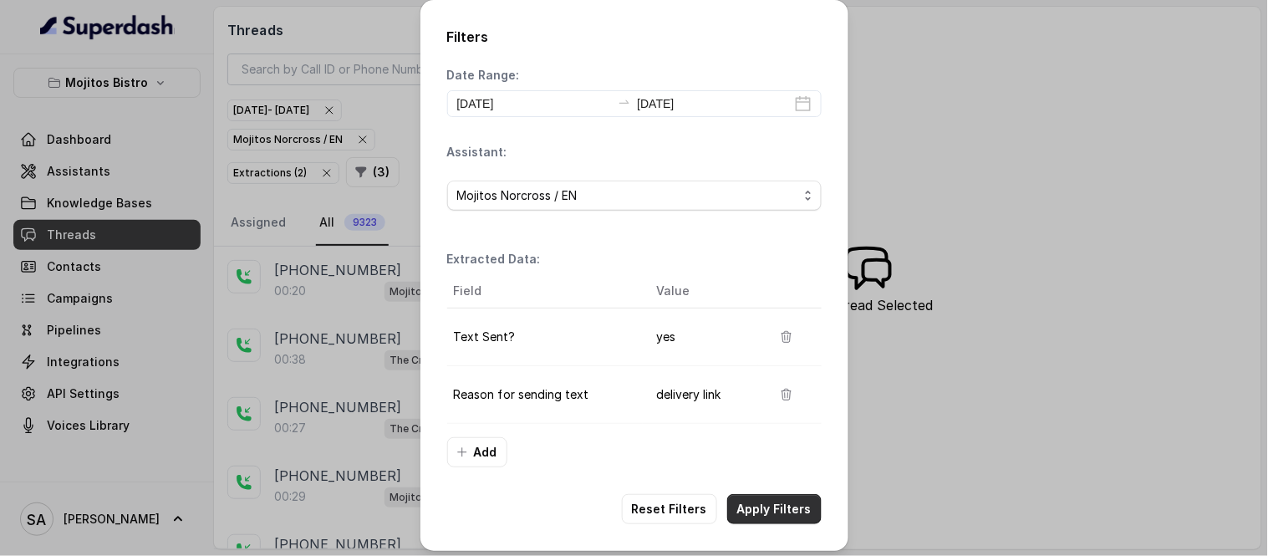
click at [788, 507] on button "Apply Filters" at bounding box center [774, 509] width 94 height 30
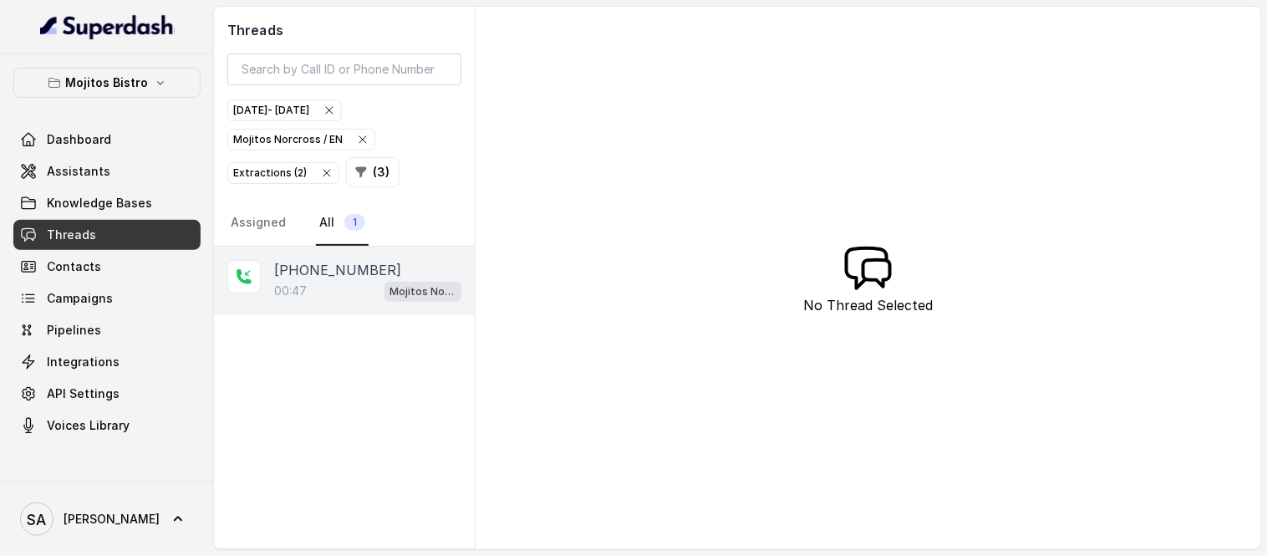
click at [344, 272] on p "[PHONE_NUMBER]" at bounding box center [337, 270] width 127 height 20
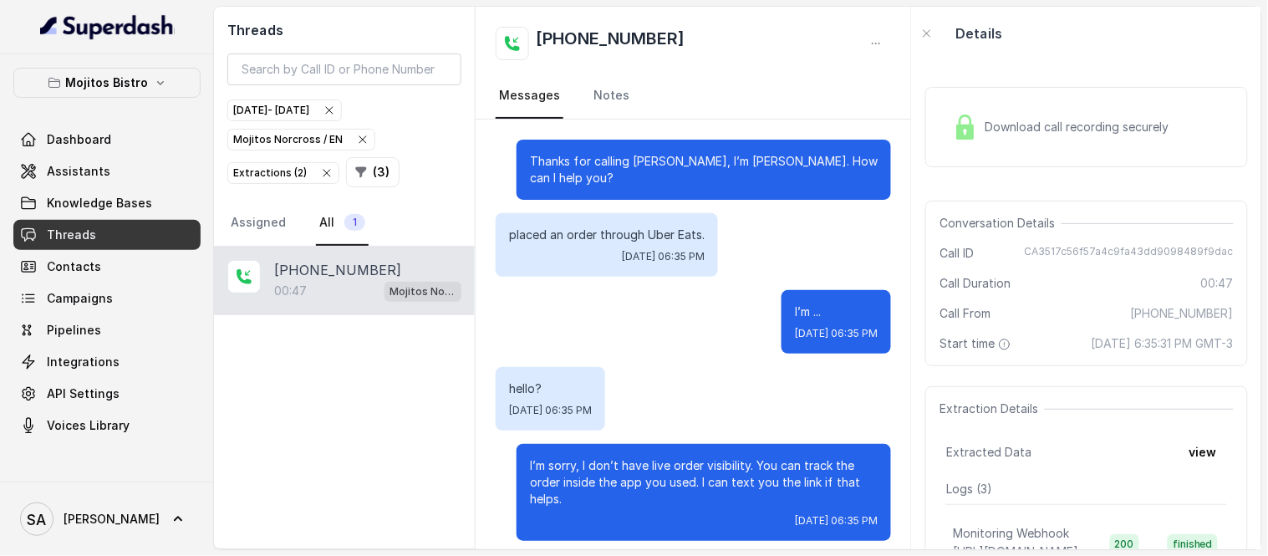
scroll to position [385, 0]
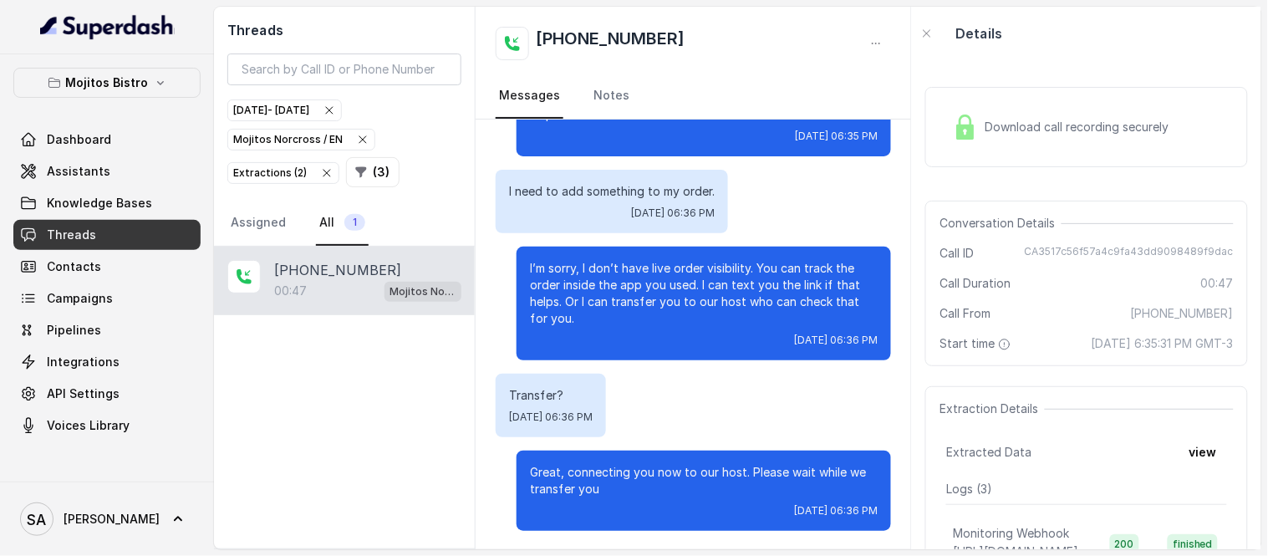
click at [273, 142] on div "Mojitos Norcross / EN" at bounding box center [301, 139] width 136 height 17
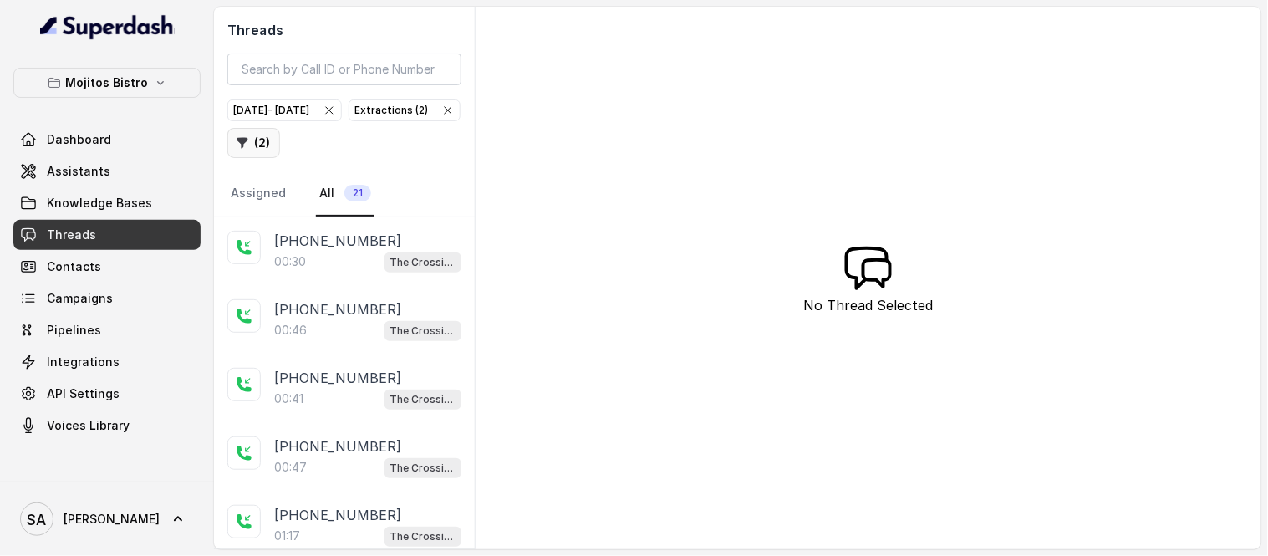
click at [280, 140] on button "( 2 )" at bounding box center [253, 143] width 53 height 30
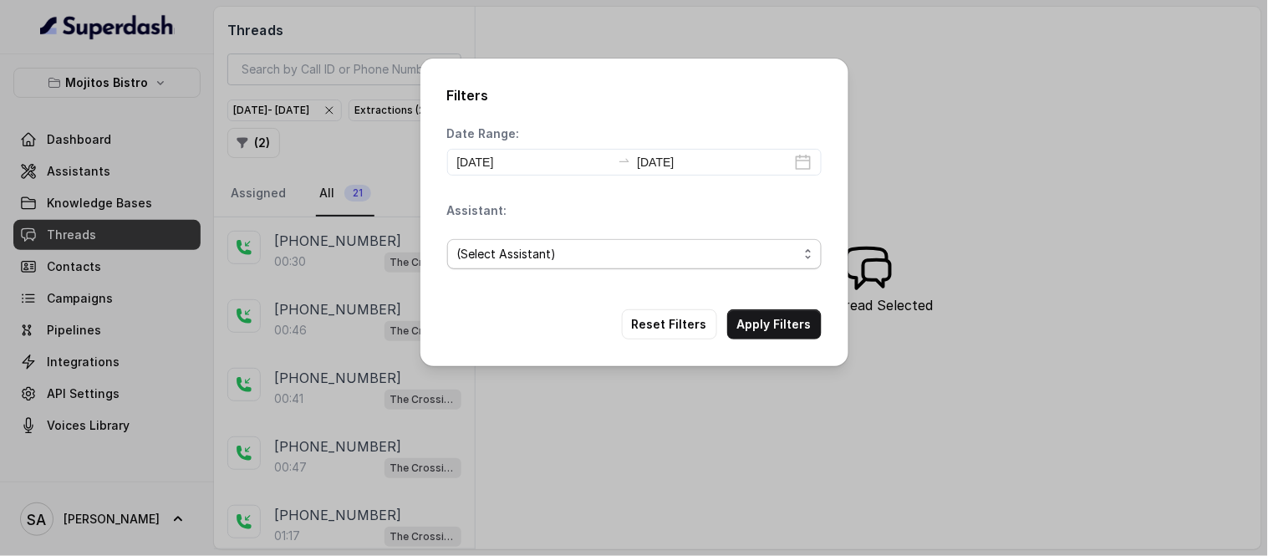
click at [700, 256] on span "(Select Assistant)" at bounding box center [627, 254] width 341 height 20
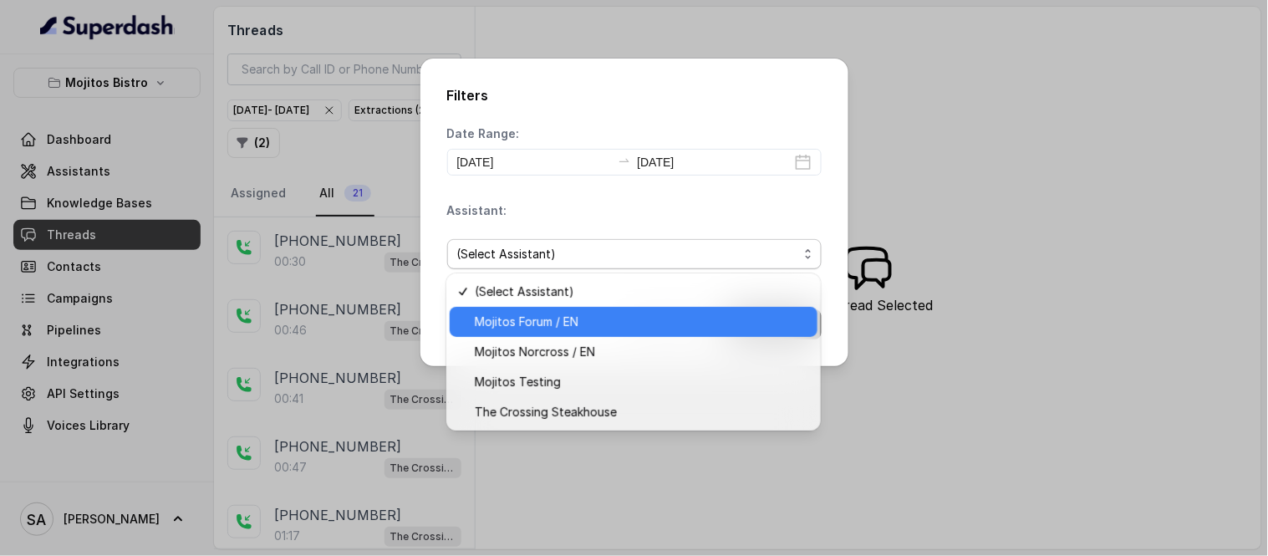
click at [545, 329] on span "Mojitos Forum / EN" at bounding box center [641, 322] width 333 height 20
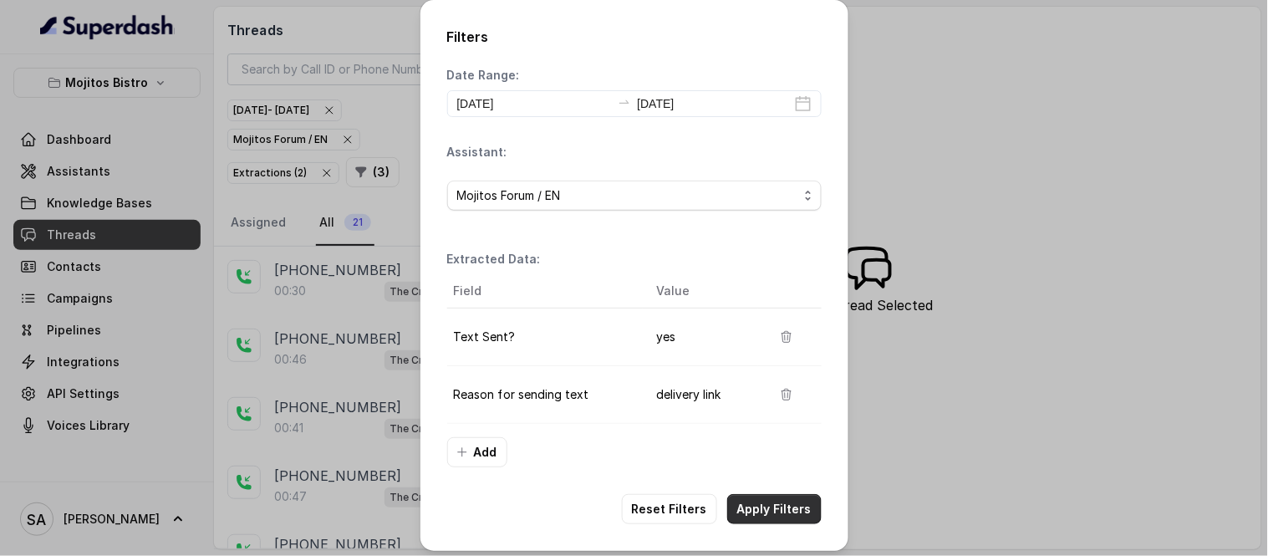
click at [758, 513] on button "Apply Filters" at bounding box center [774, 509] width 94 height 30
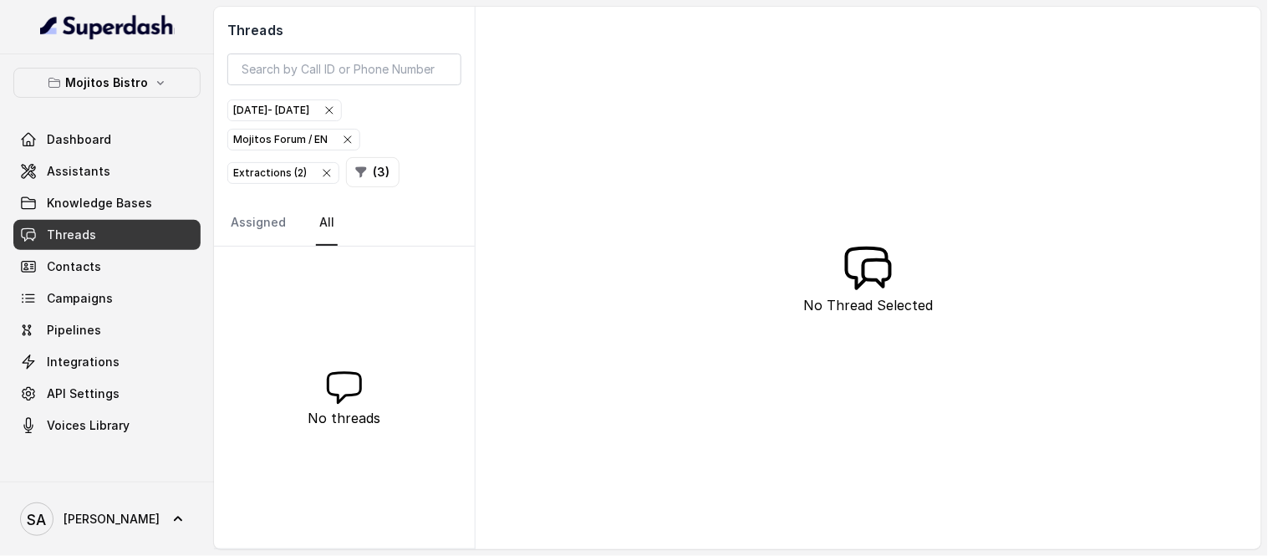
click at [316, 138] on div "Mojitos Forum / EN" at bounding box center [293, 139] width 121 height 17
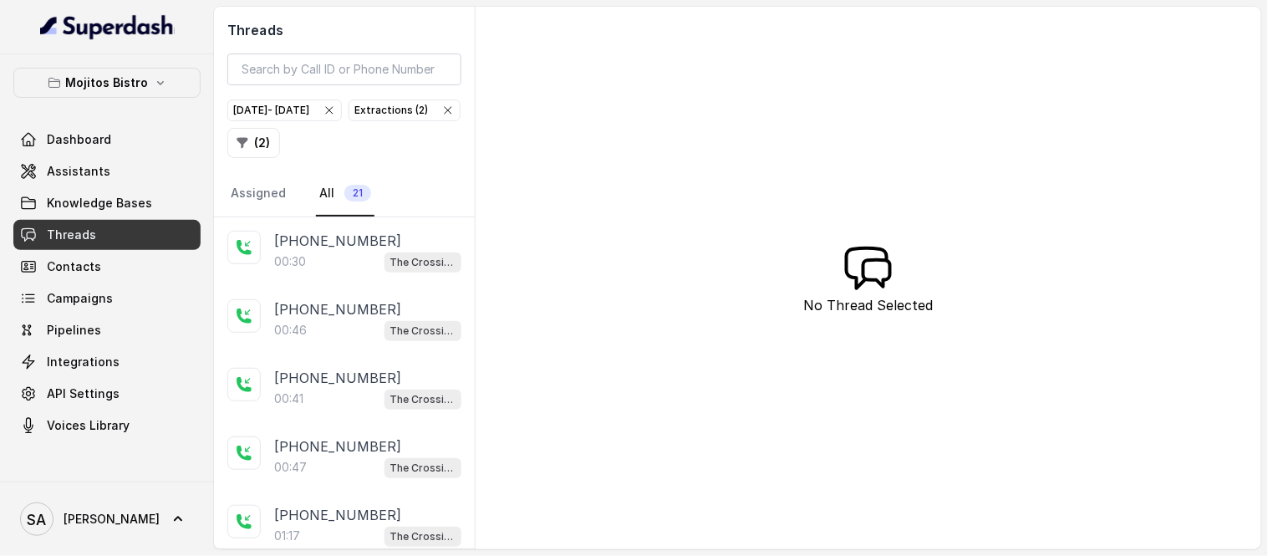
click at [280, 145] on button "( 2 )" at bounding box center [253, 143] width 53 height 30
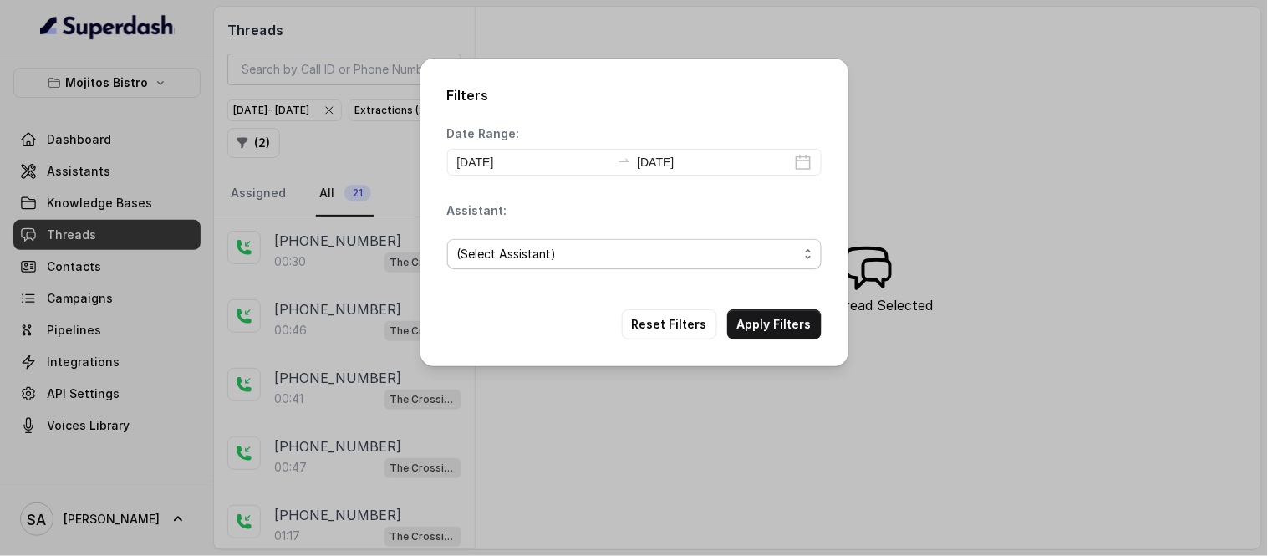
click at [540, 262] on span "(Select Assistant)" at bounding box center [627, 254] width 341 height 20
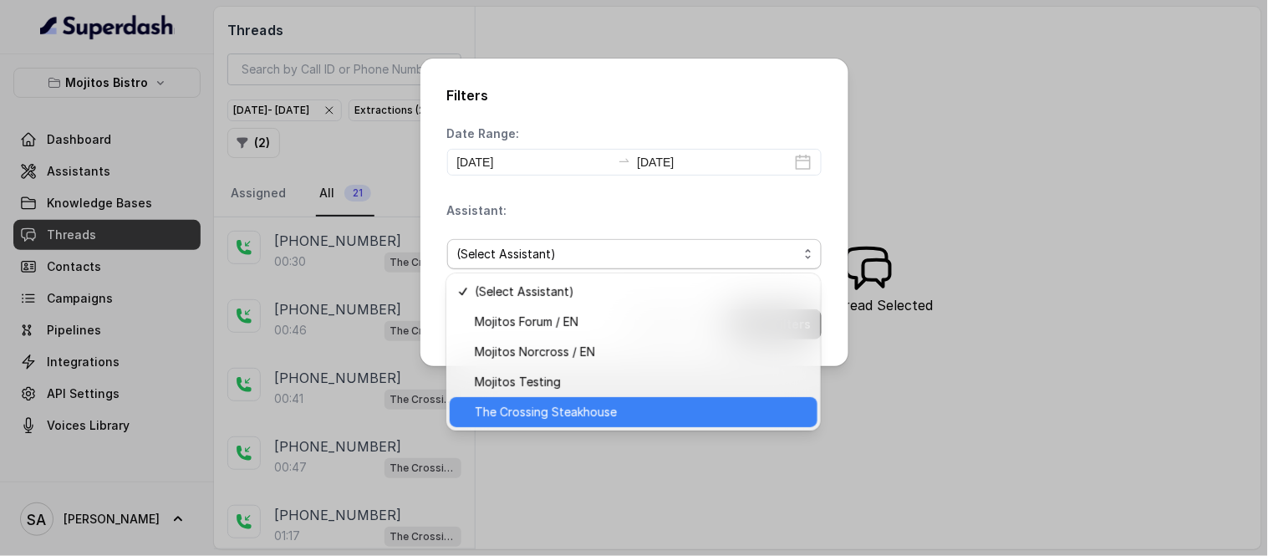
click at [546, 407] on span "The Crossing Steakhouse" at bounding box center [641, 412] width 333 height 20
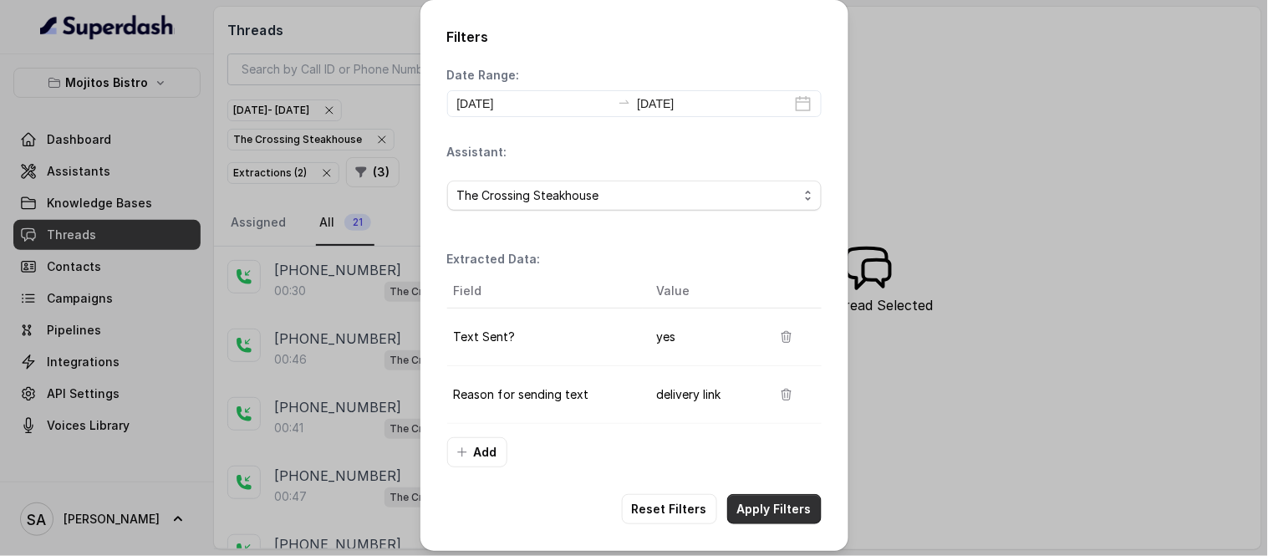
click at [742, 505] on button "Apply Filters" at bounding box center [774, 509] width 94 height 30
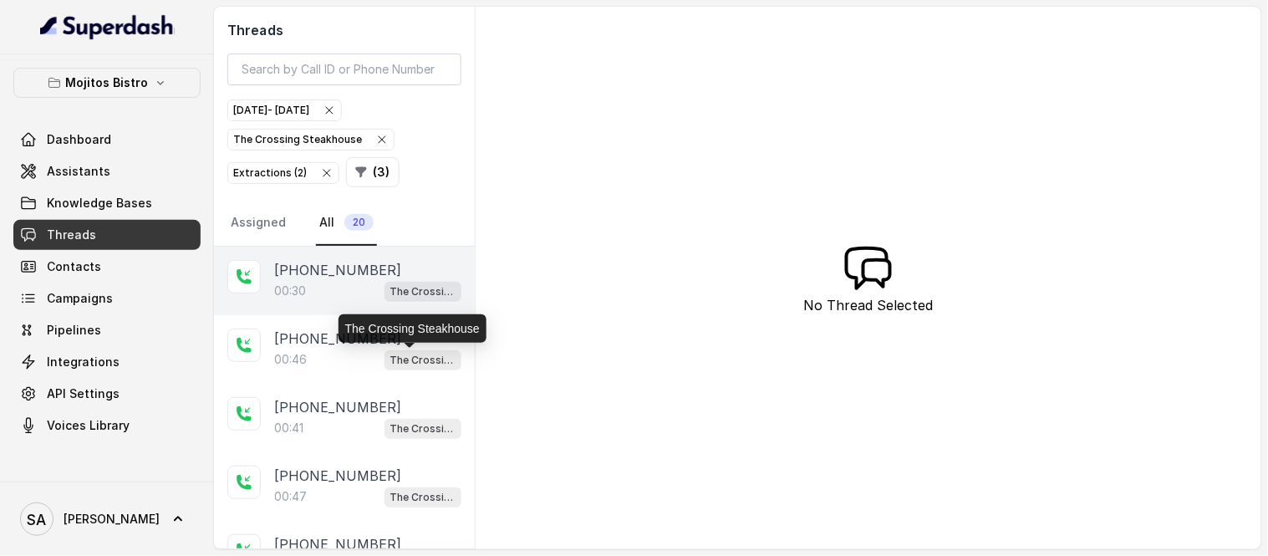
click at [299, 288] on p "00:30" at bounding box center [290, 291] width 32 height 17
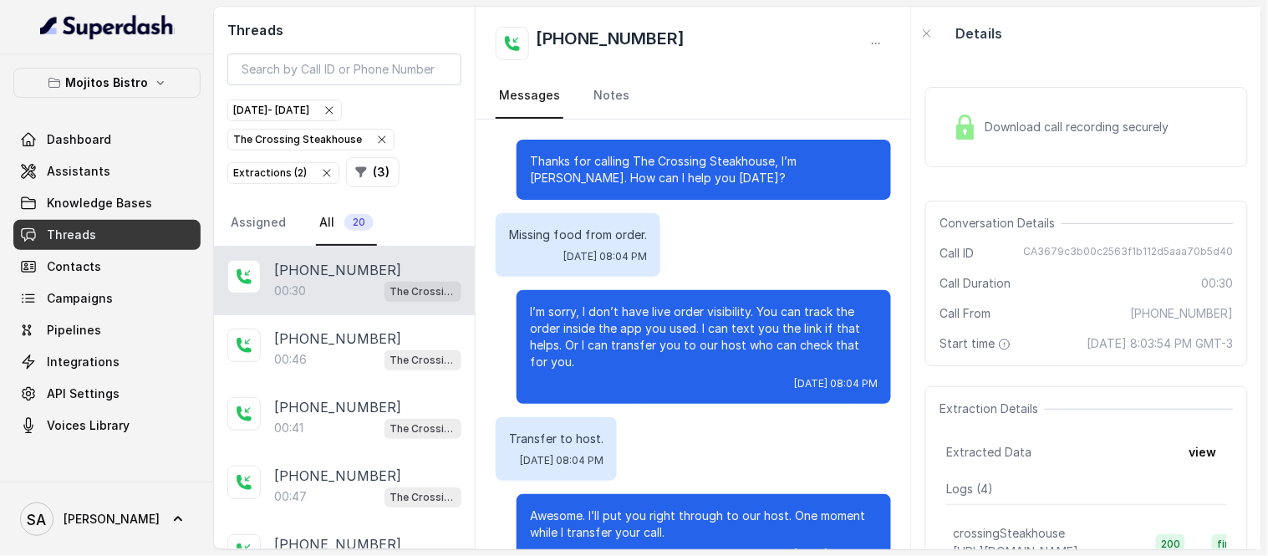
scroll to position [43, 0]
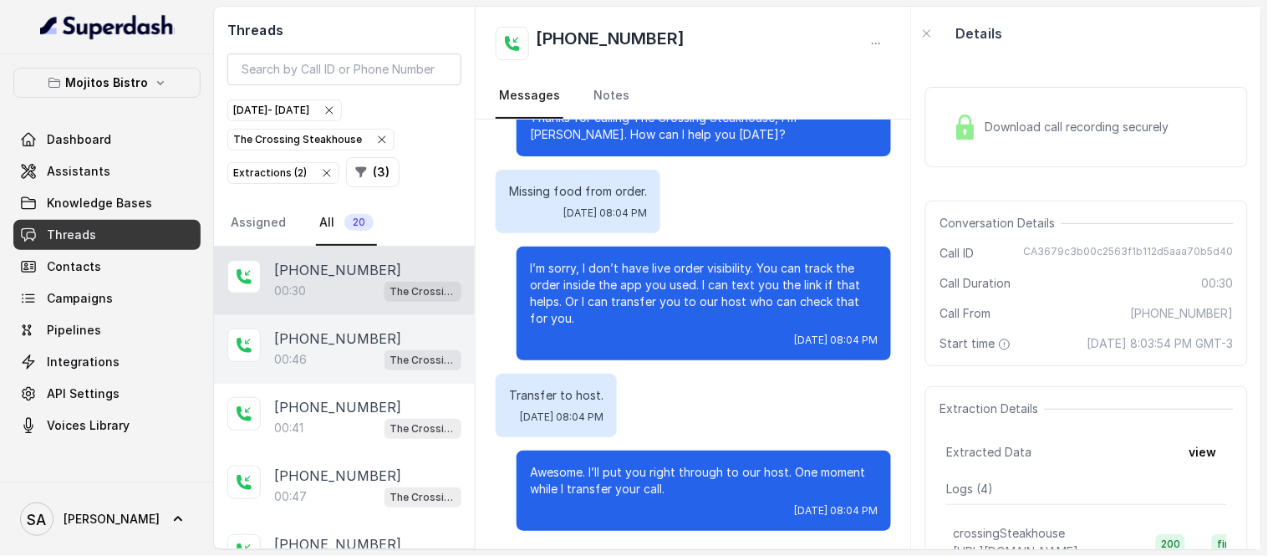
click at [309, 354] on div "00:46 The Crossing Steakhouse" at bounding box center [367, 360] width 187 height 22
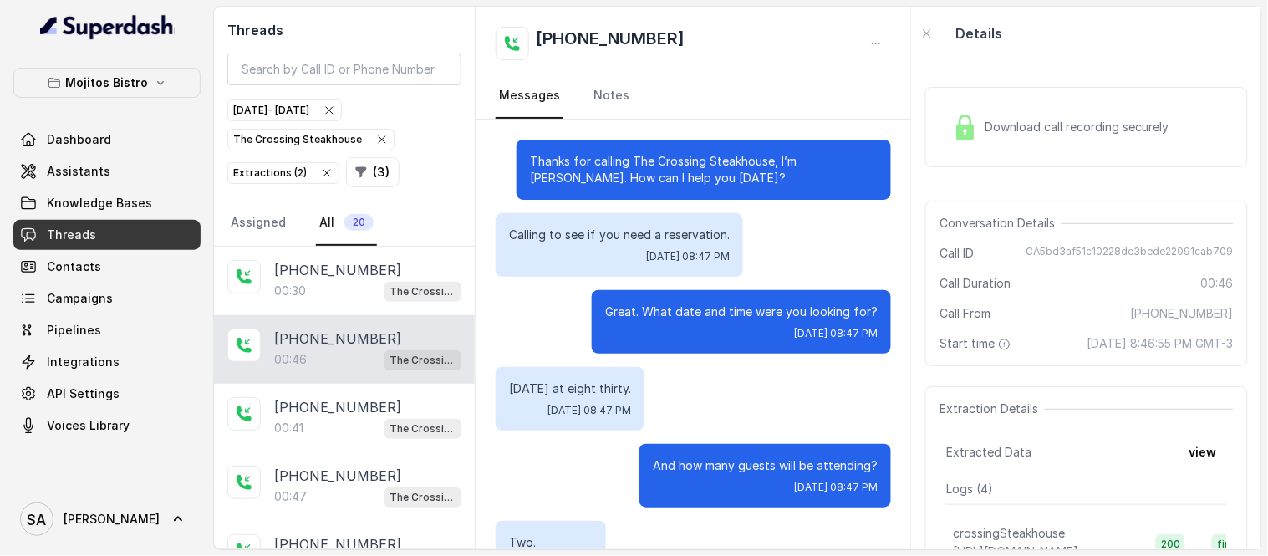
click at [997, 132] on span "Download call recording securely" at bounding box center [1080, 127] width 191 height 17
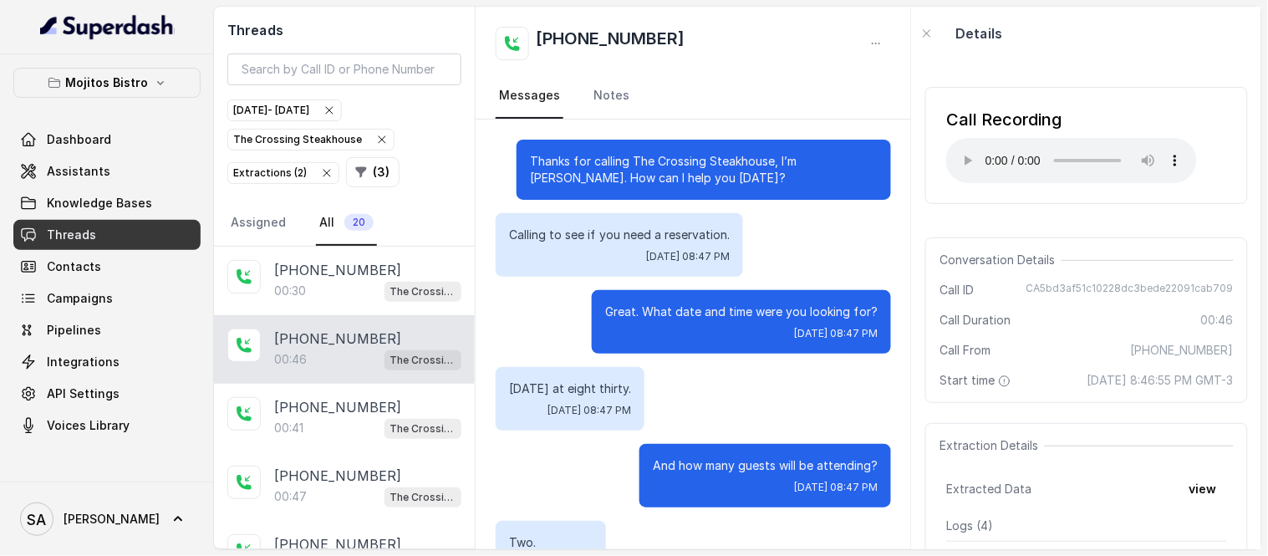
click at [314, 145] on div "The Crossing Steakhouse" at bounding box center [311, 139] width 156 height 17
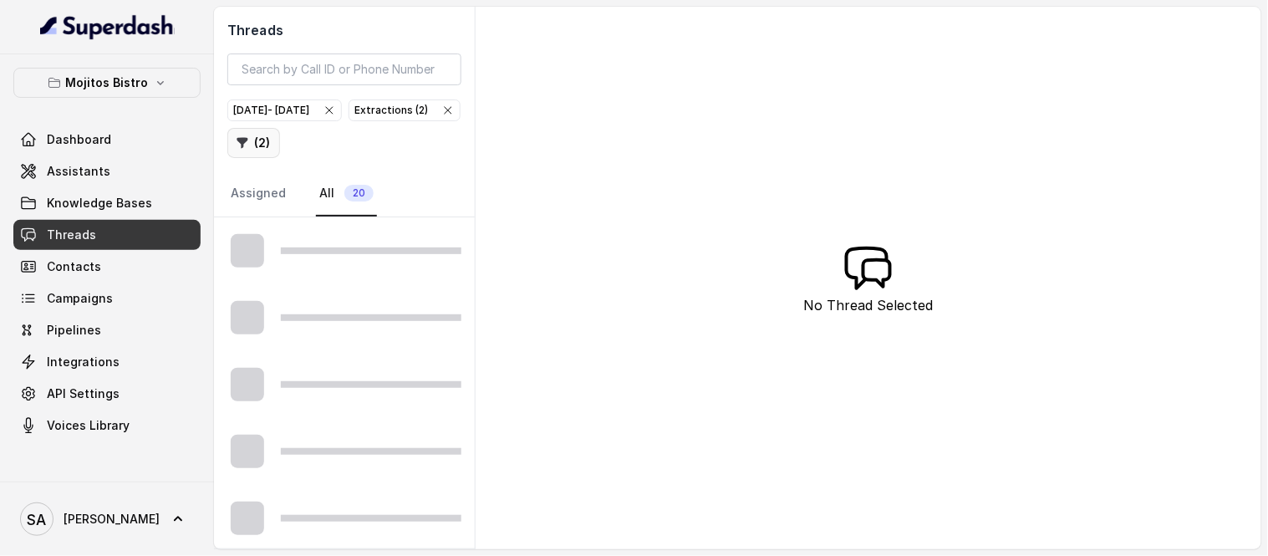
click at [249, 145] on icon "button" at bounding box center [242, 142] width 13 height 13
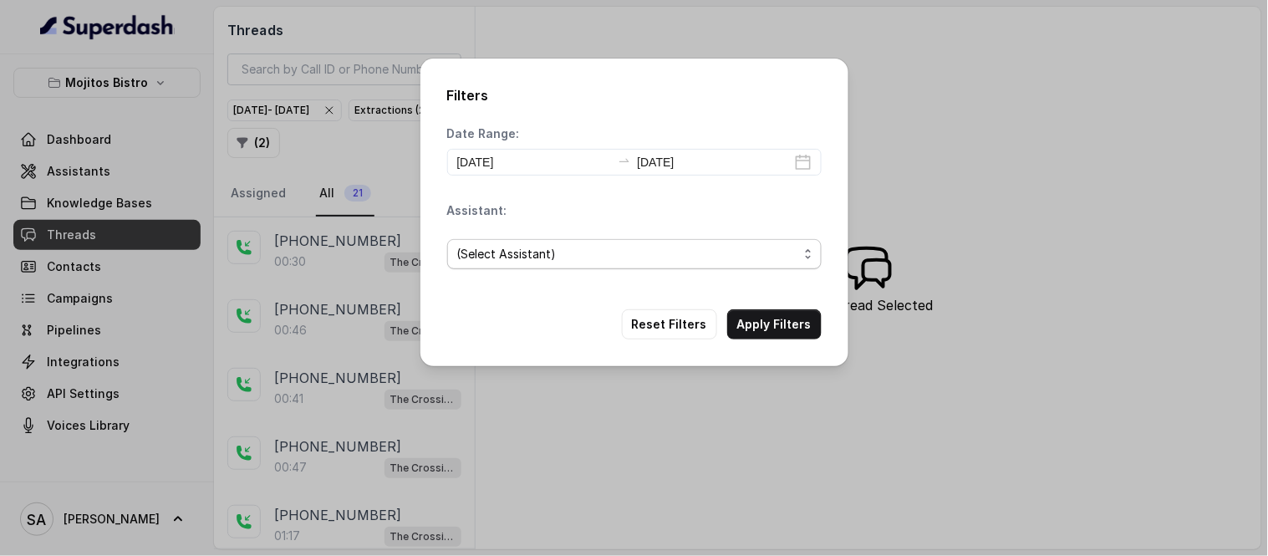
click at [539, 248] on span "(Select Assistant)" at bounding box center [627, 254] width 341 height 20
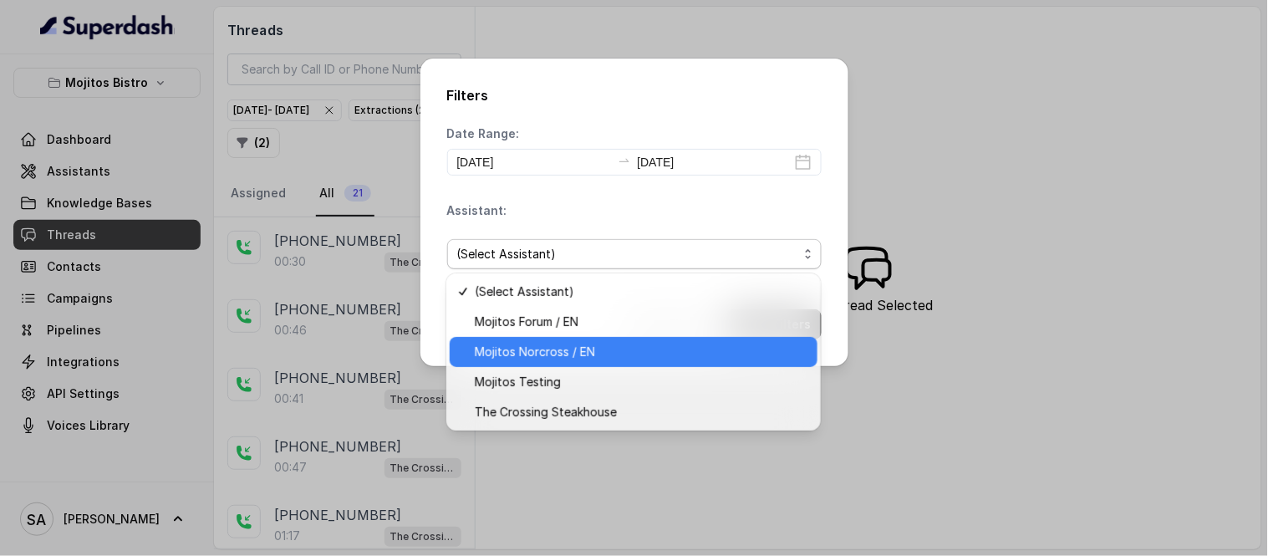
click at [548, 351] on span "Mojitos Norcross / EN" at bounding box center [641, 352] width 333 height 20
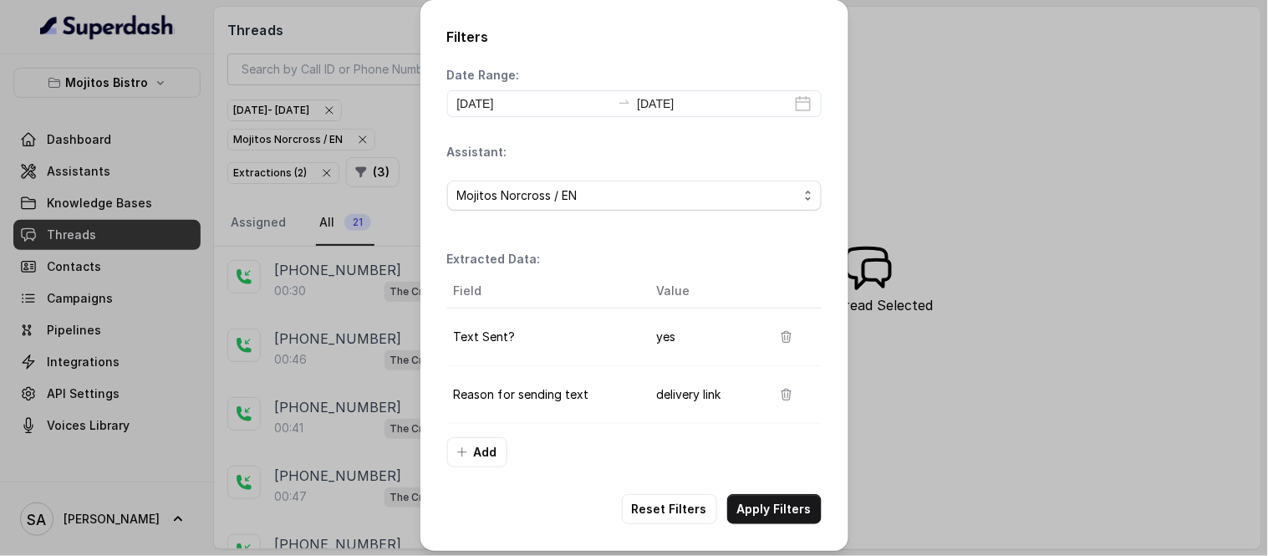
click at [521, 395] on td "Reason for sending text" at bounding box center [545, 395] width 196 height 58
click at [780, 388] on icon "button" at bounding box center [786, 394] width 13 height 13
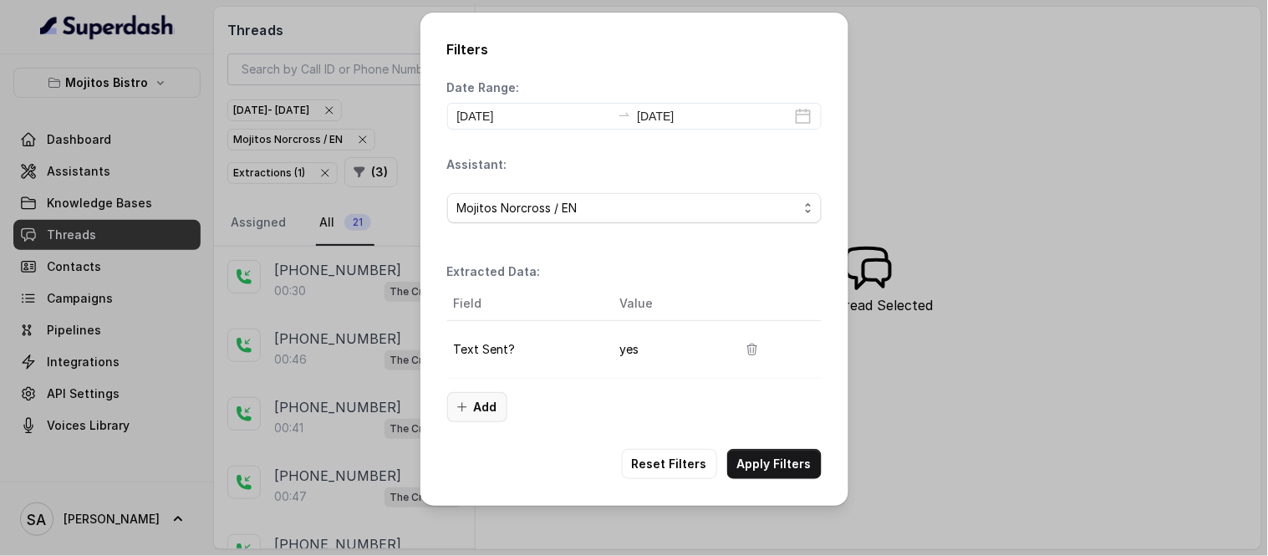
click at [466, 418] on button "Add" at bounding box center [477, 407] width 60 height 30
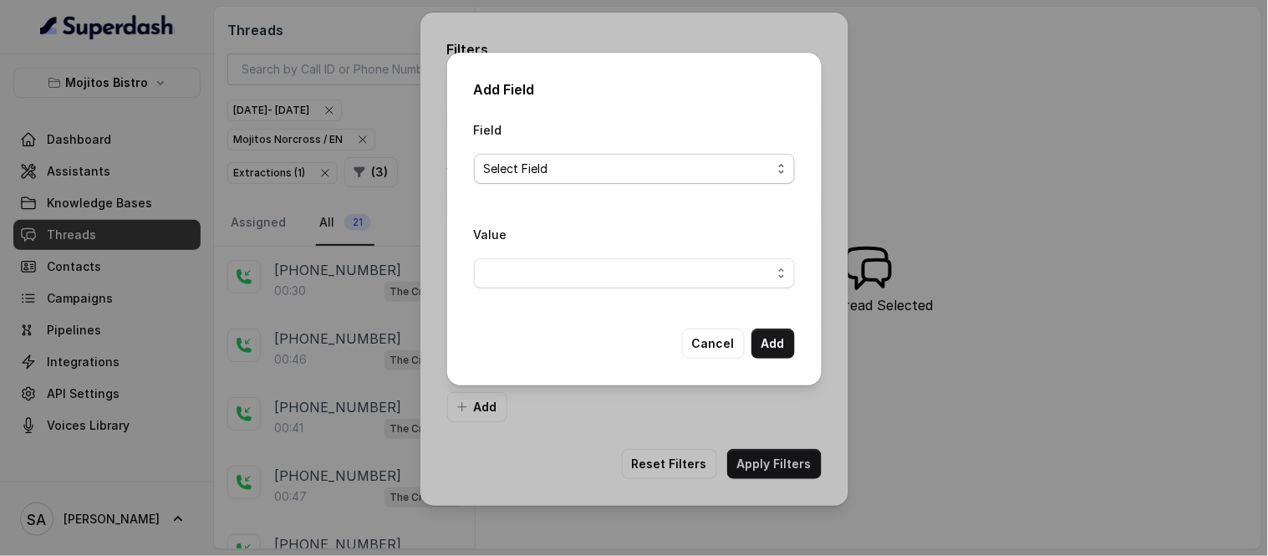
click at [530, 172] on span "Select Field" at bounding box center [628, 169] width 288 height 20
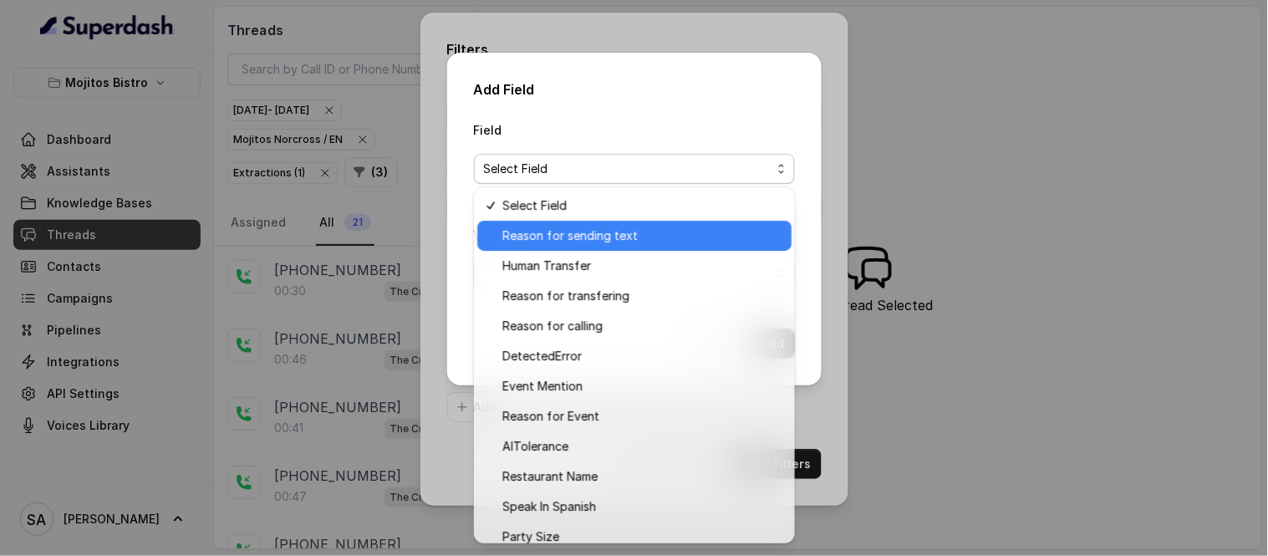
click at [657, 232] on span "Reason for sending text" at bounding box center [641, 236] width 279 height 20
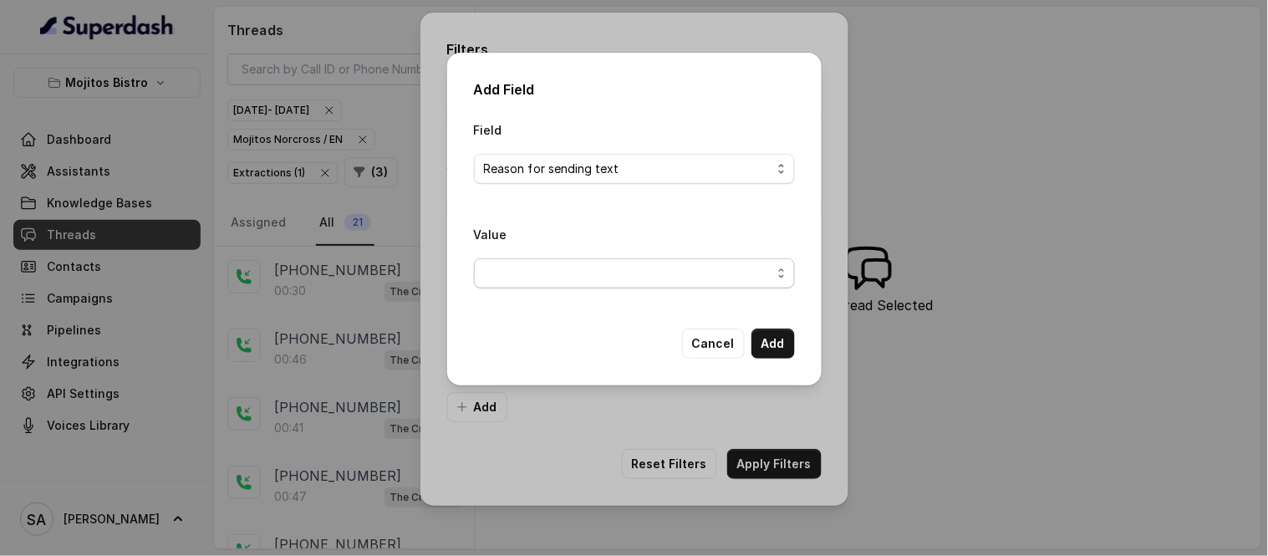
click at [557, 278] on span "button" at bounding box center [634, 273] width 321 height 30
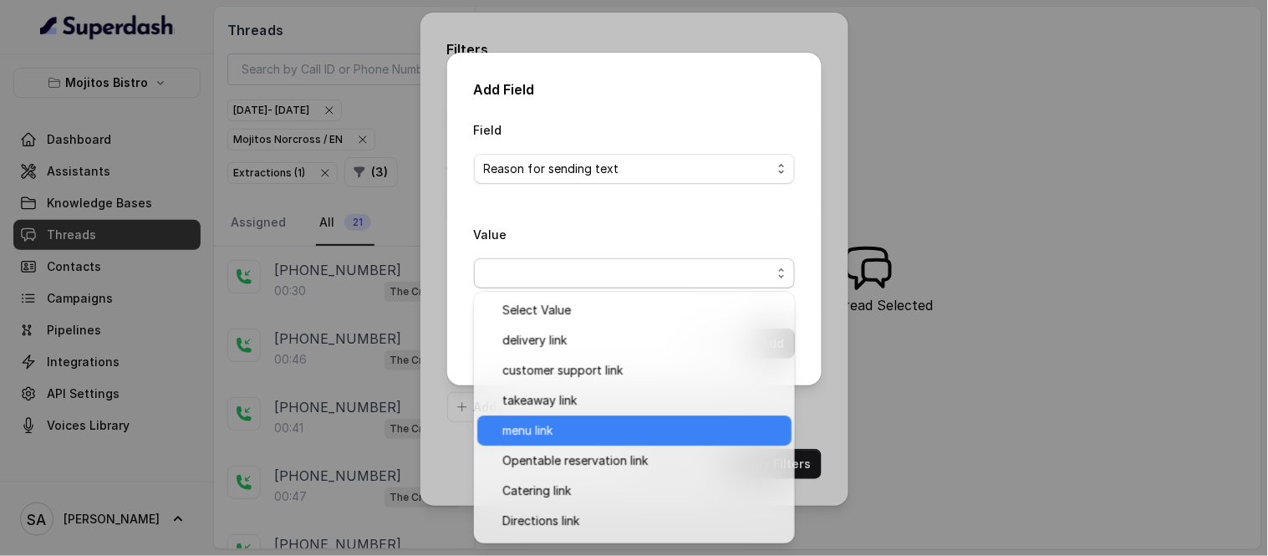
click at [547, 433] on span "menu link" at bounding box center [641, 431] width 279 height 20
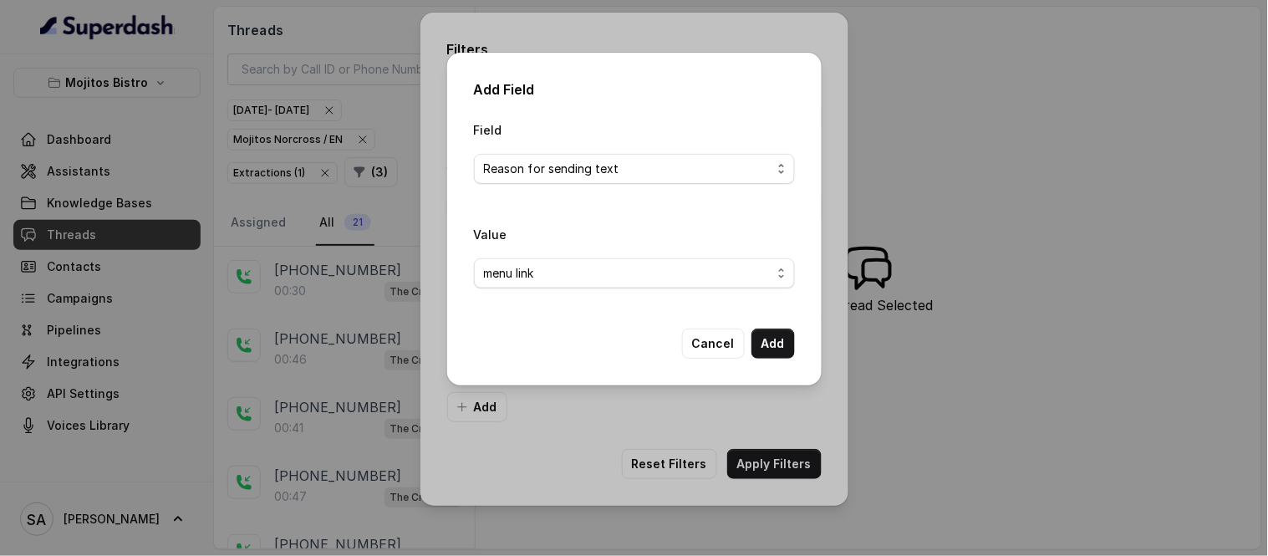
click at [757, 337] on button "Add" at bounding box center [773, 344] width 43 height 30
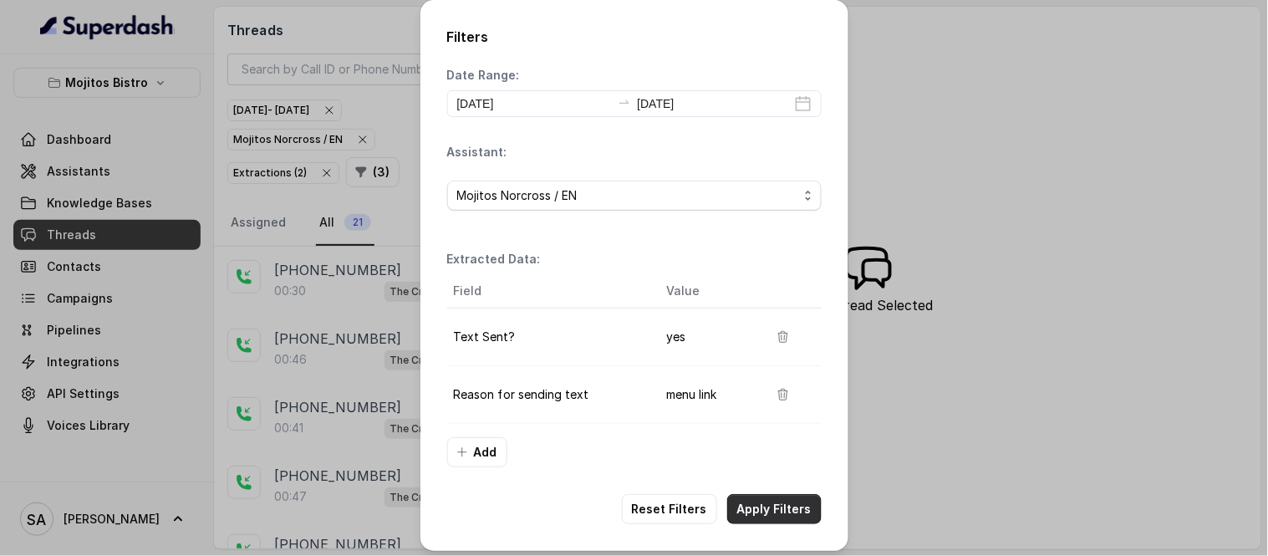
click at [768, 517] on button "Apply Filters" at bounding box center [774, 509] width 94 height 30
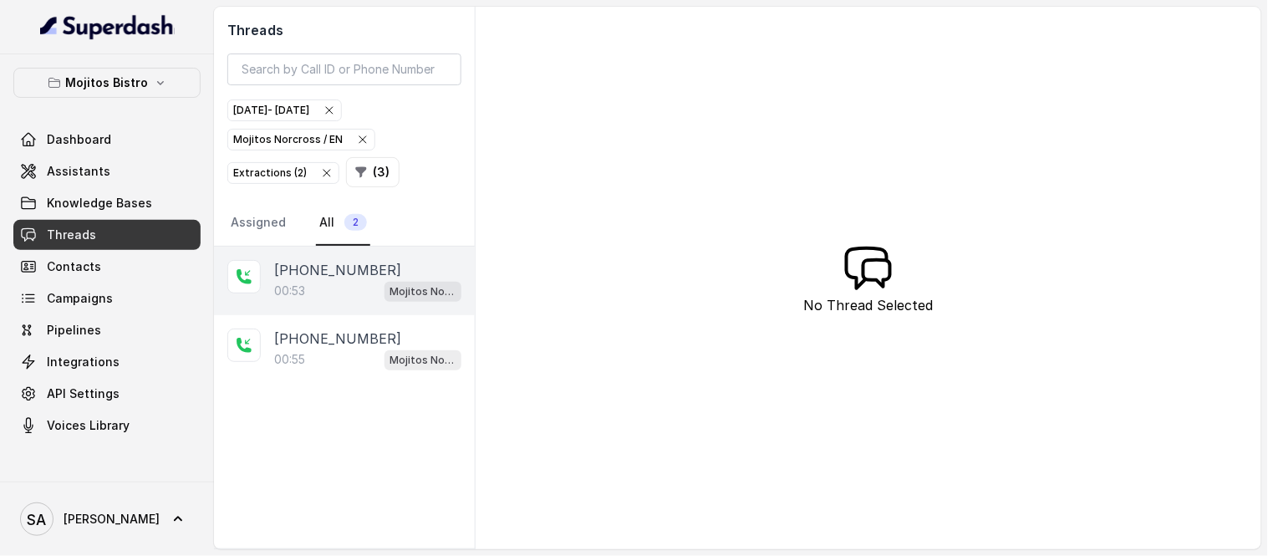
click at [314, 290] on div "00:53 Mojitos Norcross / EN" at bounding box center [367, 291] width 187 height 22
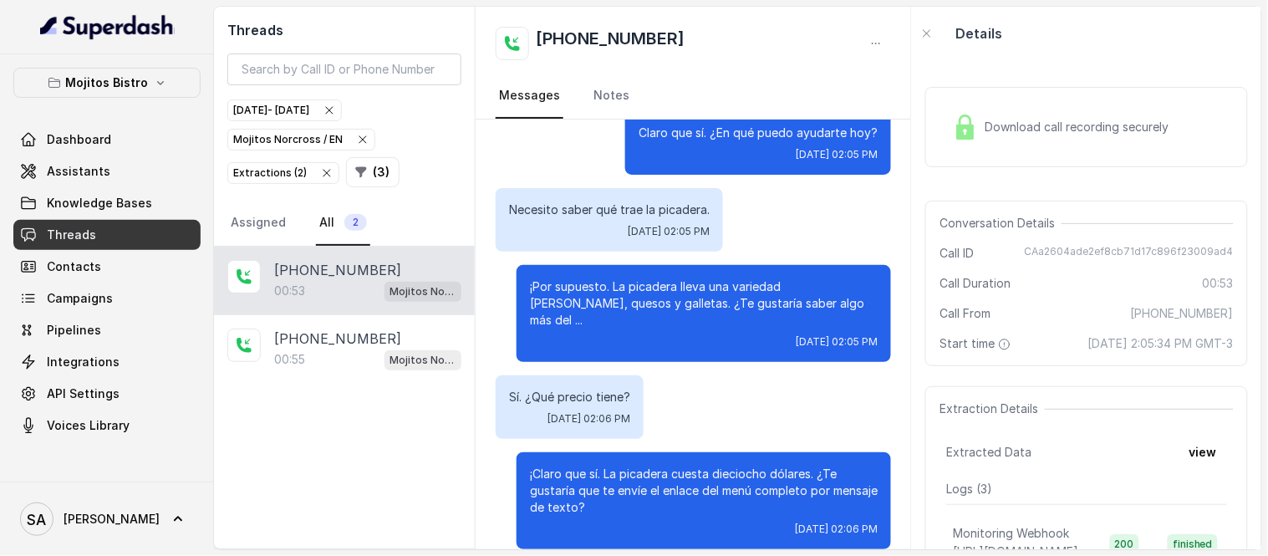
scroll to position [173, 0]
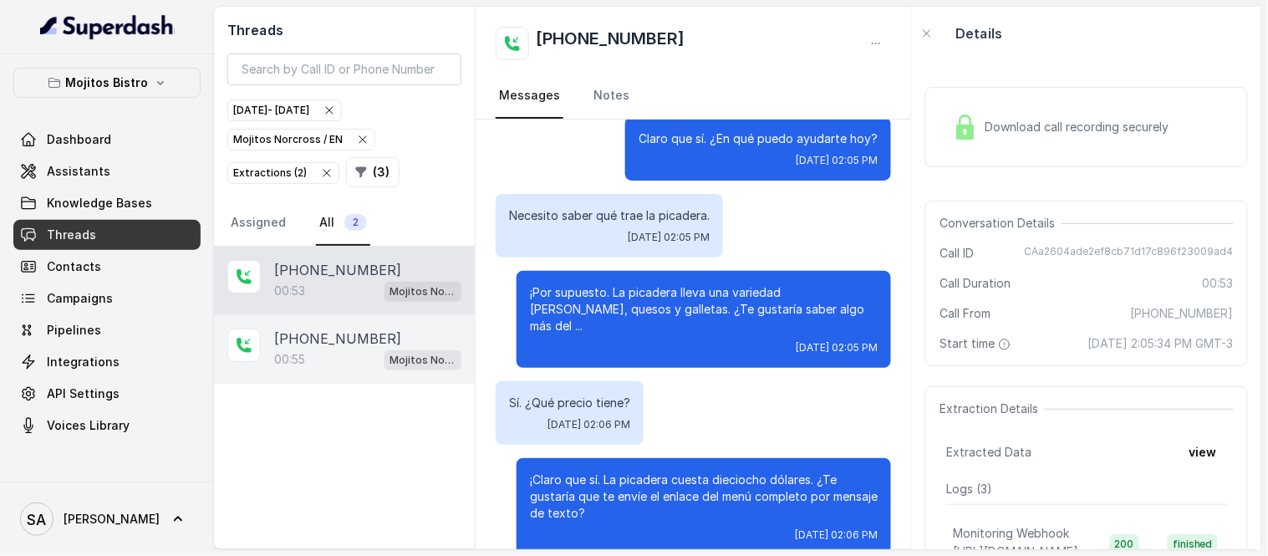
click at [314, 346] on p "[PHONE_NUMBER]" at bounding box center [337, 339] width 127 height 20
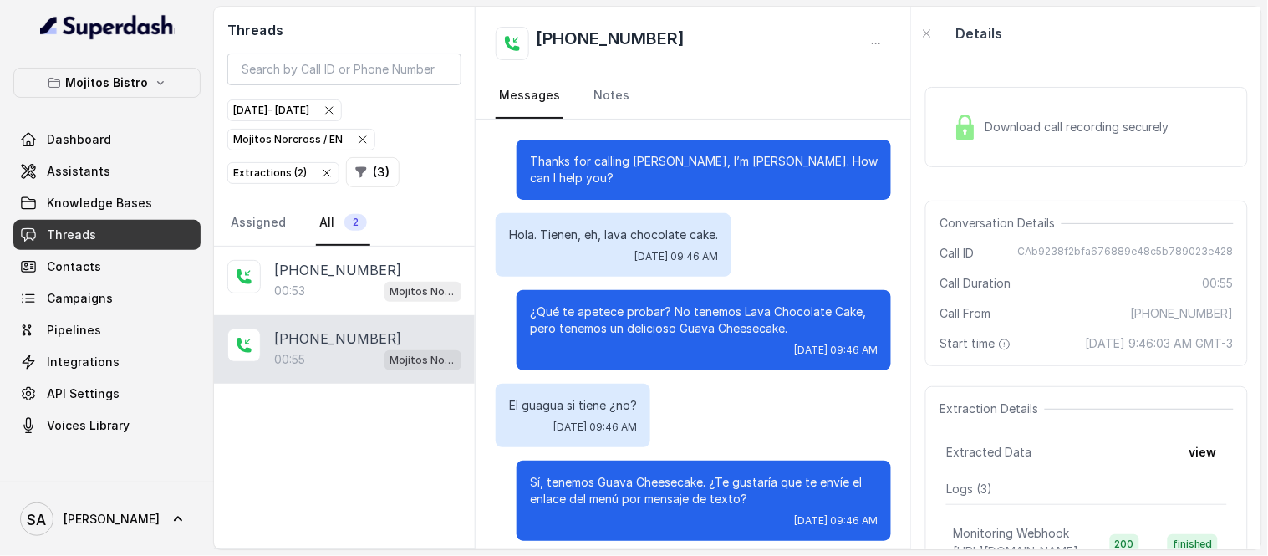
click at [299, 137] on div "Mojitos Norcross / EN" at bounding box center [301, 139] width 136 height 17
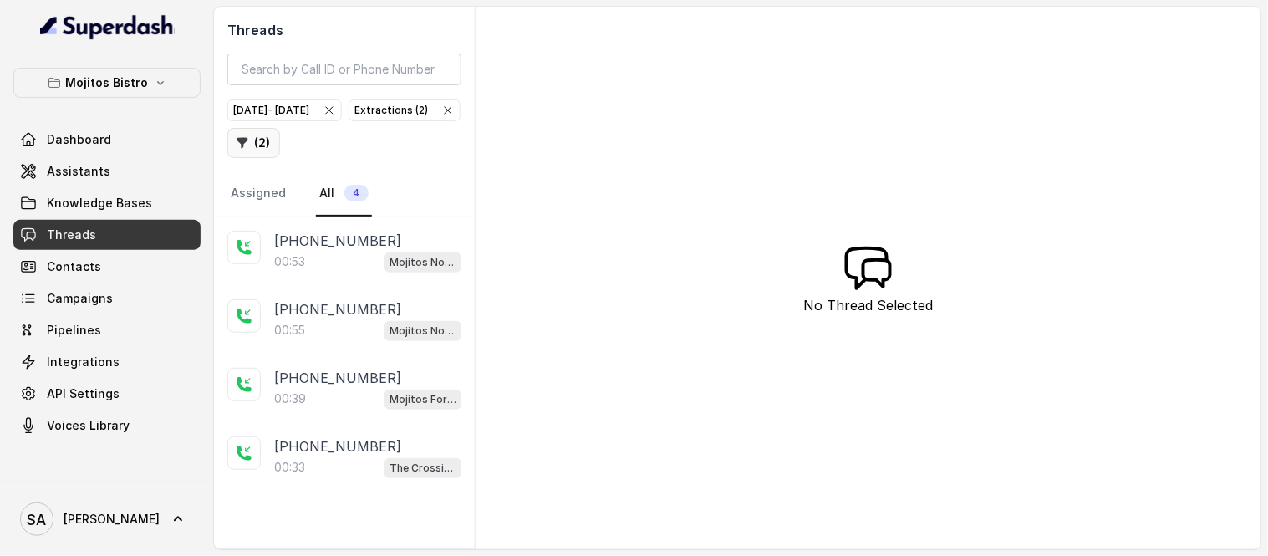
click at [280, 144] on button "( 2 )" at bounding box center [253, 143] width 53 height 30
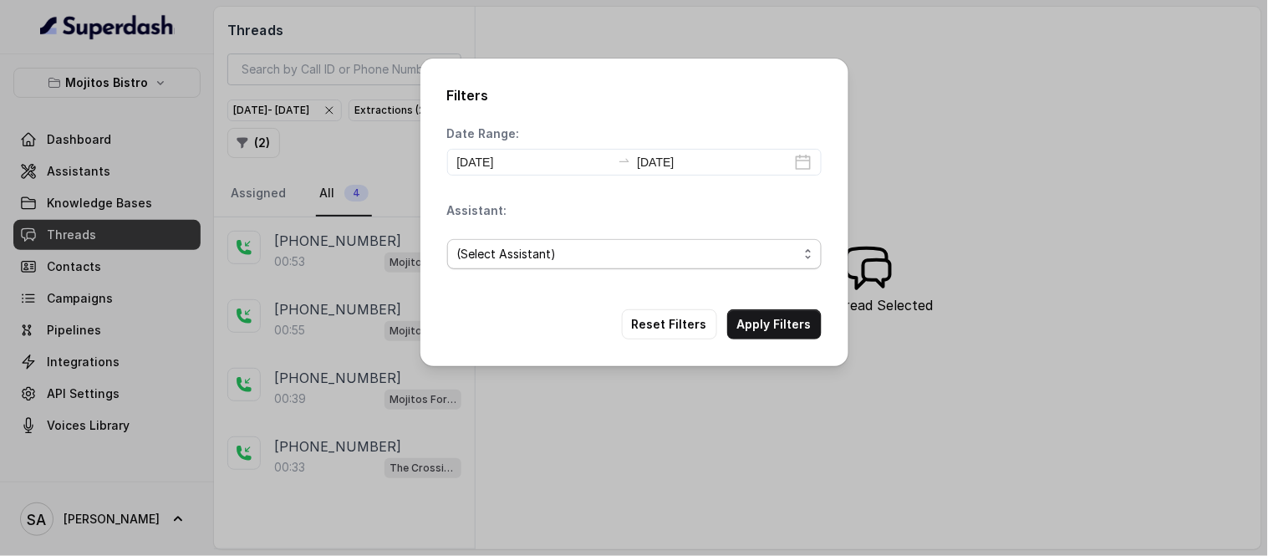
click at [515, 252] on span "(Select Assistant)" at bounding box center [627, 254] width 341 height 20
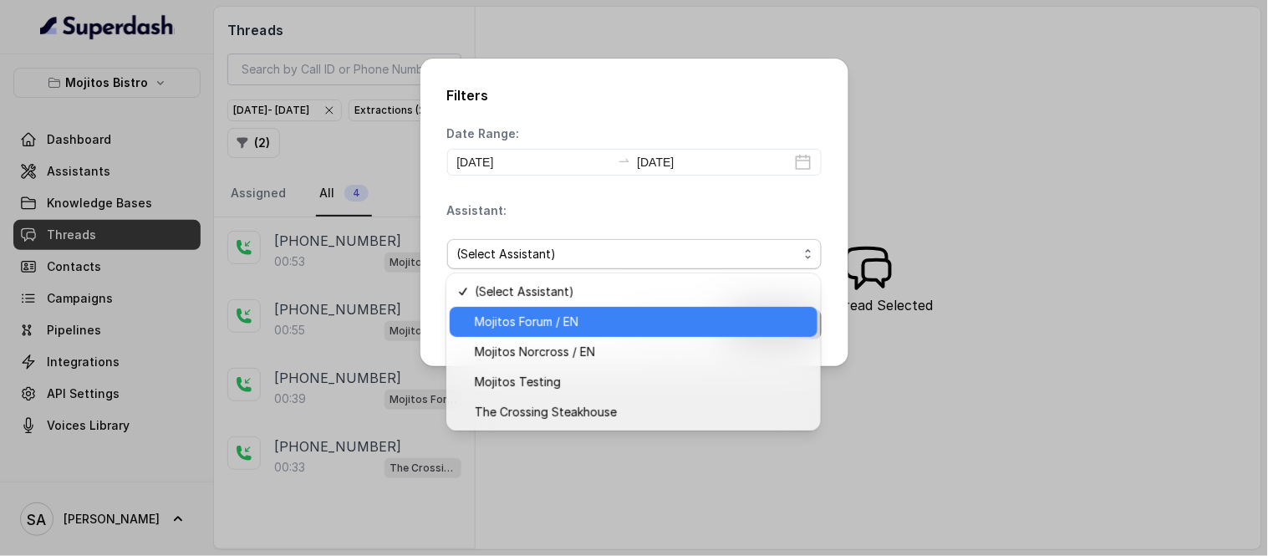
click at [535, 319] on span "Mojitos Forum / EN" at bounding box center [641, 322] width 333 height 20
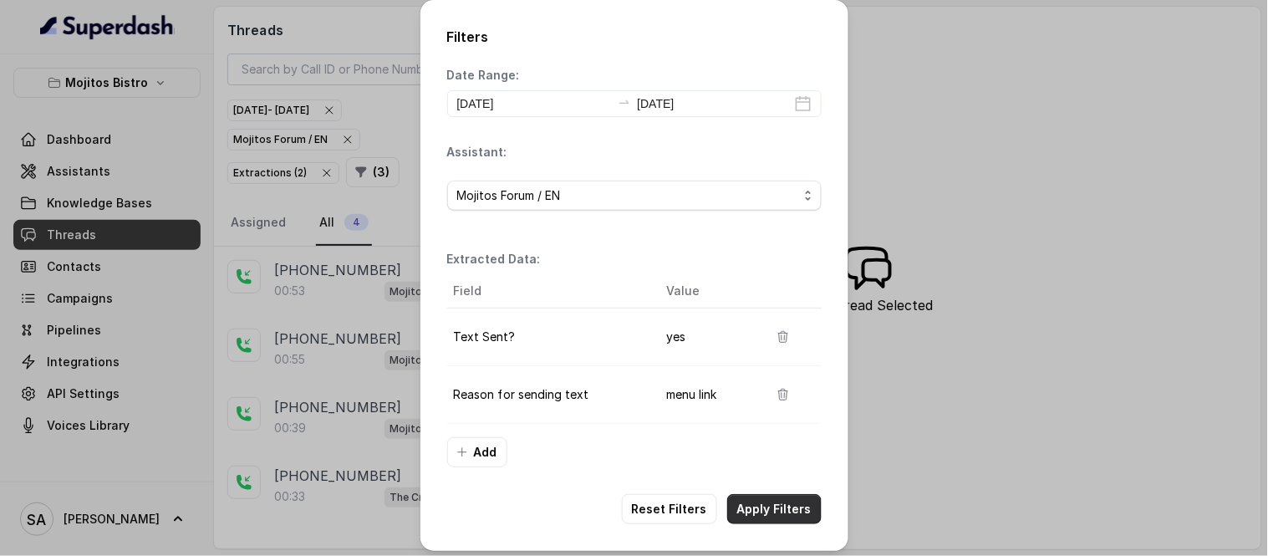
click at [778, 508] on button "Apply Filters" at bounding box center [774, 509] width 94 height 30
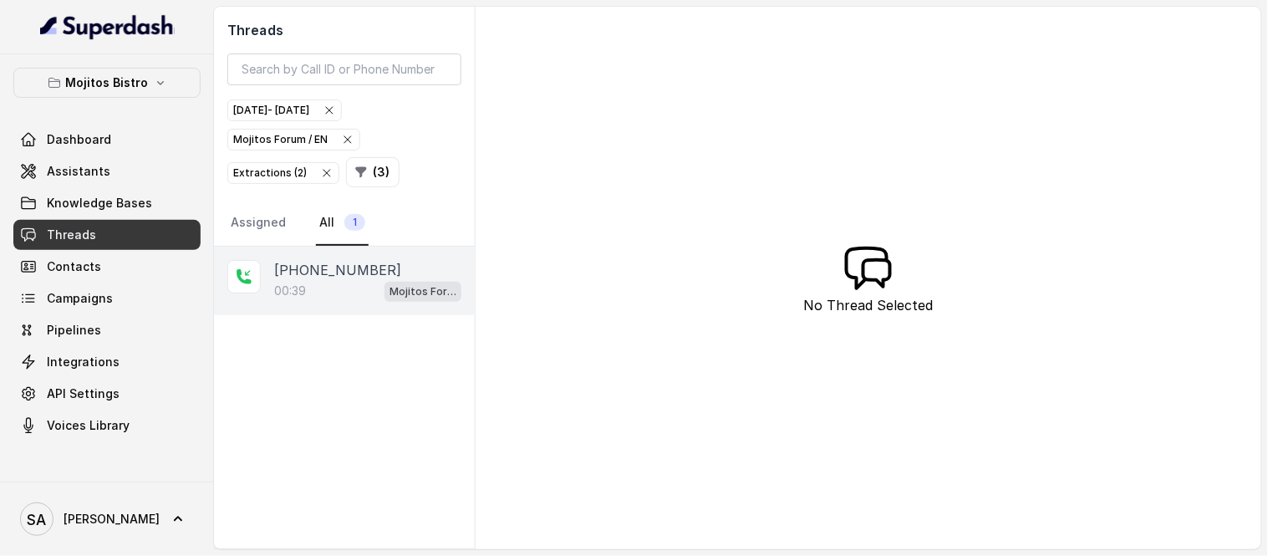
click at [313, 261] on p "[PHONE_NUMBER]" at bounding box center [337, 270] width 127 height 20
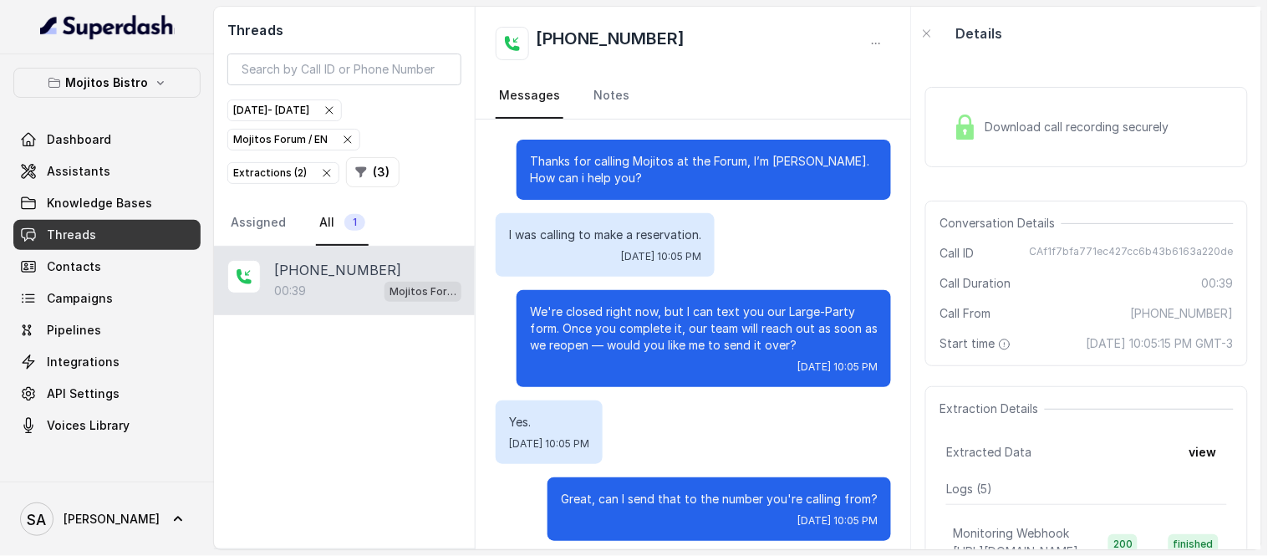
click at [272, 140] on div "Mojitos Forum / EN" at bounding box center [293, 139] width 121 height 17
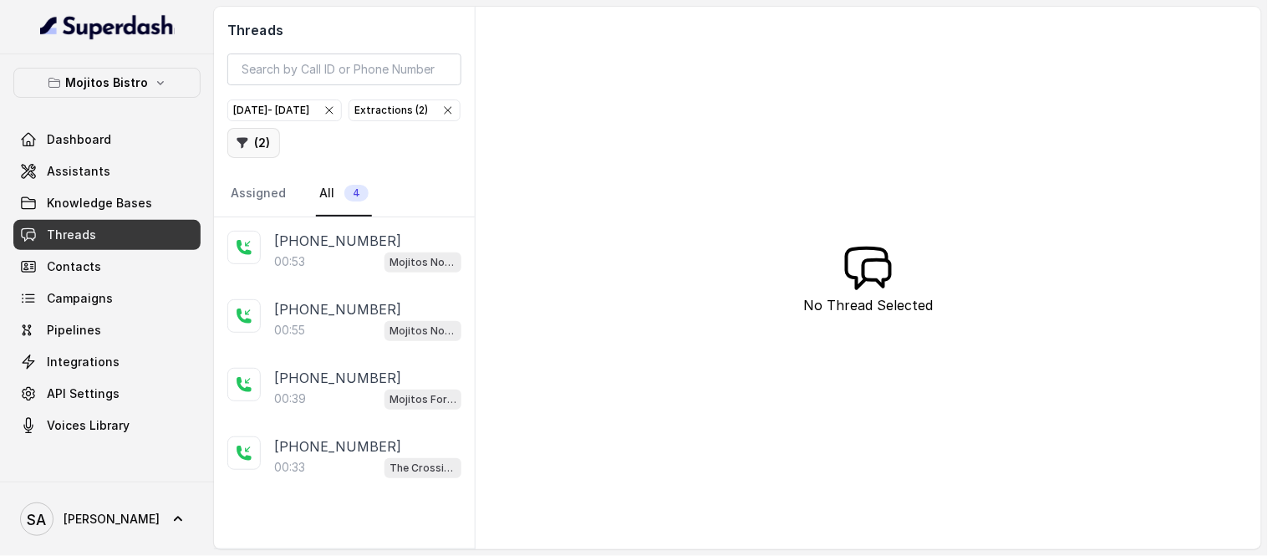
click at [280, 149] on button "( 2 )" at bounding box center [253, 143] width 53 height 30
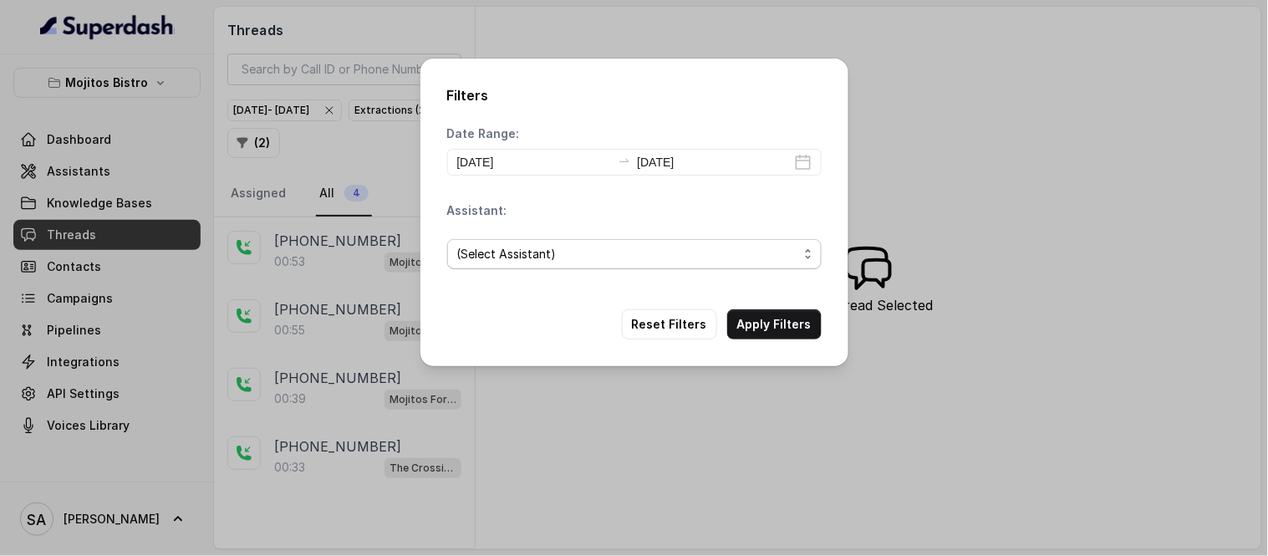
click at [594, 258] on span "(Select Assistant)" at bounding box center [627, 254] width 341 height 20
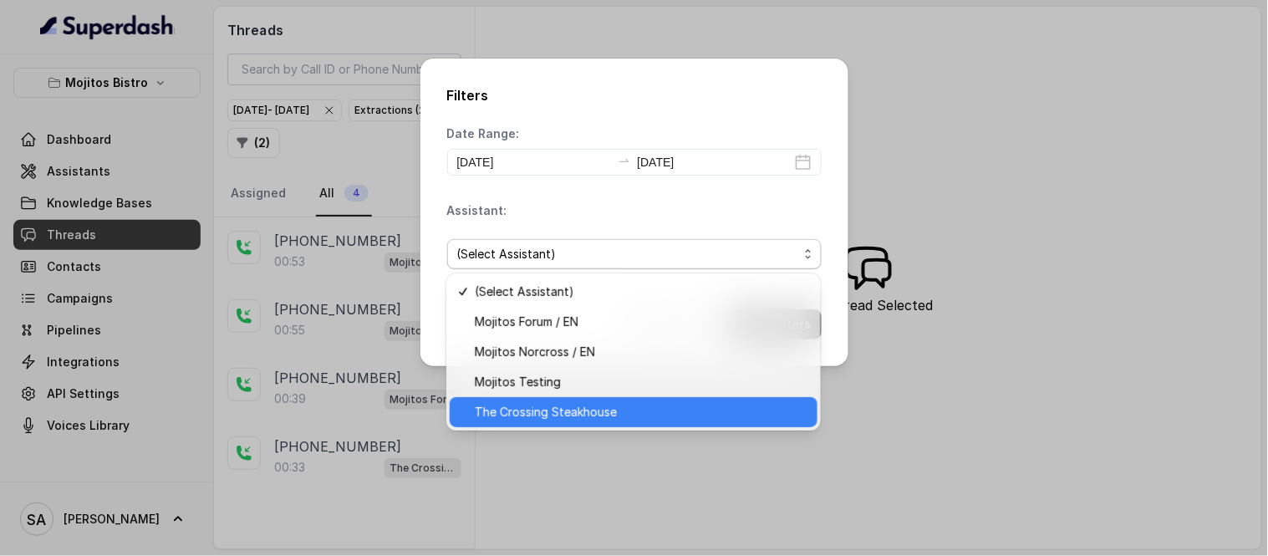
click at [541, 414] on span "The Crossing Steakhouse" at bounding box center [641, 412] width 333 height 20
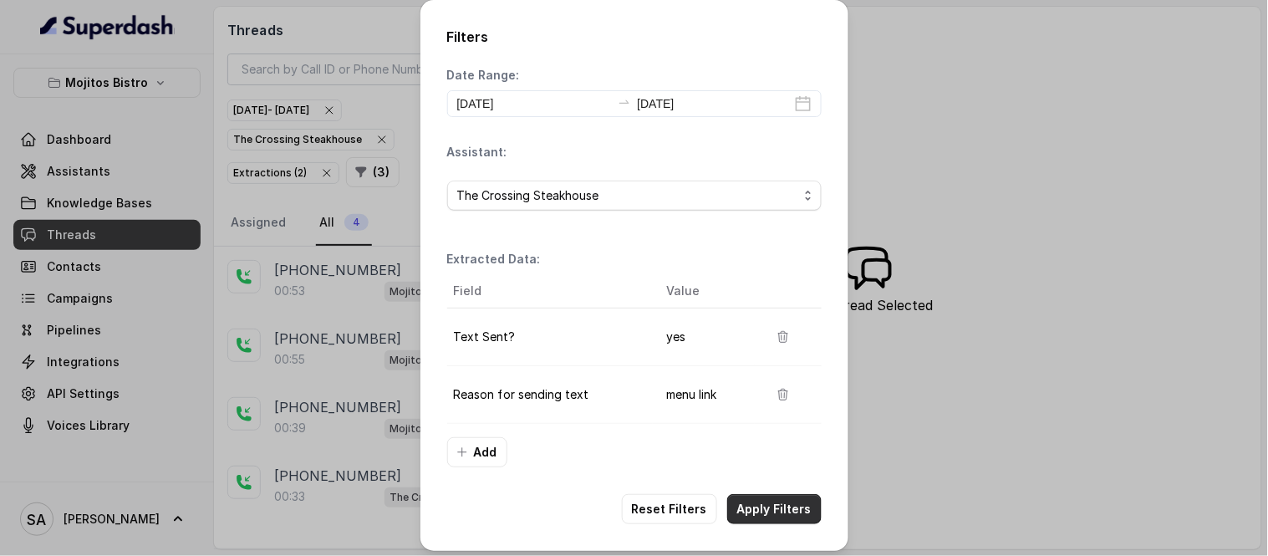
click at [779, 517] on button "Apply Filters" at bounding box center [774, 509] width 94 height 30
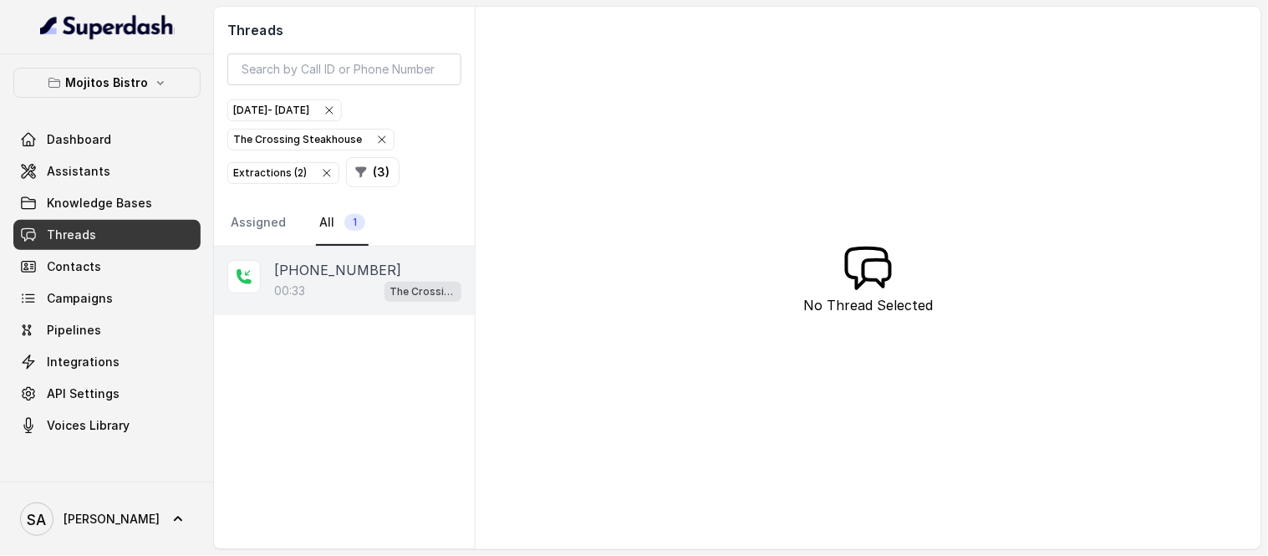
click at [298, 281] on div "00:33 The Crossing Steakhouse" at bounding box center [367, 291] width 187 height 22
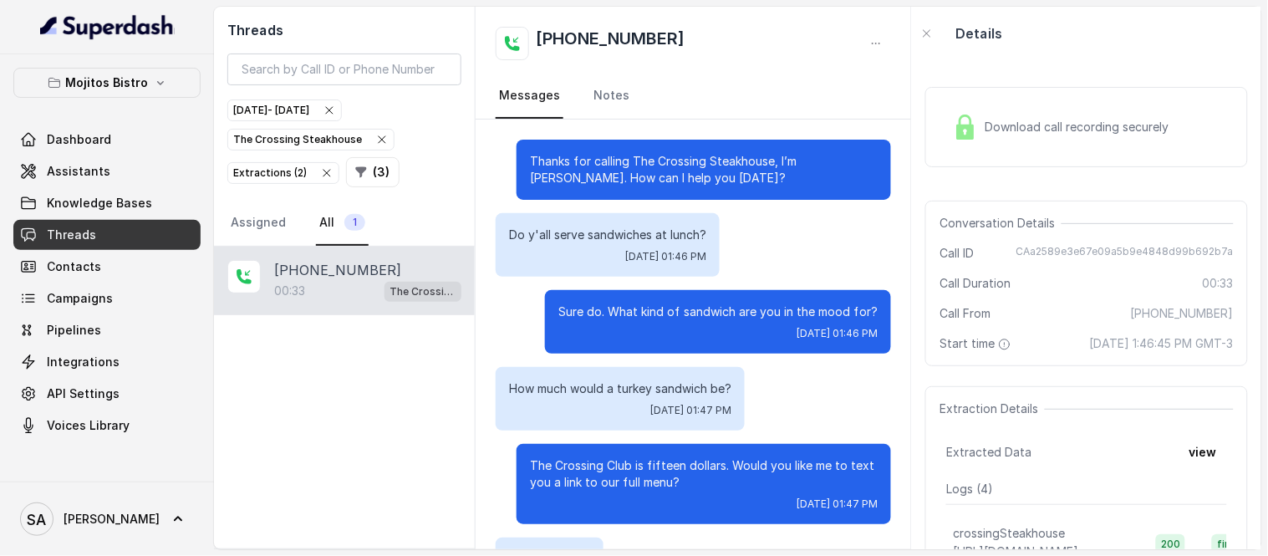
click at [979, 104] on div "Download call recording securely" at bounding box center [1087, 127] width 323 height 80
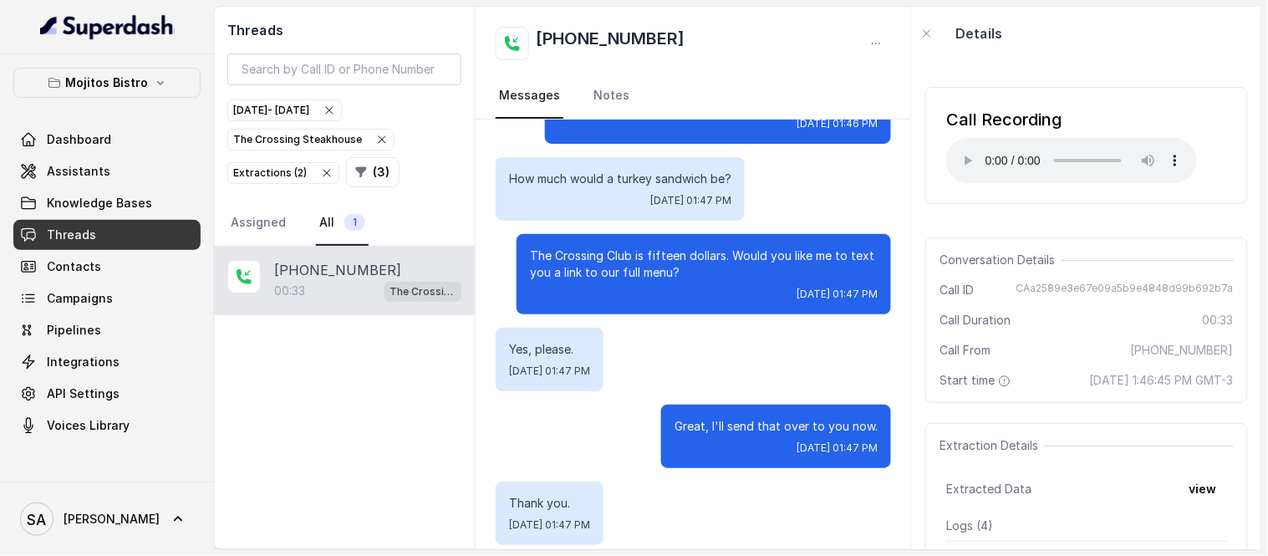
scroll to position [223, 0]
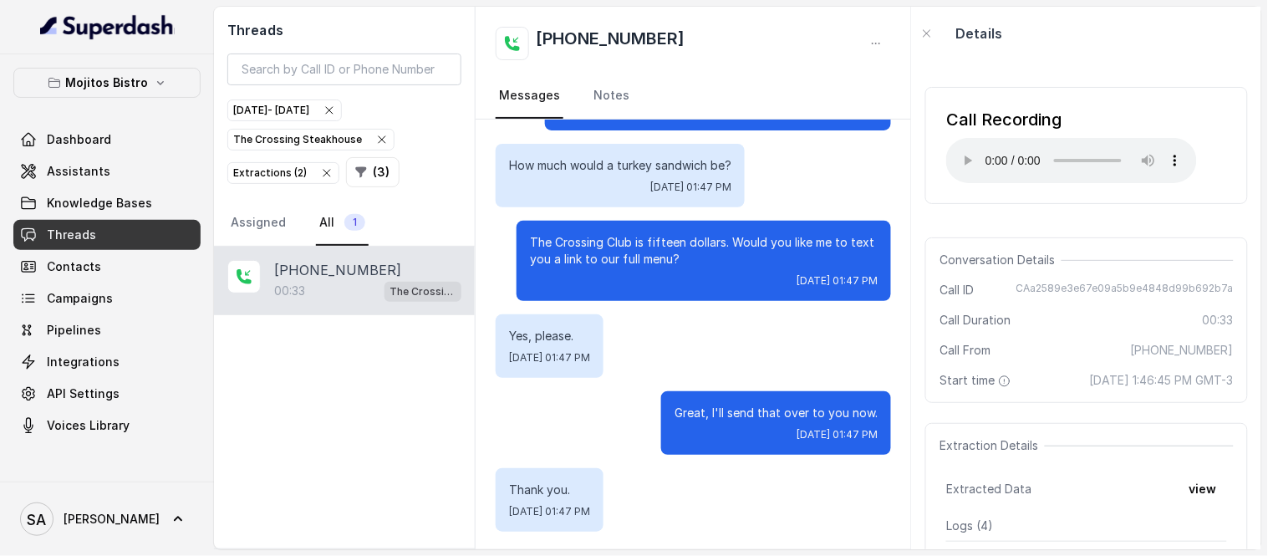
click at [1029, 29] on div "Details" at bounding box center [1086, 34] width 349 height 54
